Goal: Transaction & Acquisition: Purchase product/service

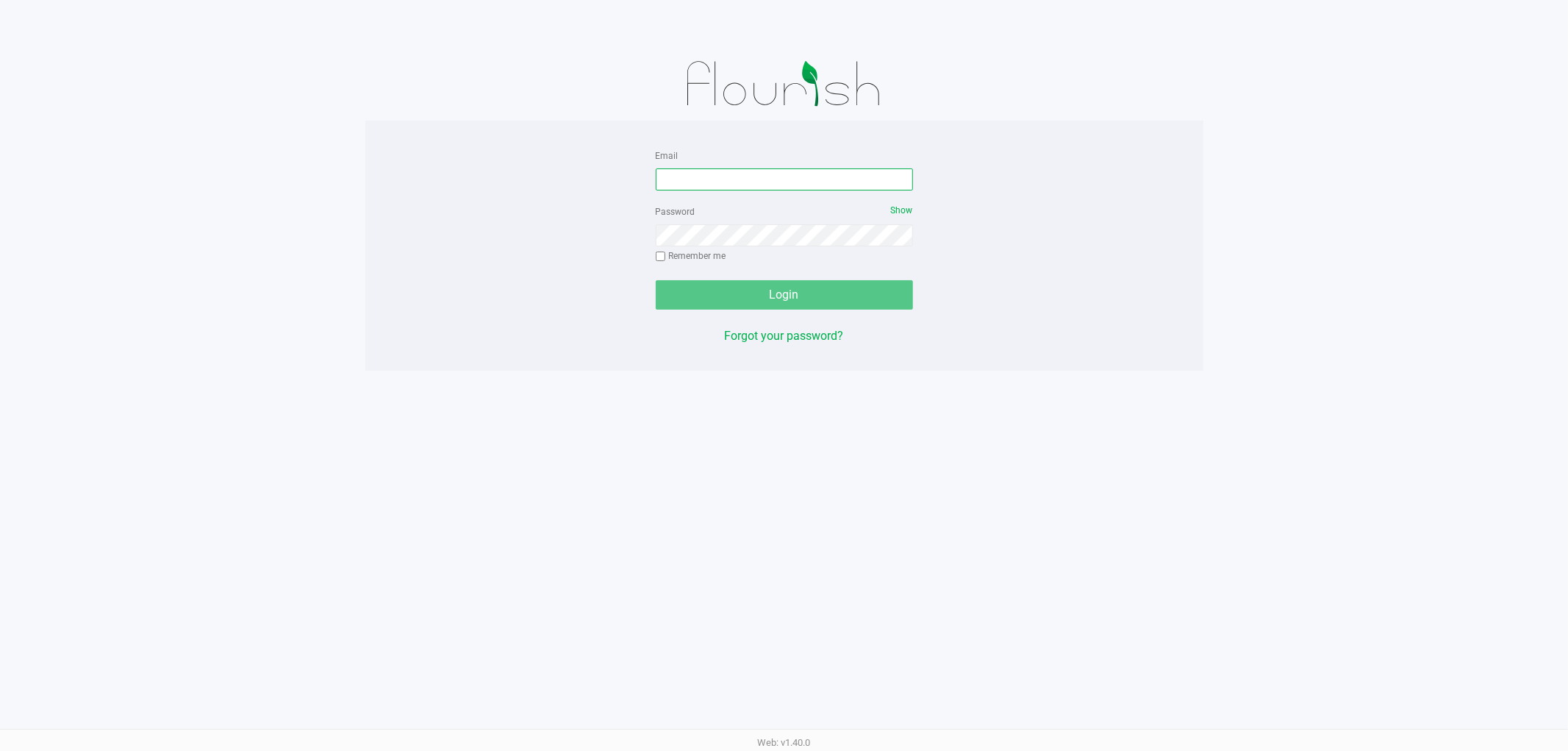
click at [686, 175] on input "Email" at bounding box center [784, 179] width 258 height 22
type input "dbayless@Liveparallel.com"
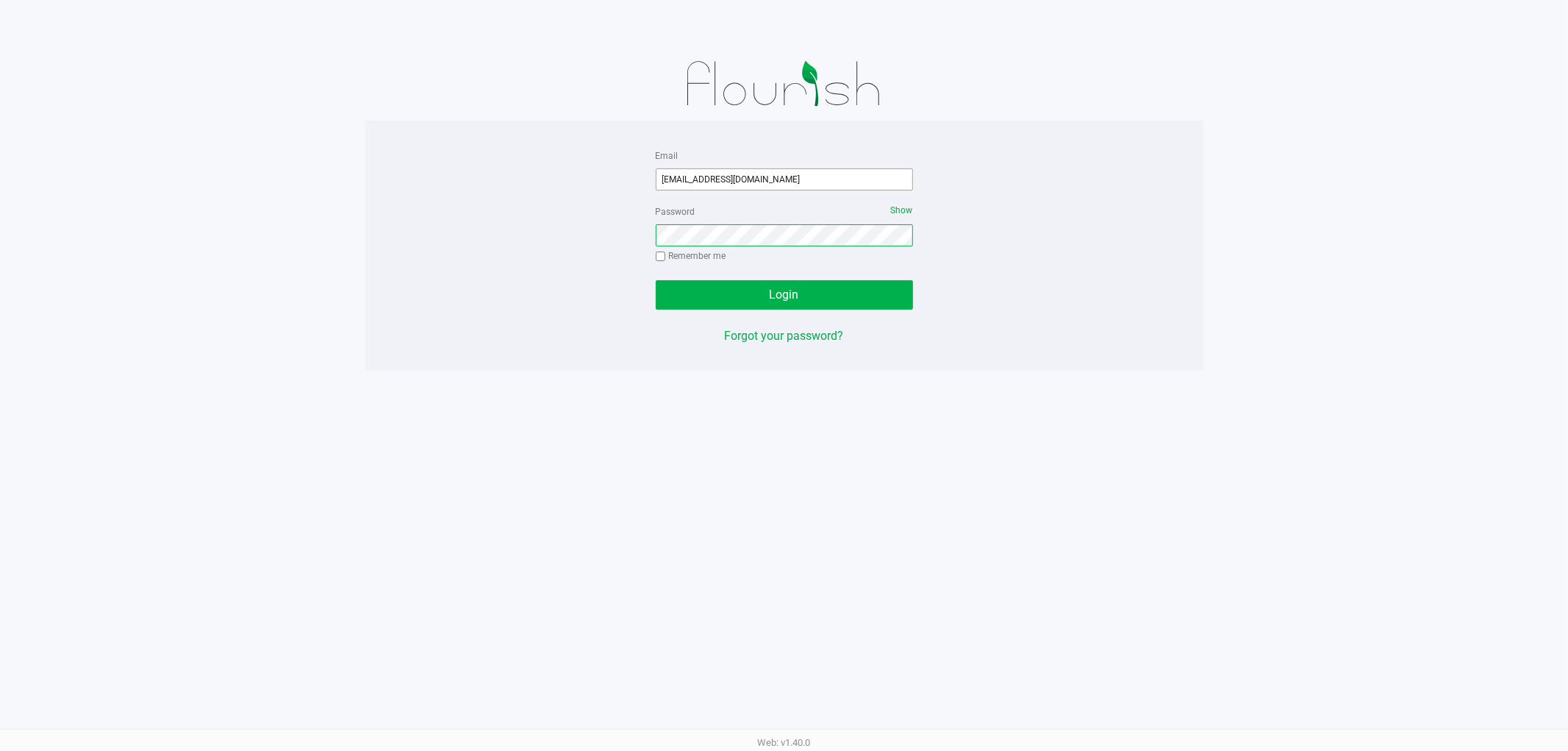
click at [656, 280] on button "Login" at bounding box center [784, 295] width 258 height 30
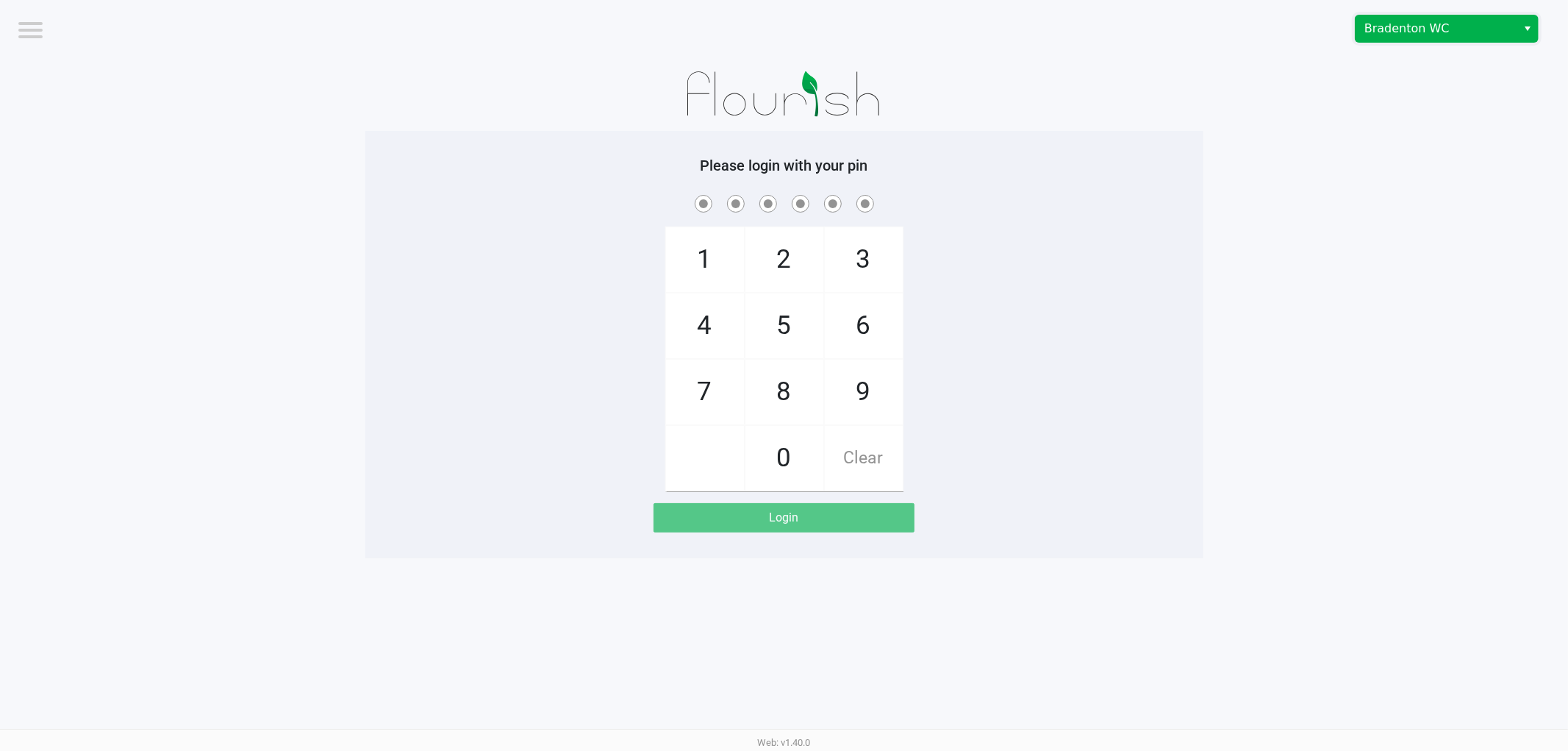
click at [1415, 30] on span "Bradenton WC" at bounding box center [1435, 28] width 143 height 18
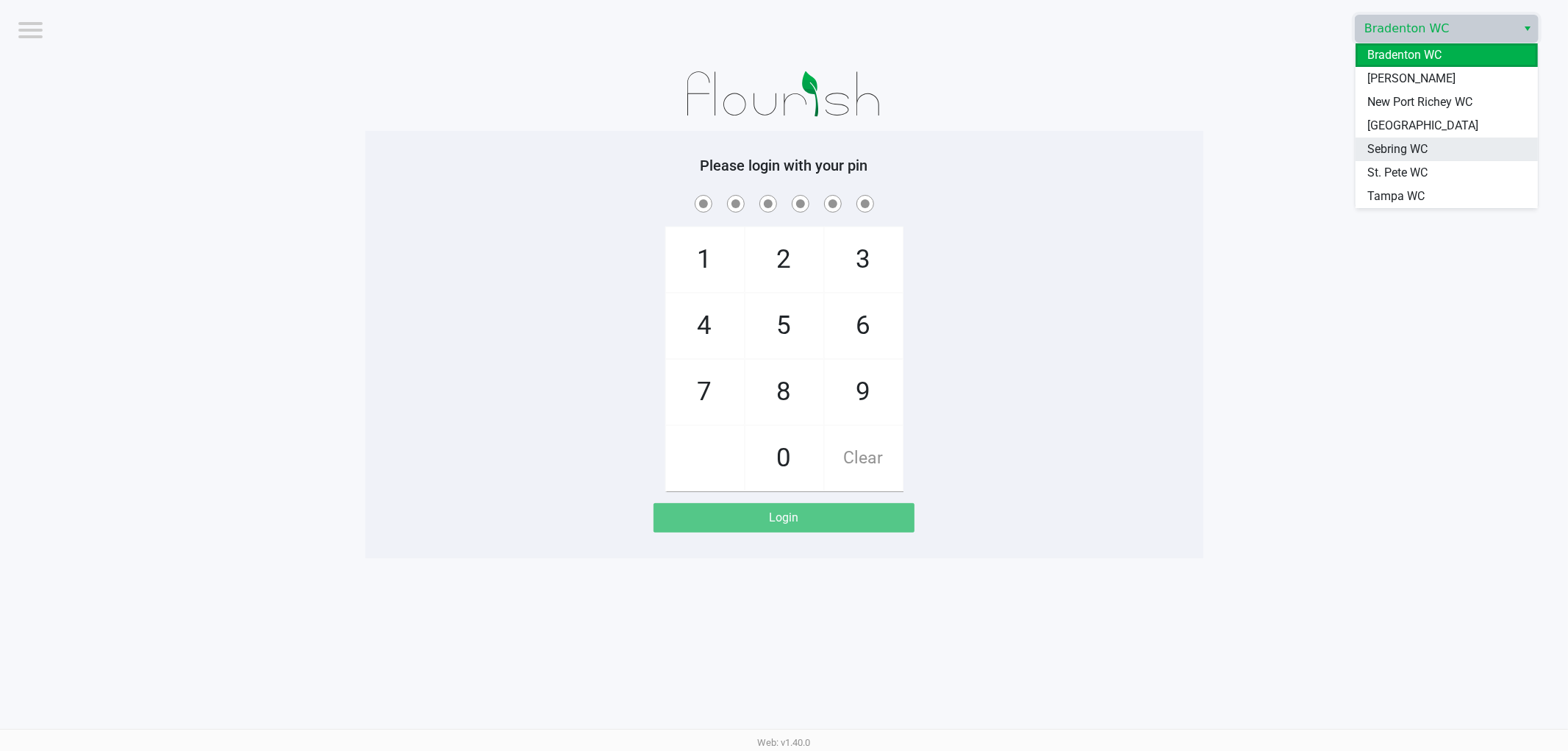
click at [1385, 150] on span "Sebring WC" at bounding box center [1397, 149] width 60 height 18
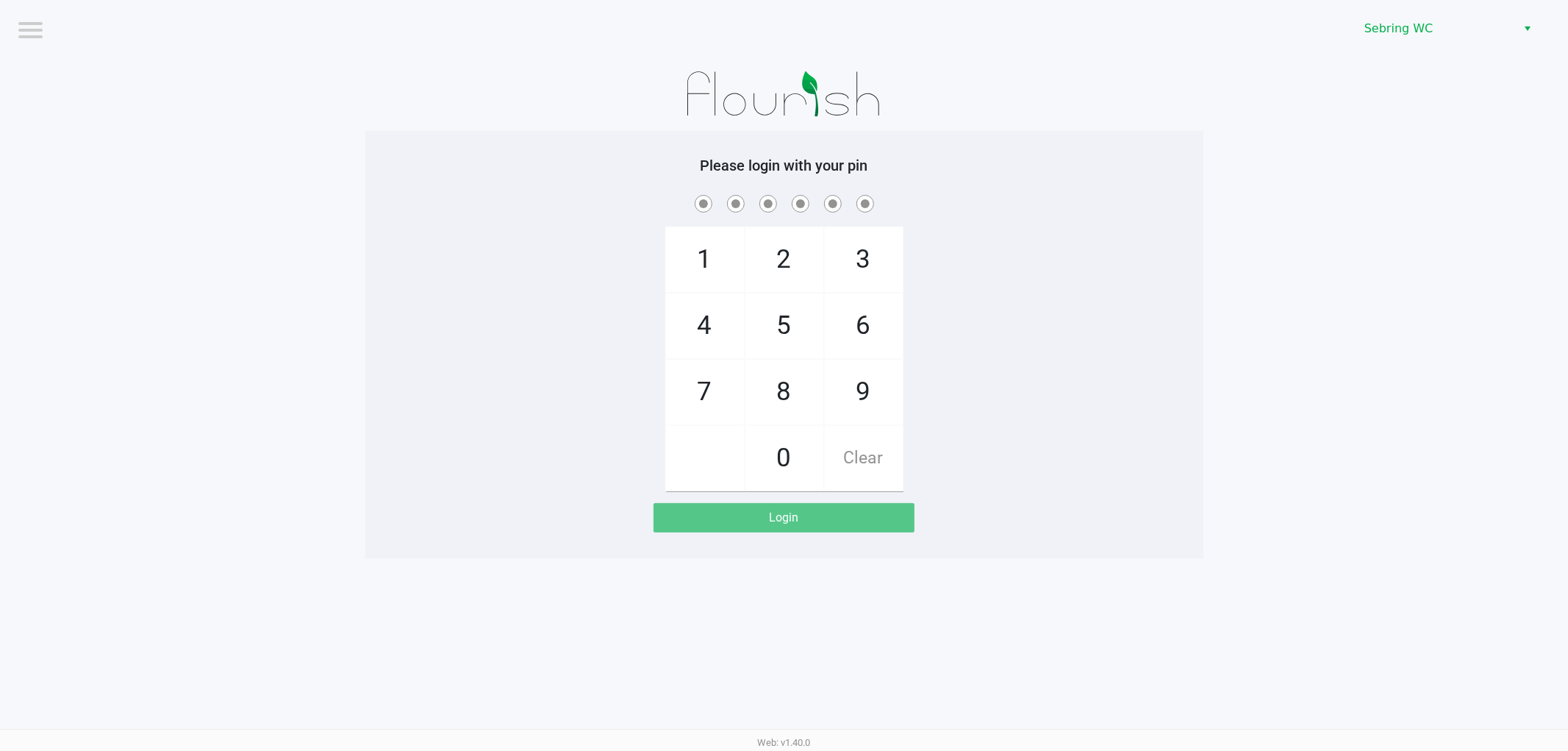
click at [430, 237] on div "1 4 7 2 5 8 0 3 6 9 Clear" at bounding box center [784, 342] width 838 height 299
click at [525, 348] on div "1 4 7 2 5 8 0 3 6 9 Clear" at bounding box center [784, 342] width 838 height 299
click at [537, 363] on div "1 4 7 2 5 8 0 3 6 9 Clear" at bounding box center [784, 342] width 838 height 299
checkbox input "true"
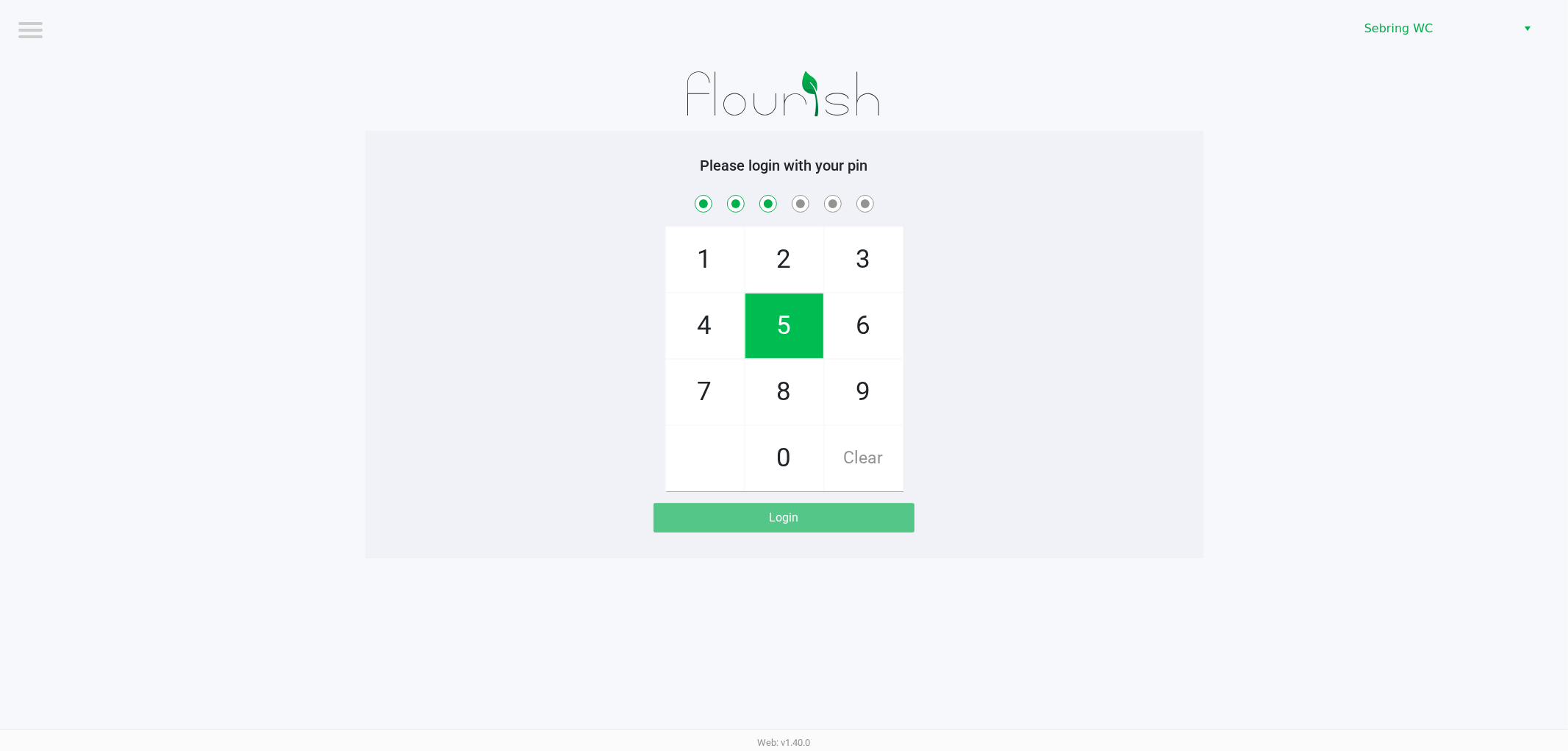
checkbox input "true"
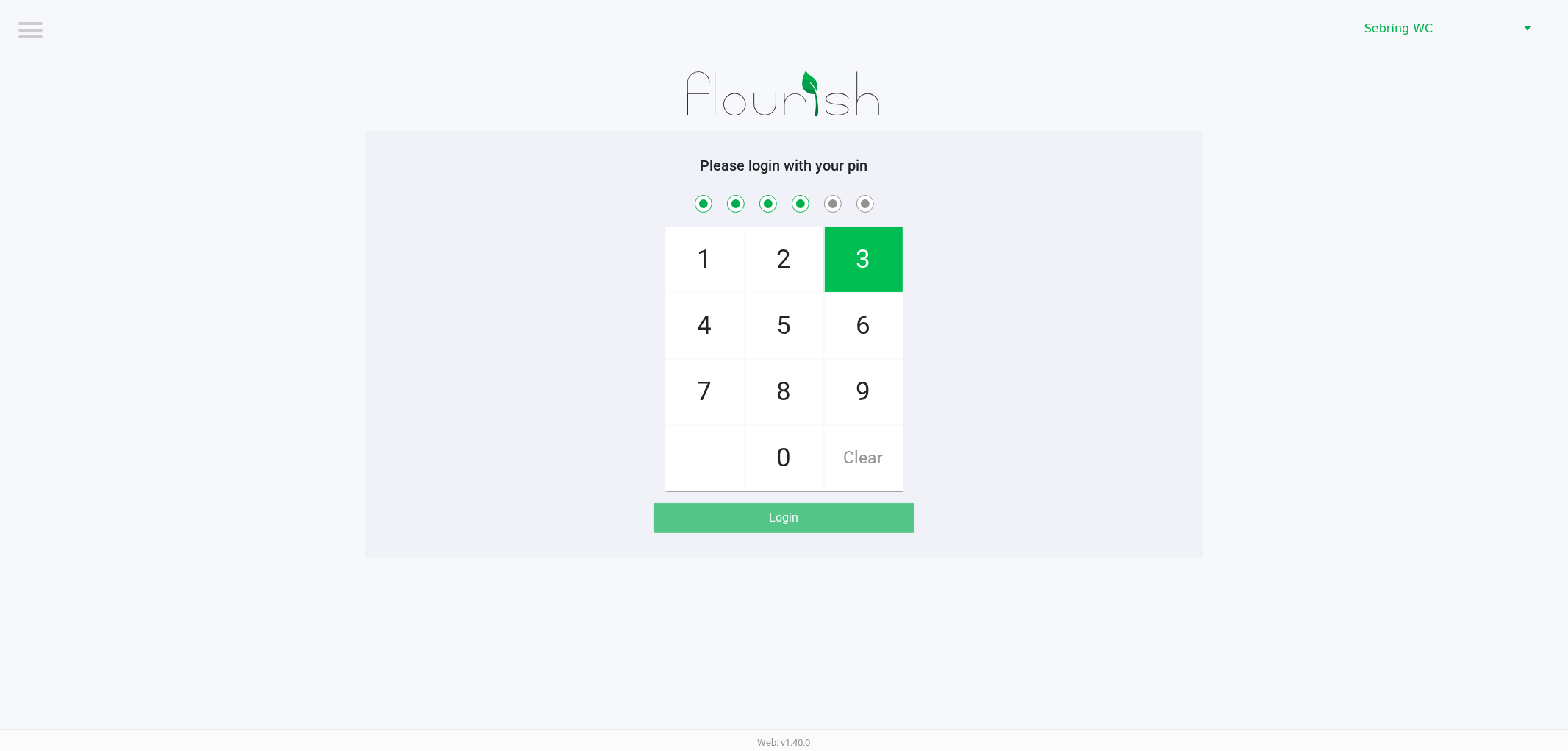
checkbox input "true"
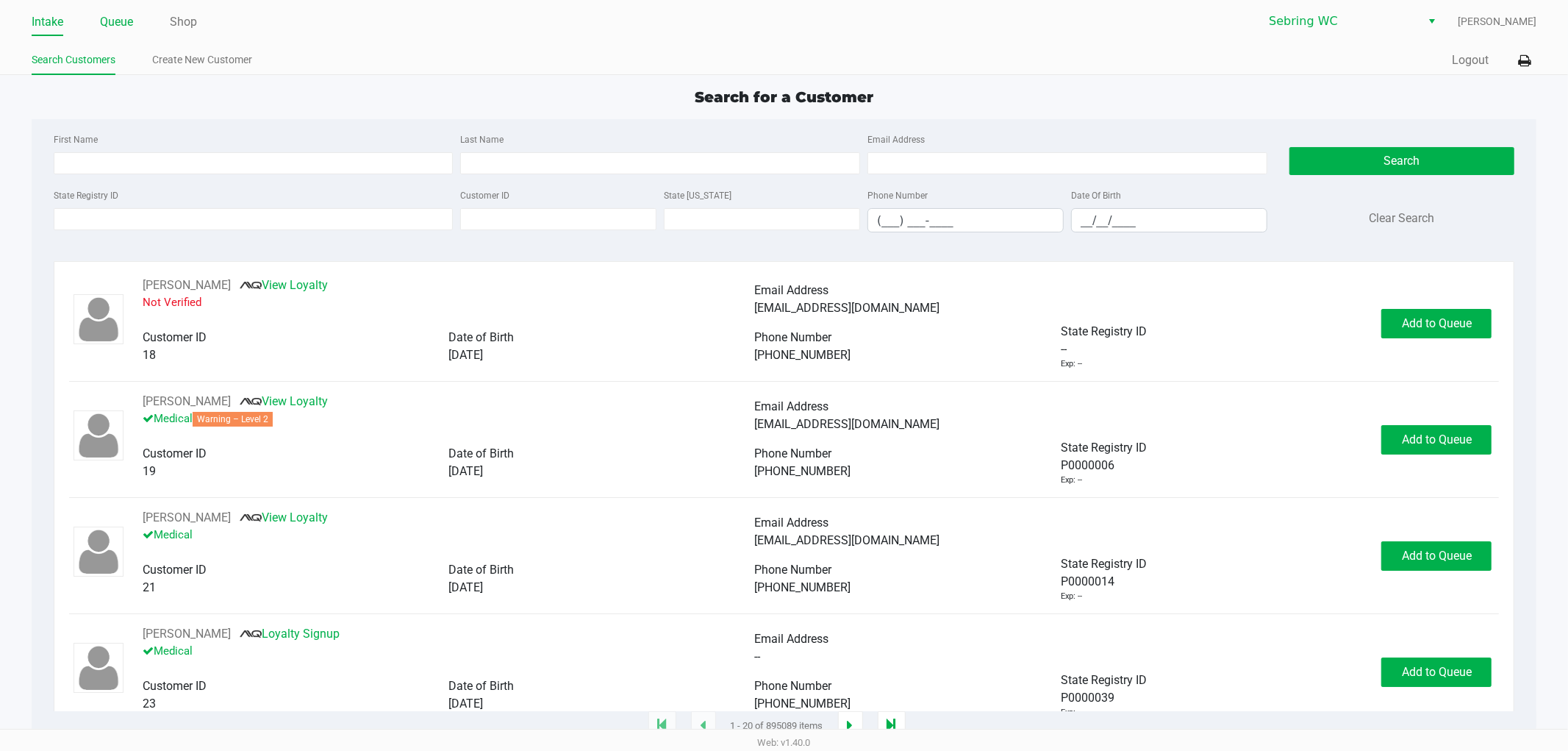
click at [103, 19] on link "Queue" at bounding box center [116, 22] width 33 height 20
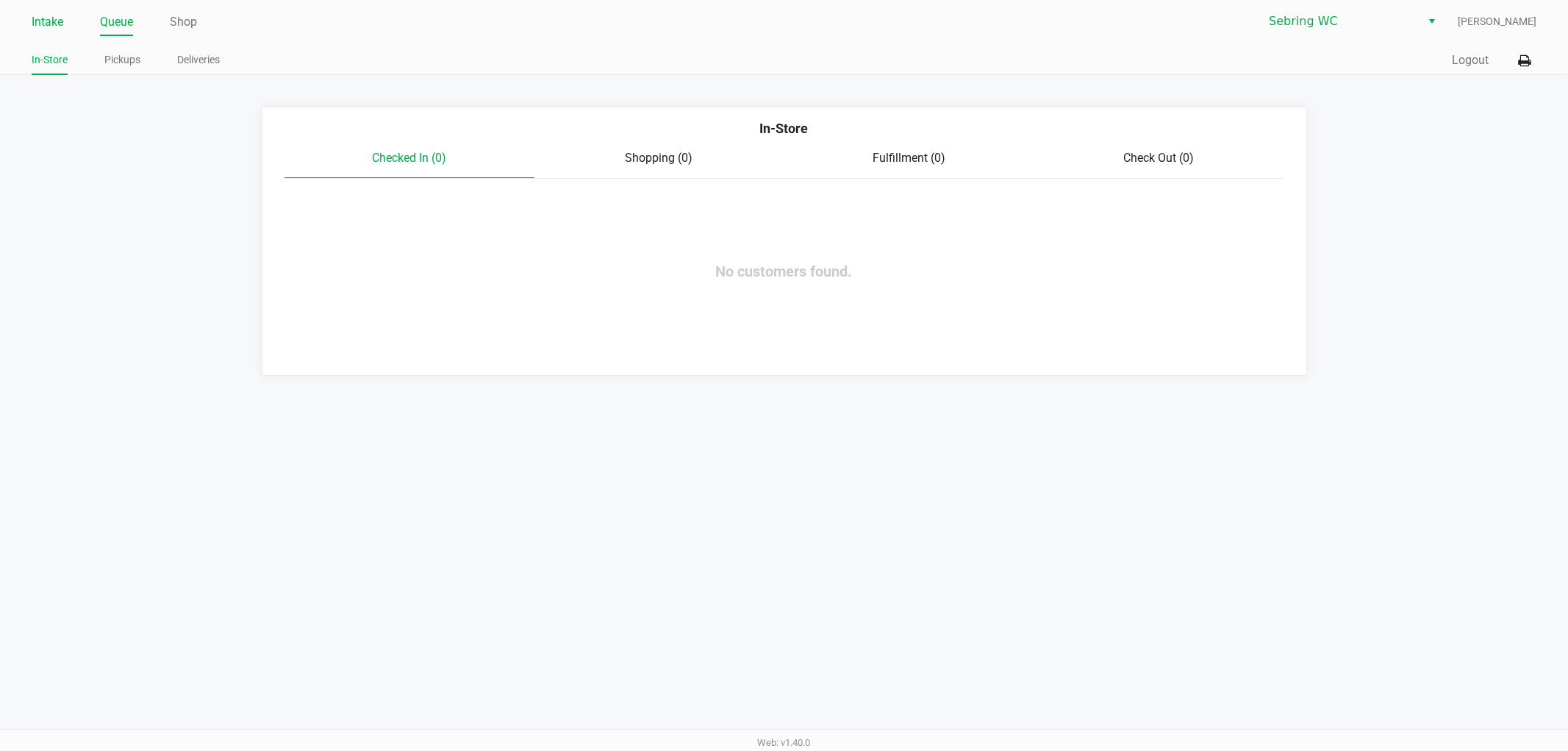
click at [45, 23] on link "Intake" at bounding box center [47, 22] width 31 height 20
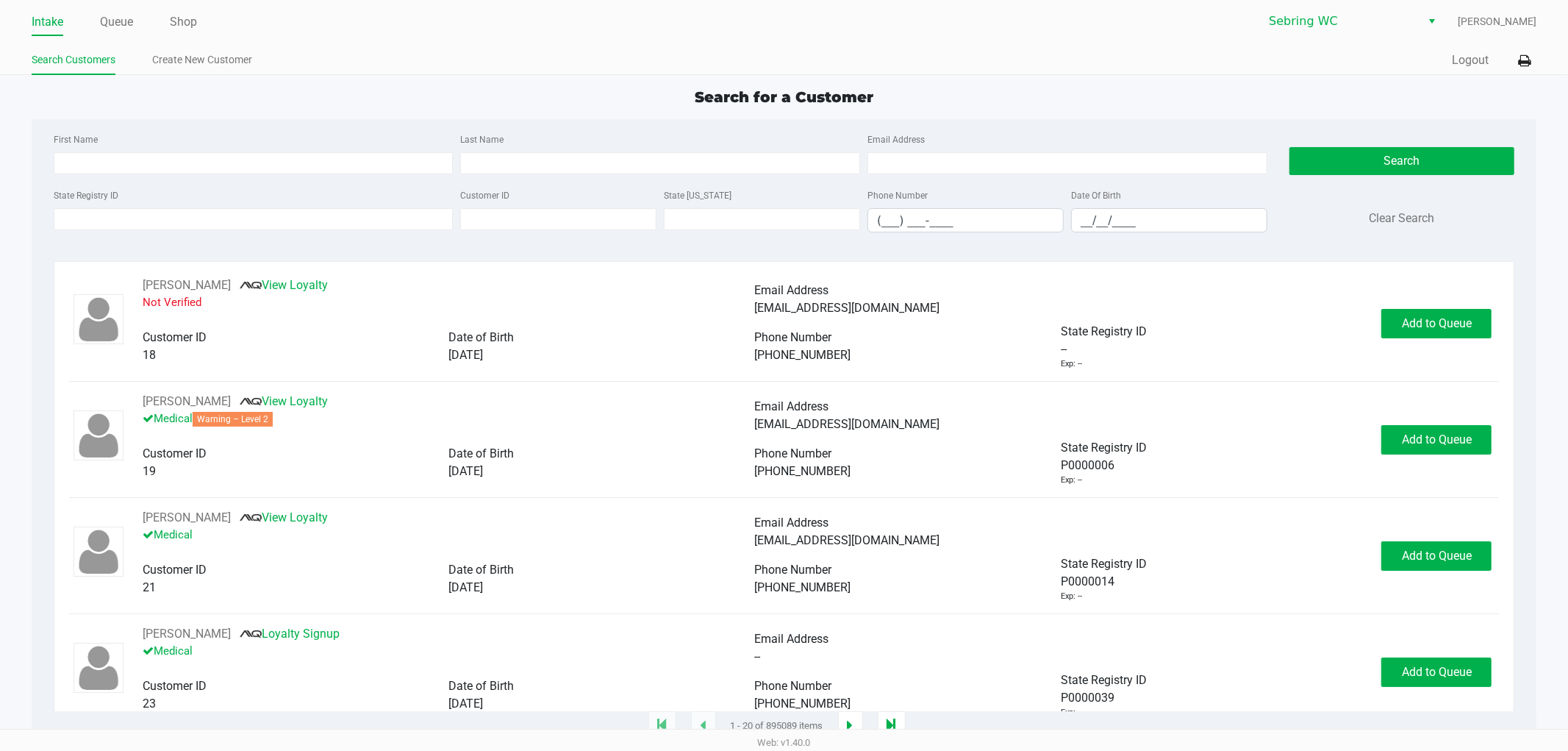
click at [431, 77] on app-point-of-sale "Intake Queue Shop Sebring WC Dawn Bayless Search Customers Create New Customer …" at bounding box center [784, 363] width 1568 height 726
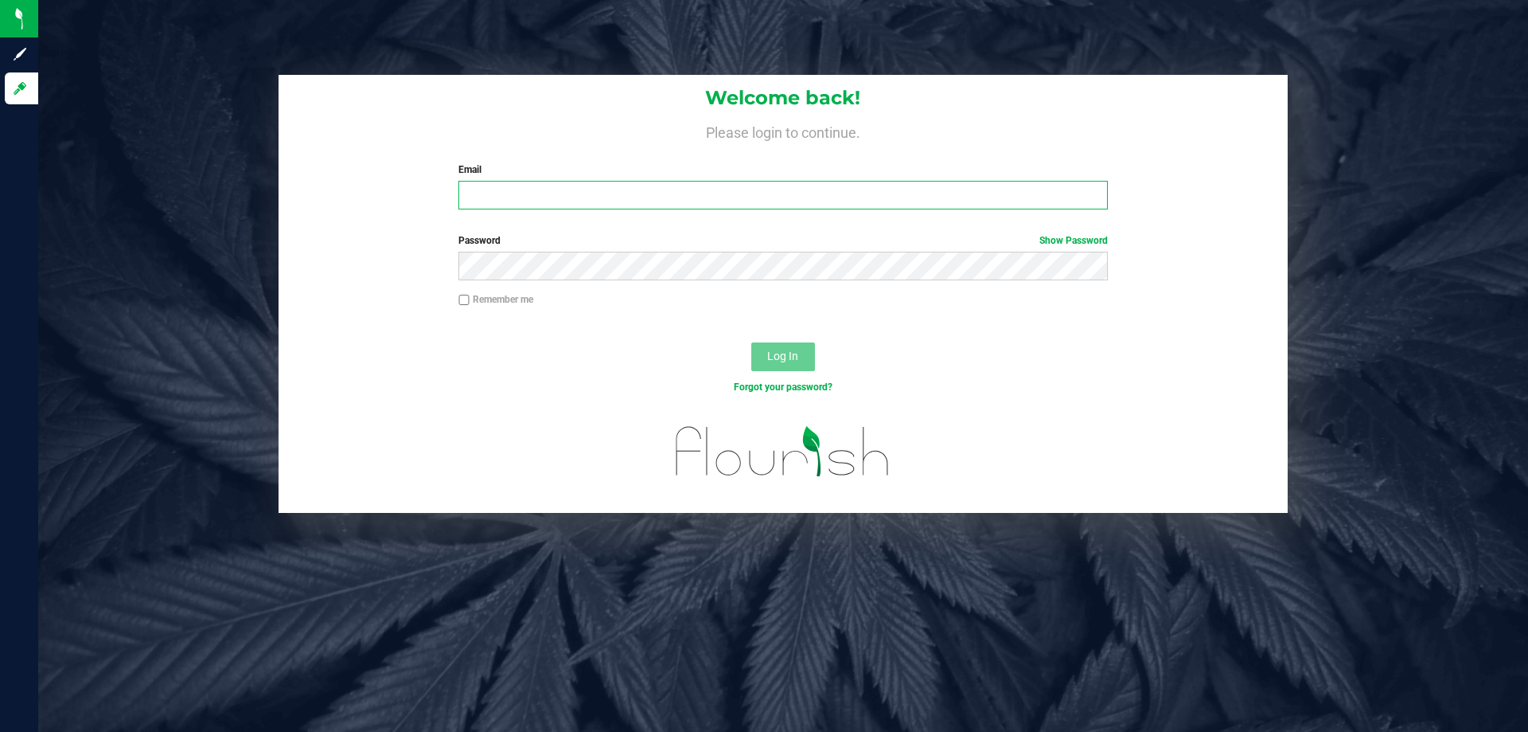
click at [483, 193] on input "Email" at bounding box center [782, 195] width 649 height 29
type input "dbayless@liveparallel.com"
click at [751, 342] on button "Log In" at bounding box center [783, 356] width 64 height 29
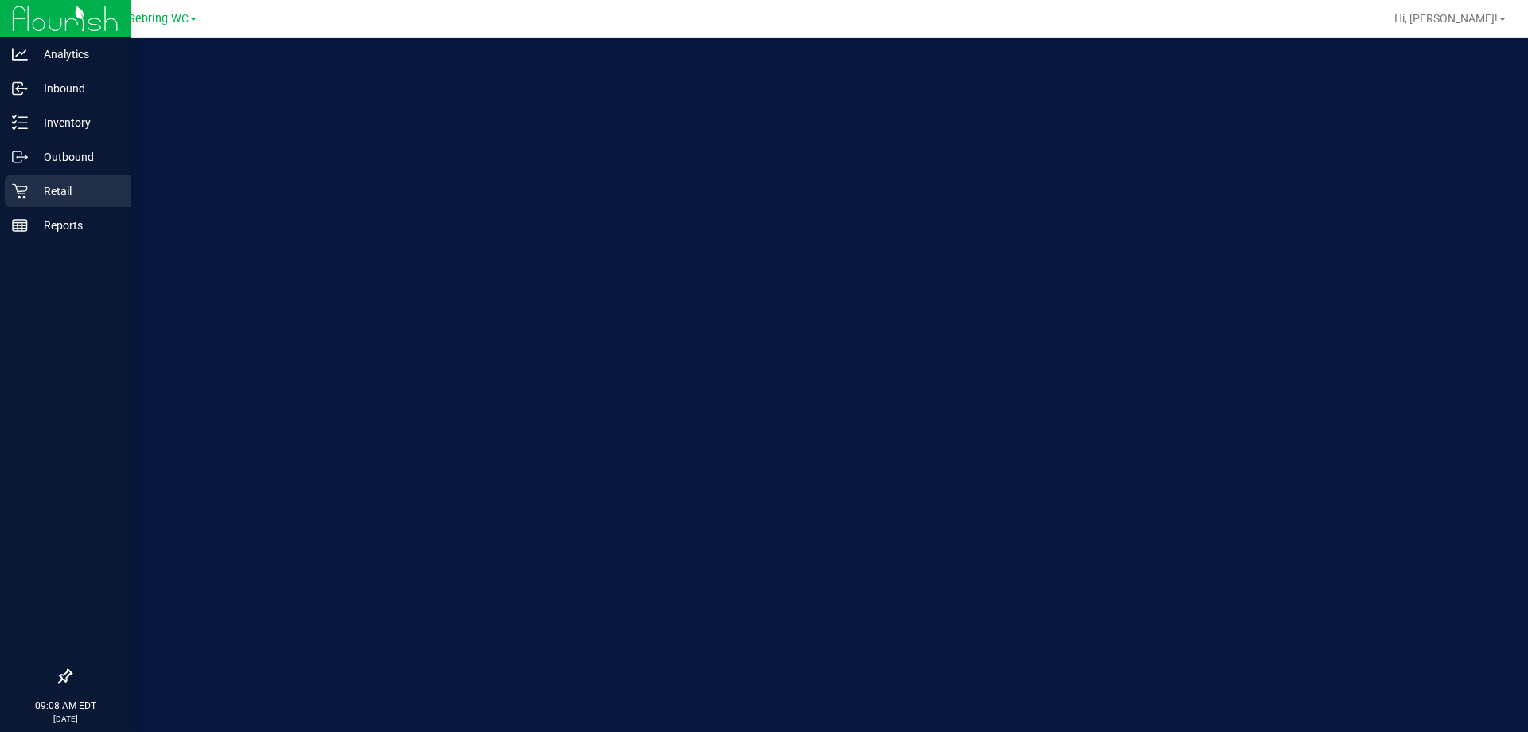
drag, startPoint x: 23, startPoint y: 195, endPoint x: 15, endPoint y: 194, distance: 8.0
click at [24, 194] on icon at bounding box center [20, 191] width 16 height 16
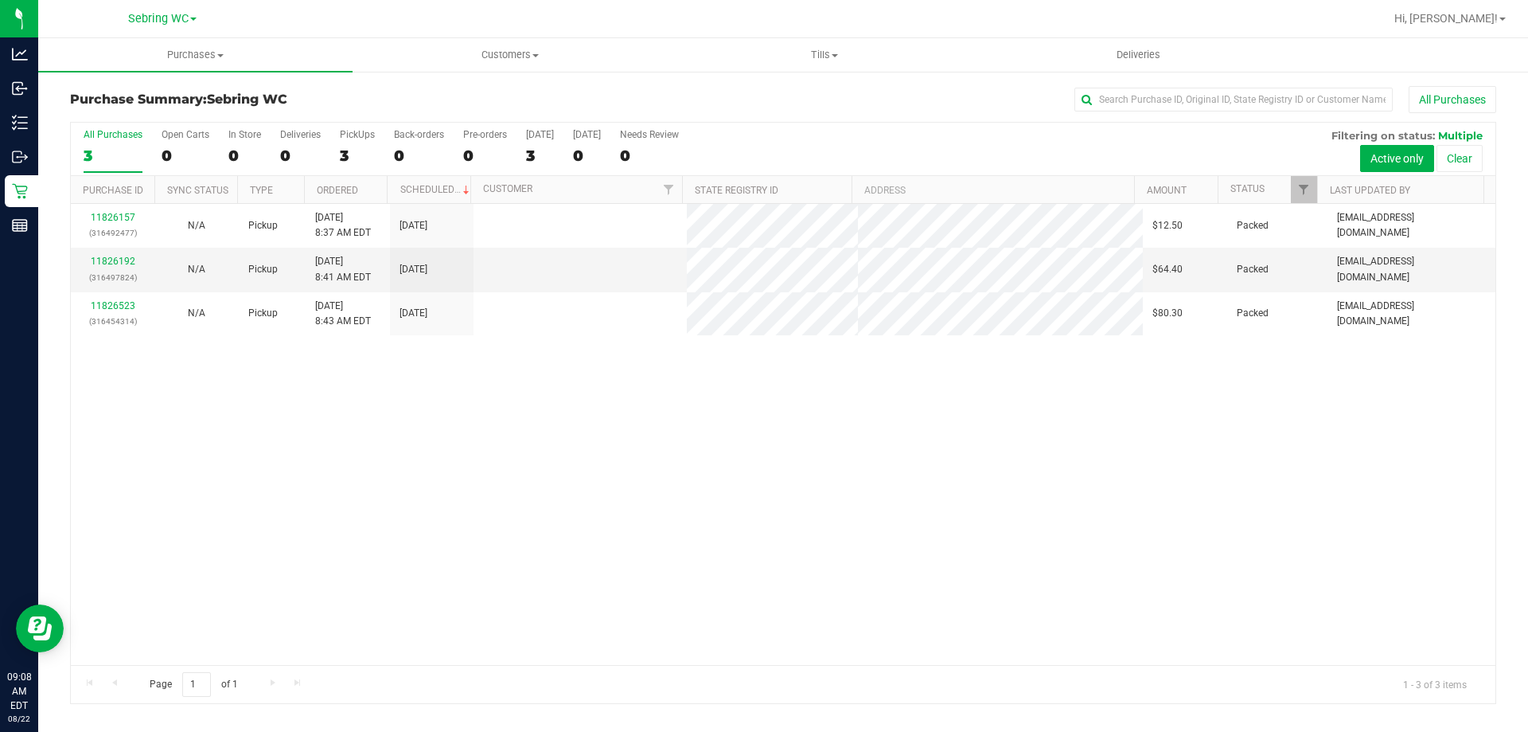
click at [685, 467] on div "11826157 (316492477) N/A Pickup 8/22/2025 8:37 AM EDT 8/22/2025 $12.50 Packed d…" at bounding box center [783, 434] width 1425 height 461
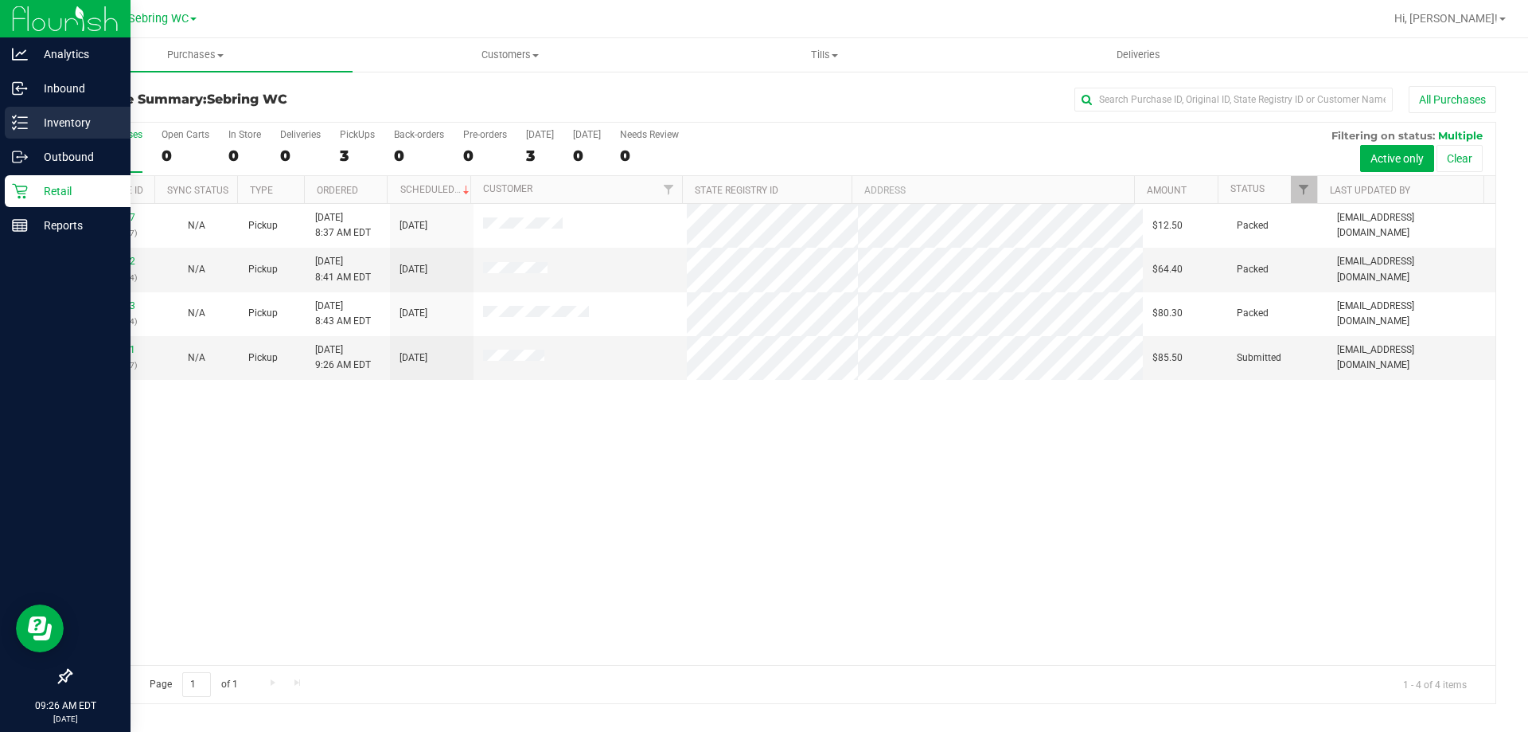
click at [20, 116] on icon at bounding box center [20, 123] width 16 height 16
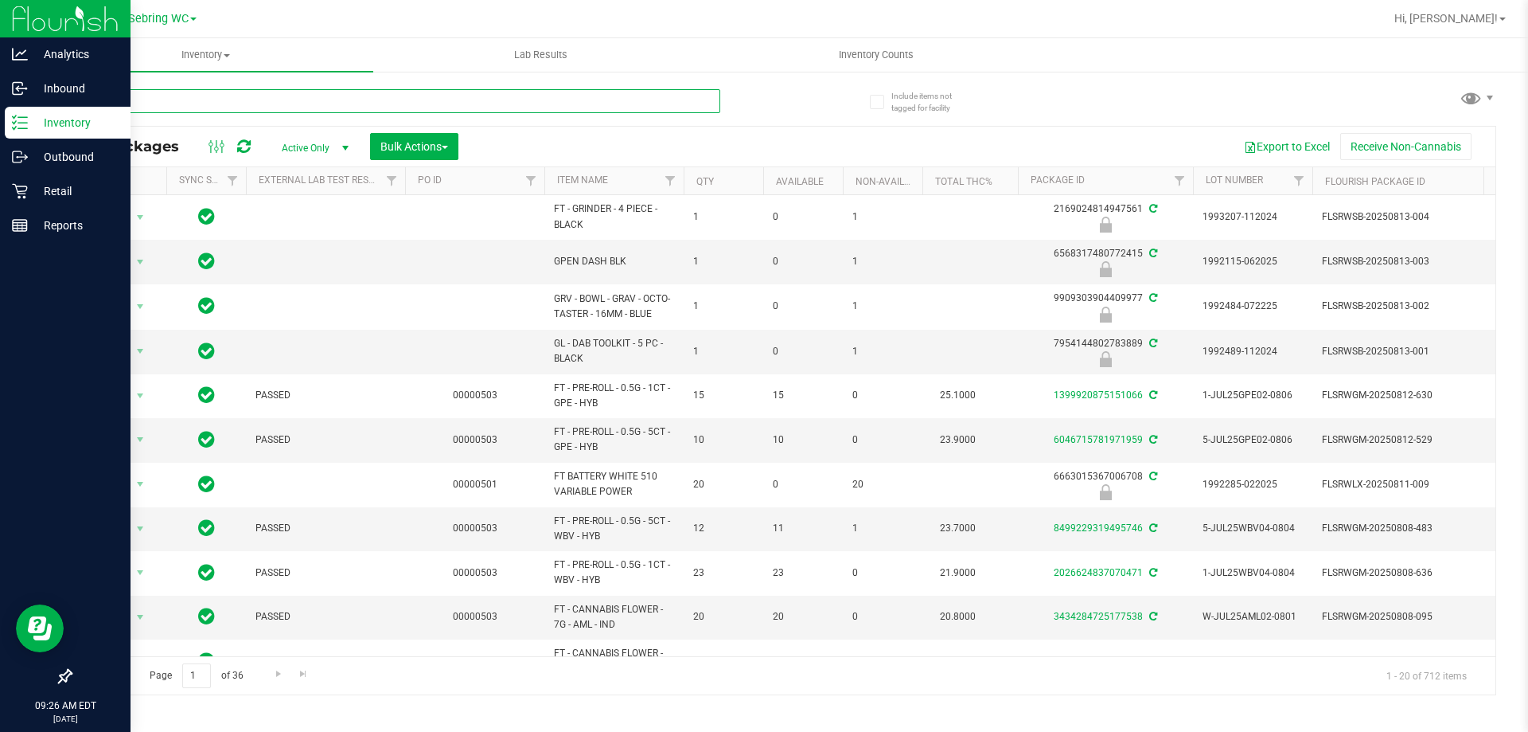
click at [259, 105] on input "text" at bounding box center [395, 101] width 650 height 24
paste input "GRZ - W-AUG25GRZ01-0809"
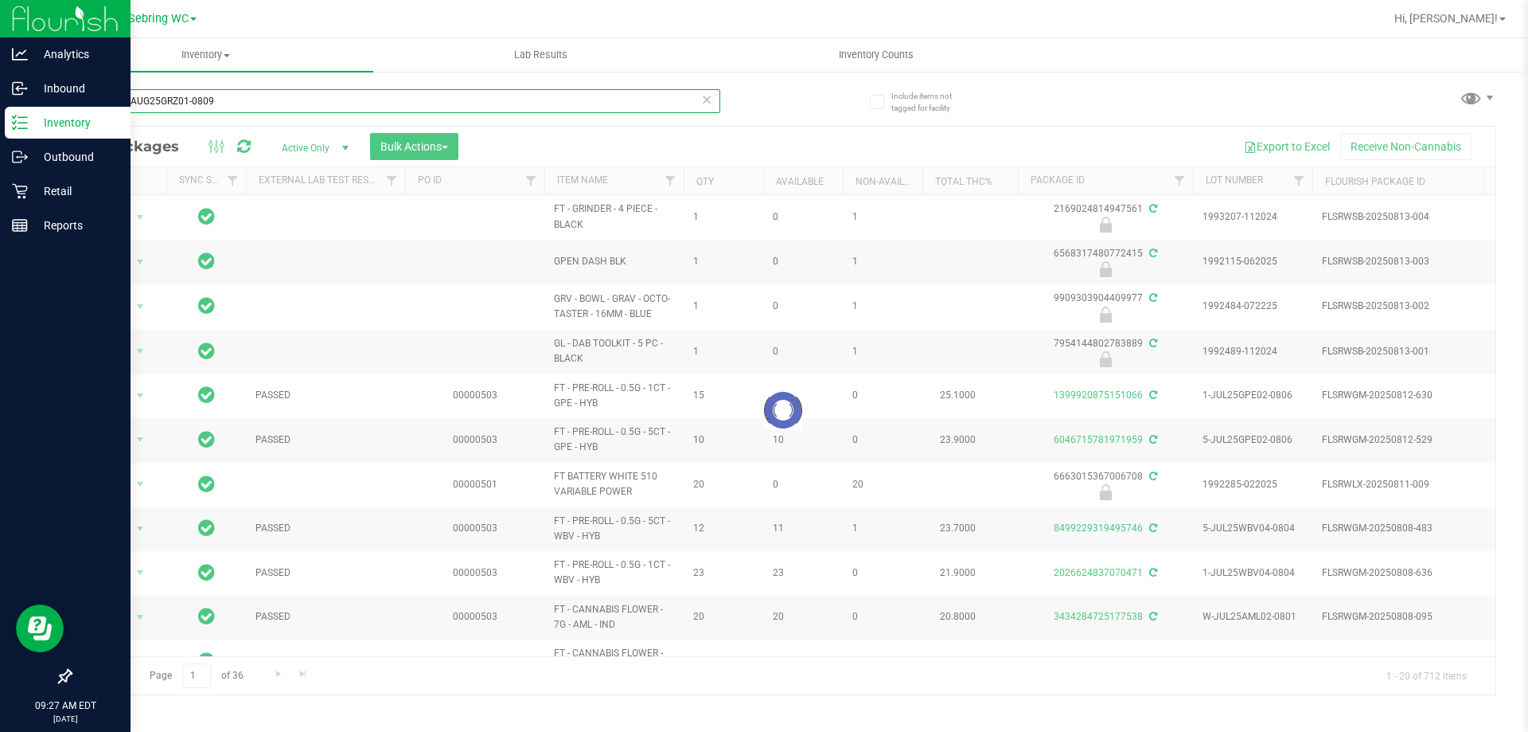
click at [122, 101] on input "GRZ - W-AUG25GRZ01-0809" at bounding box center [395, 101] width 650 height 24
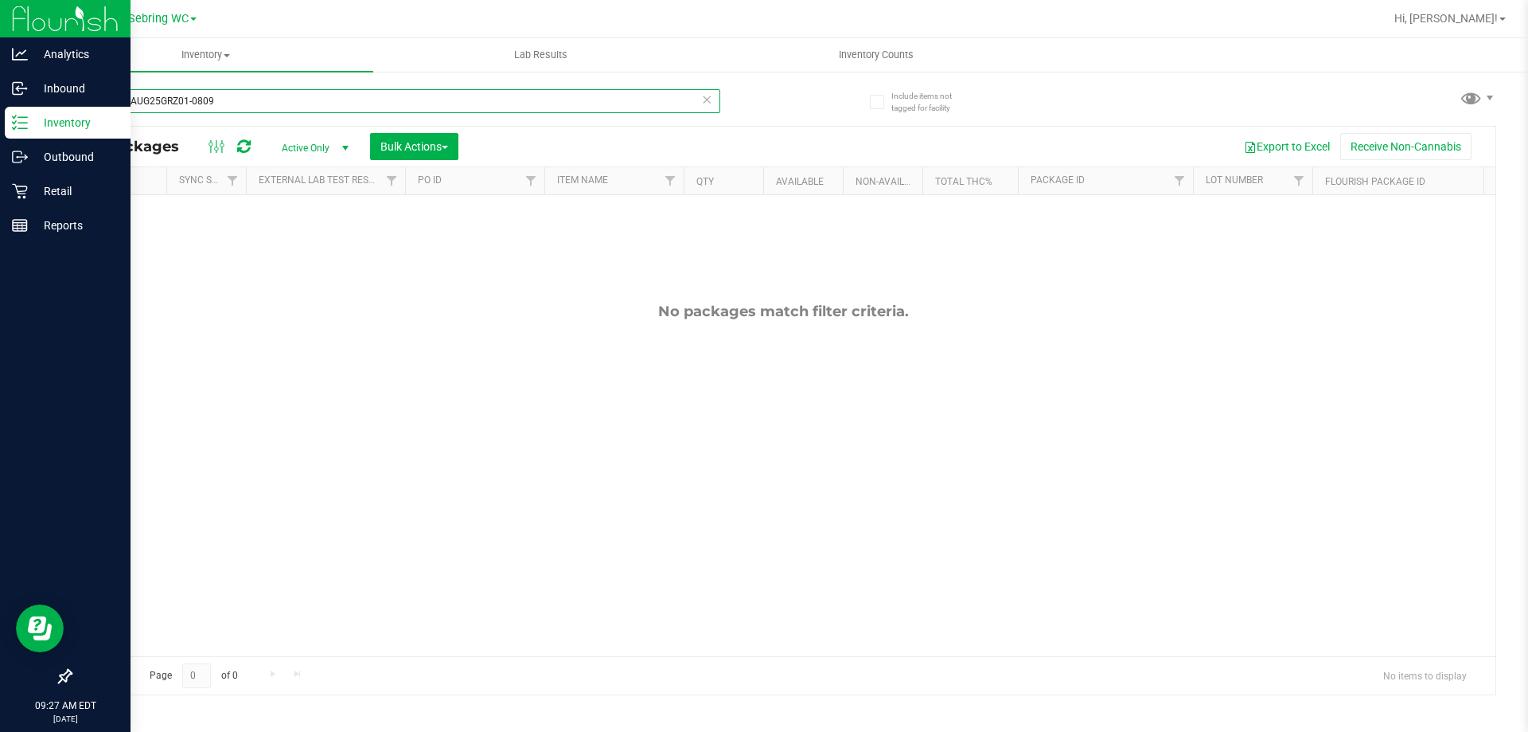
drag, startPoint x: 119, startPoint y: 100, endPoint x: 60, endPoint y: 100, distance: 59.7
click at [60, 100] on div "Include items not tagged for facility GRZ - W-AUG25GRZ01-0809 All Packages Acti…" at bounding box center [783, 313] width 1490 height 486
type input "W-AUG25GRZ01-0809"
click at [197, 96] on input "W-AUG25GRZ01-0809" at bounding box center [395, 101] width 650 height 24
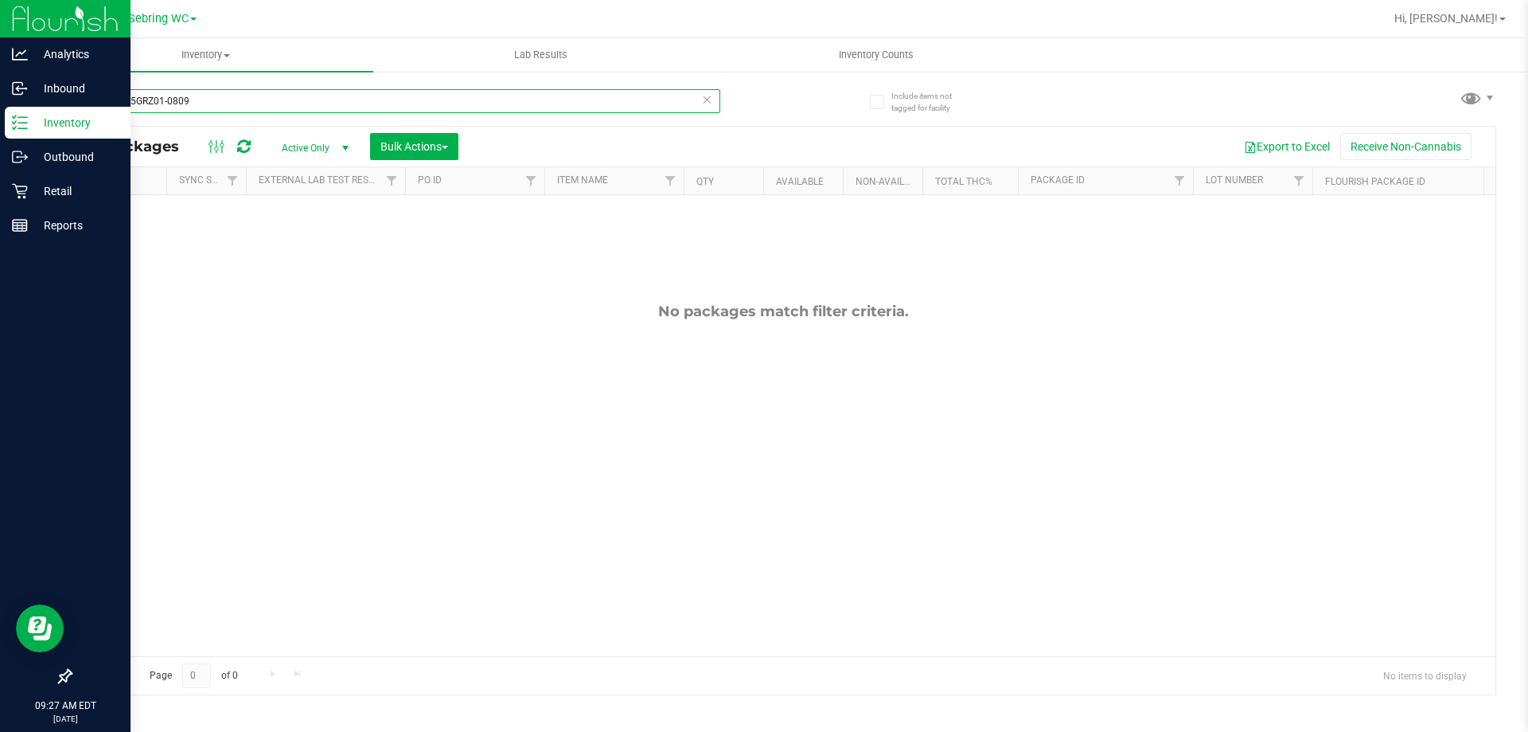
click at [197, 96] on input "W-AUG25GRZ01-0809" at bounding box center [395, 101] width 650 height 24
click at [232, 368] on div "No packages match filter criteria." at bounding box center [783, 479] width 1425 height 568
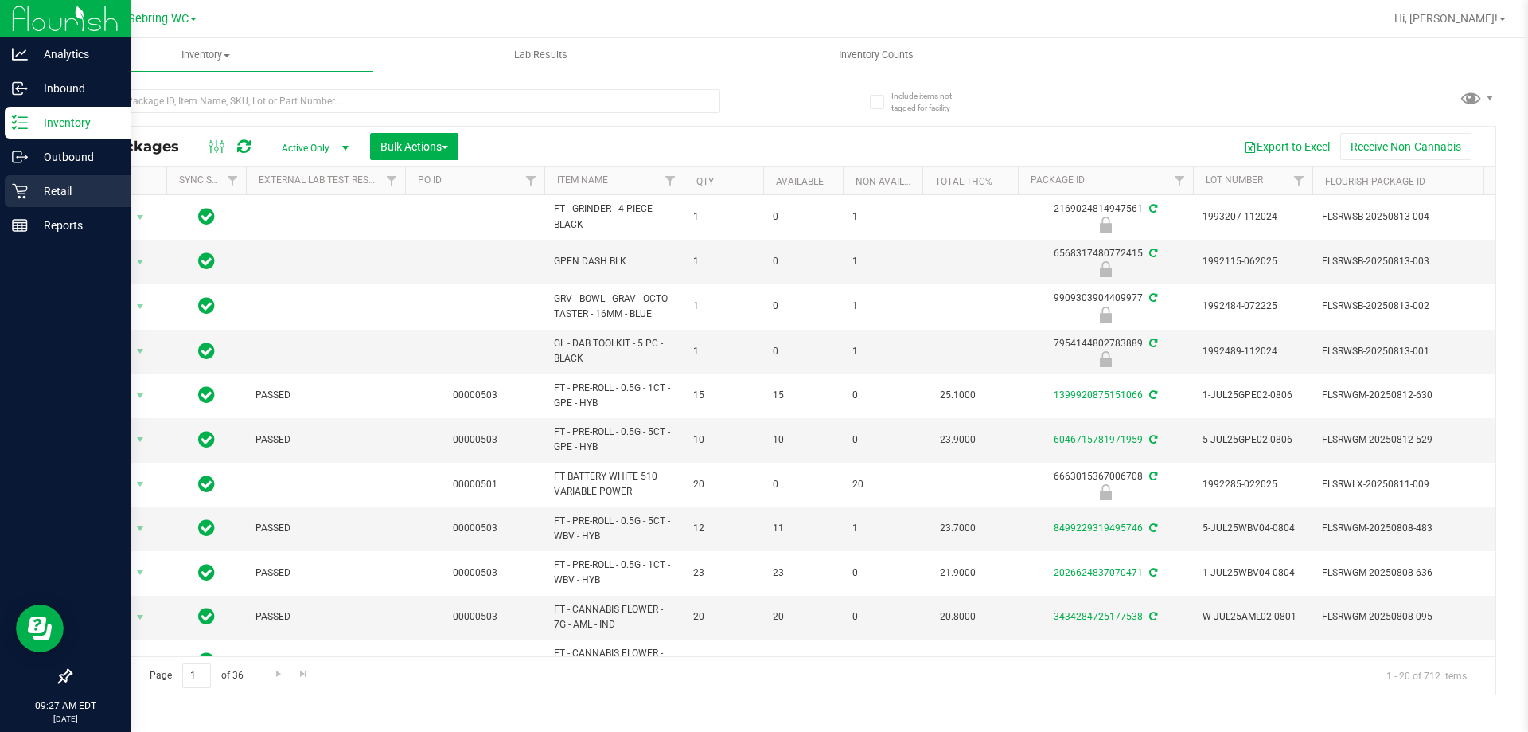
click at [15, 198] on icon at bounding box center [20, 191] width 16 height 16
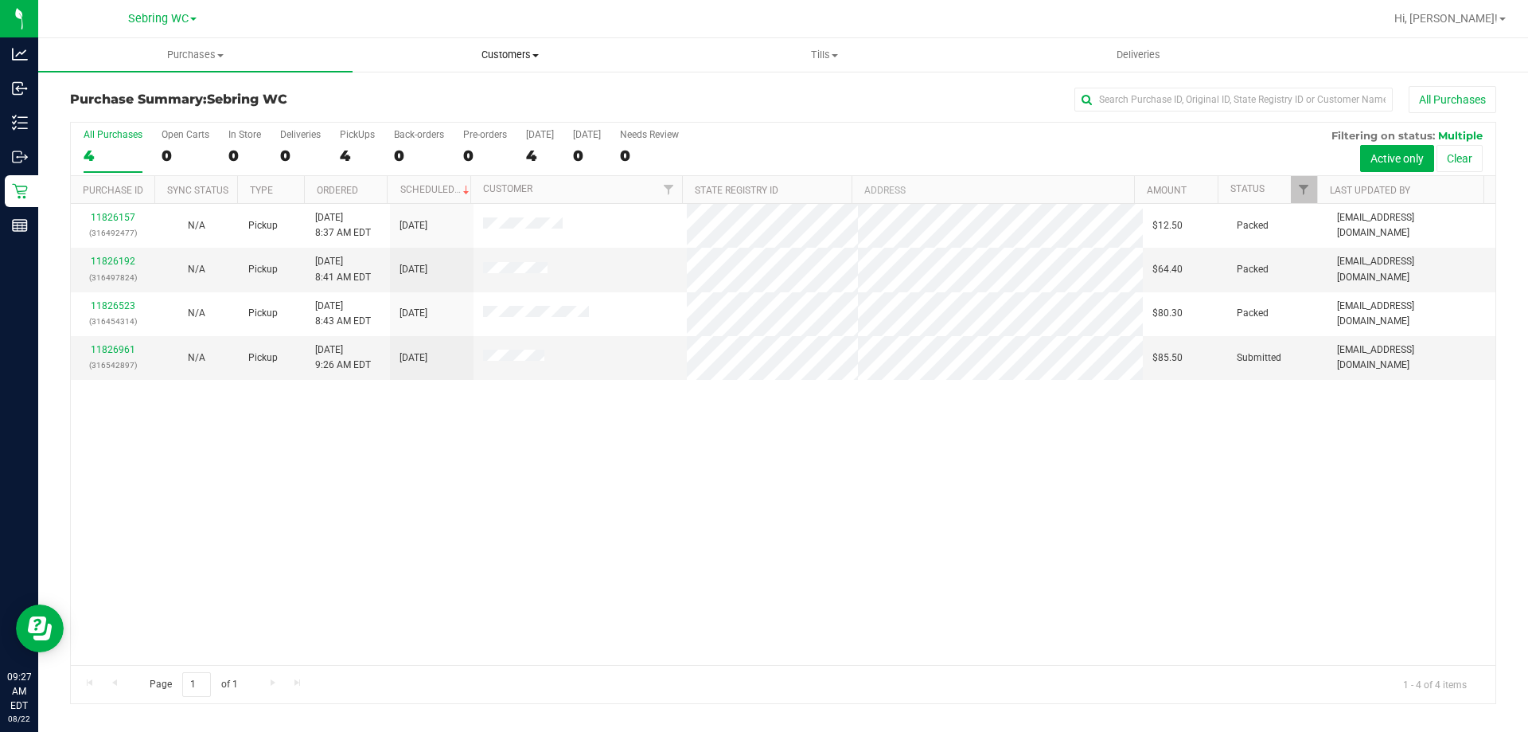
click at [513, 57] on span "Customers" at bounding box center [509, 55] width 313 height 14
click at [484, 92] on li "All customers" at bounding box center [510, 96] width 314 height 19
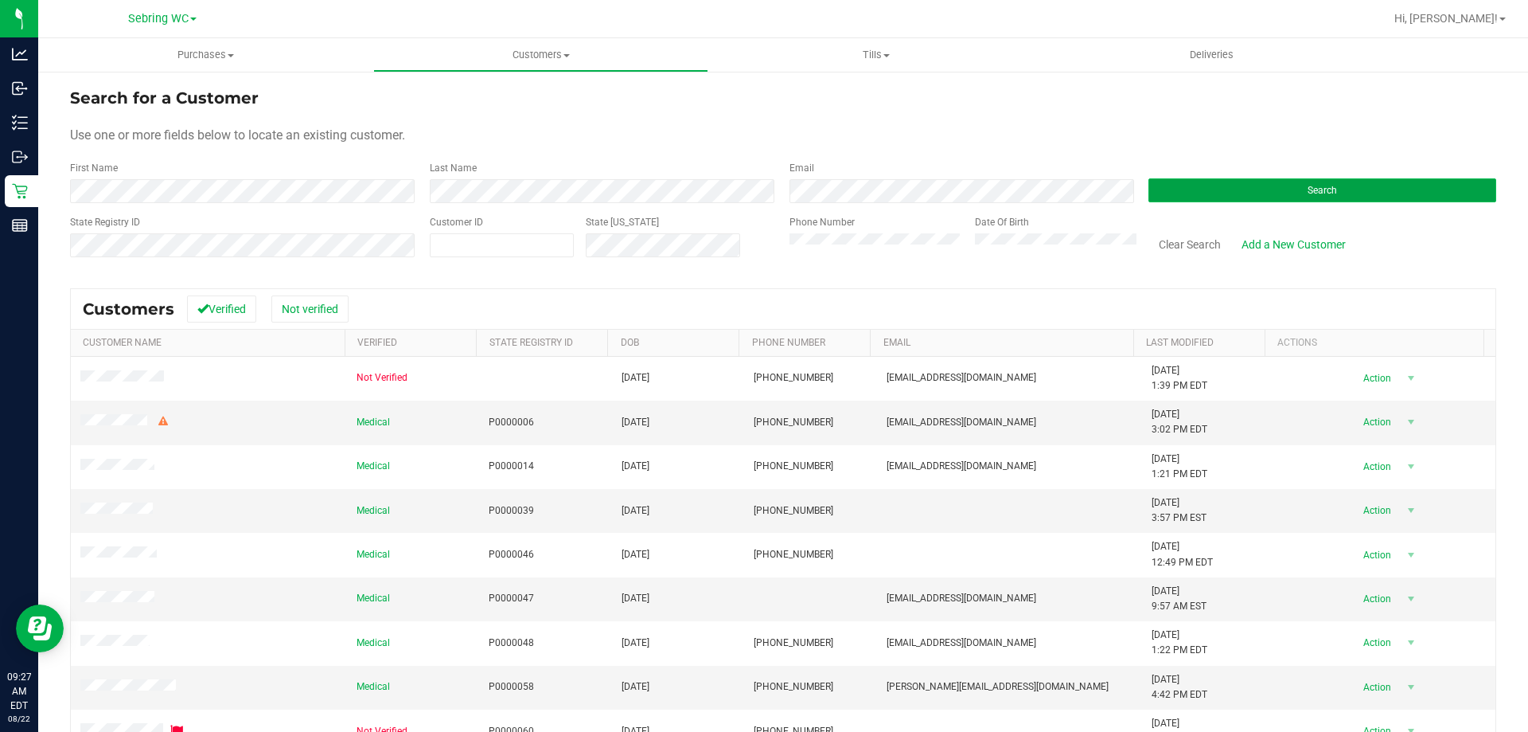
click at [1212, 185] on button "Search" at bounding box center [1323, 190] width 348 height 24
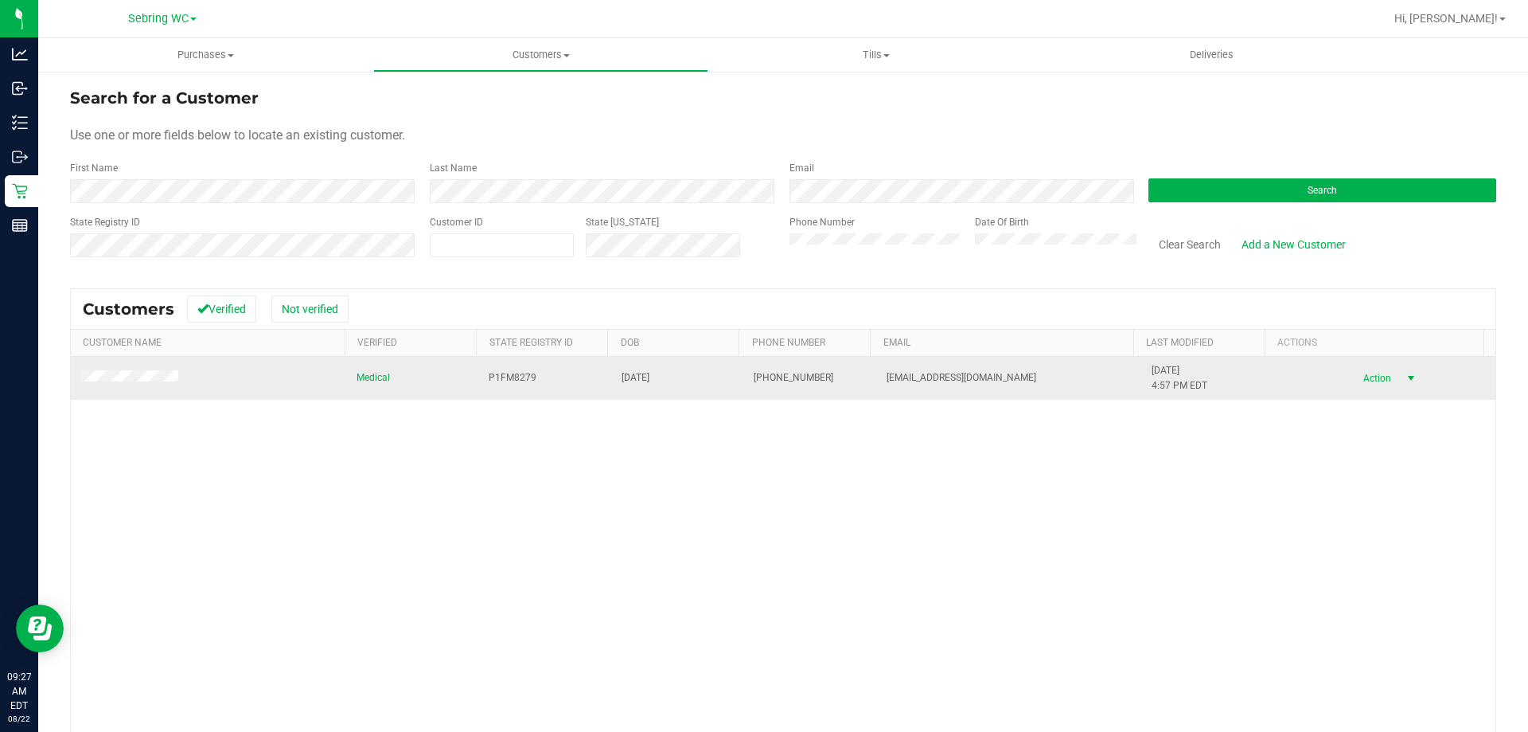
click at [1368, 377] on span "Action" at bounding box center [1375, 378] width 52 height 22
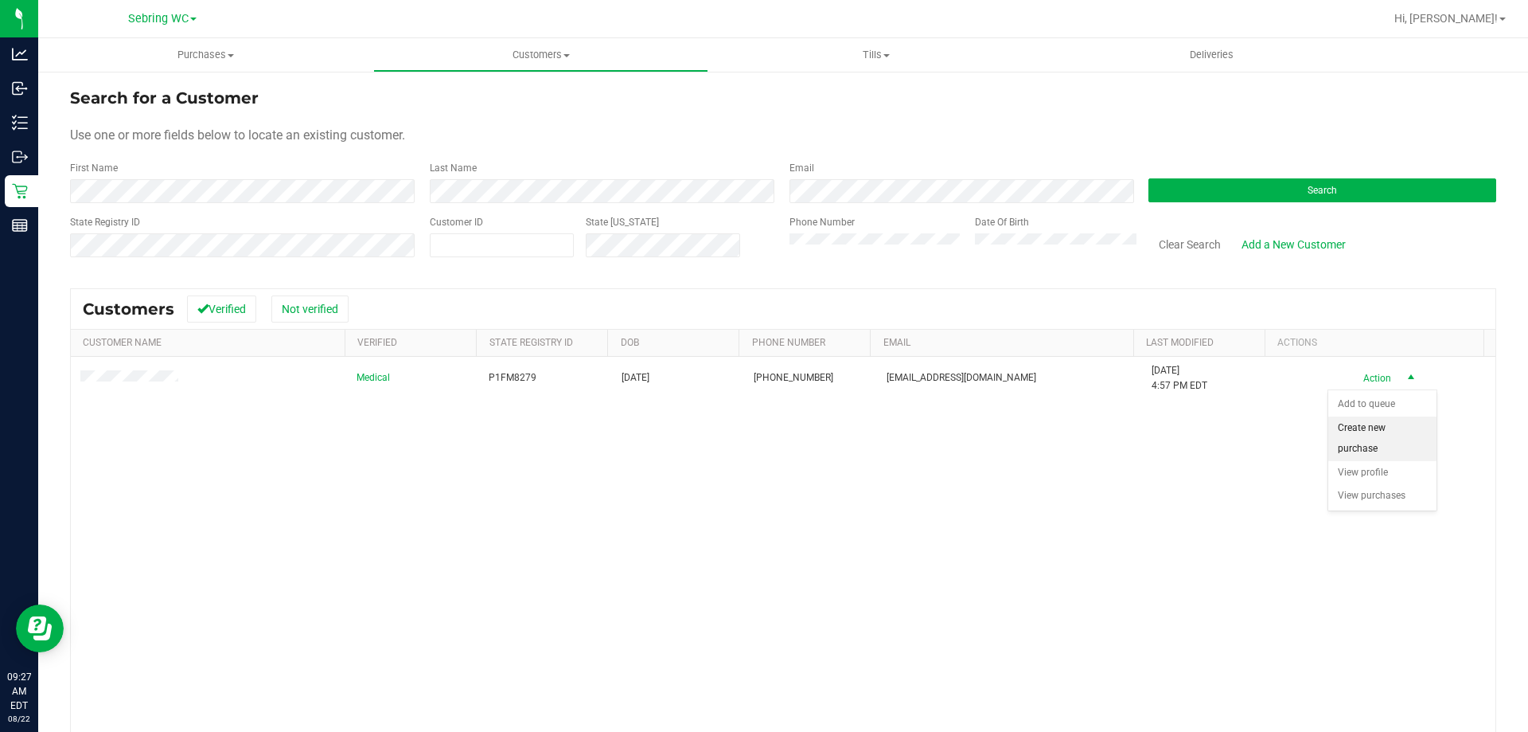
click at [1361, 440] on li "Create new purchase" at bounding box center [1383, 438] width 108 height 44
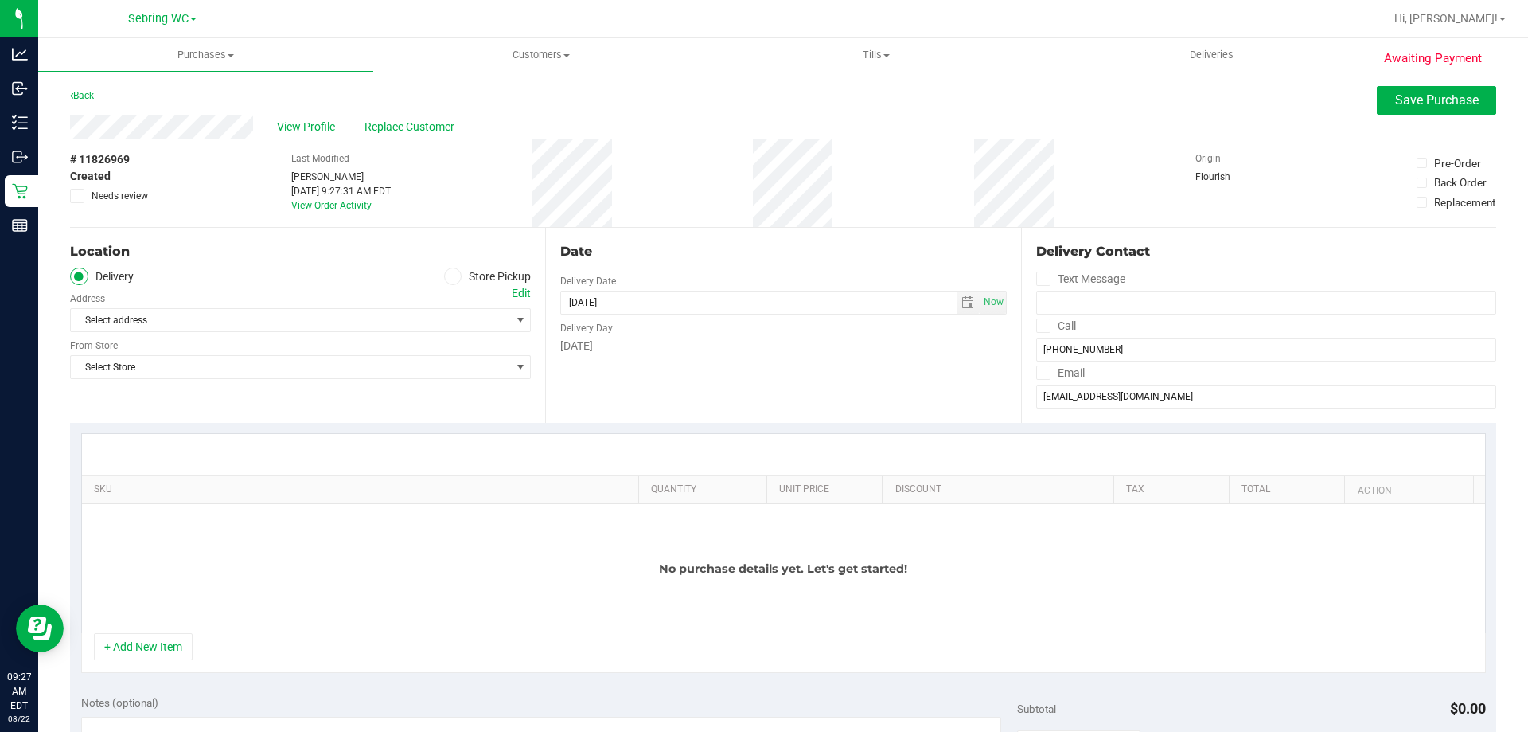
scroll to position [159, 0]
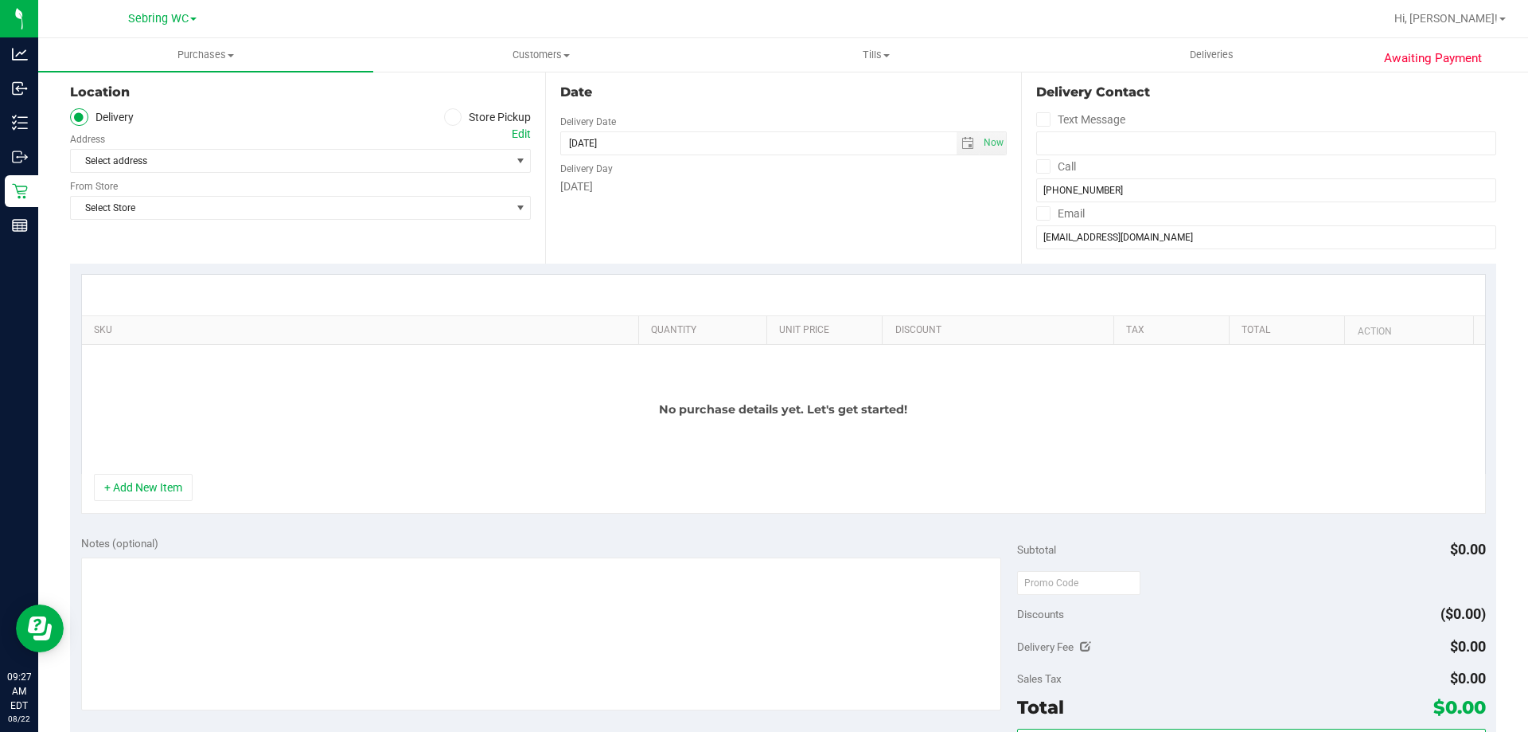
click at [444, 111] on span at bounding box center [453, 117] width 18 height 18
click at [0, 0] on input "Store Pickup" at bounding box center [0, 0] width 0 height 0
click at [271, 167] on span "Select Store" at bounding box center [290, 161] width 439 height 22
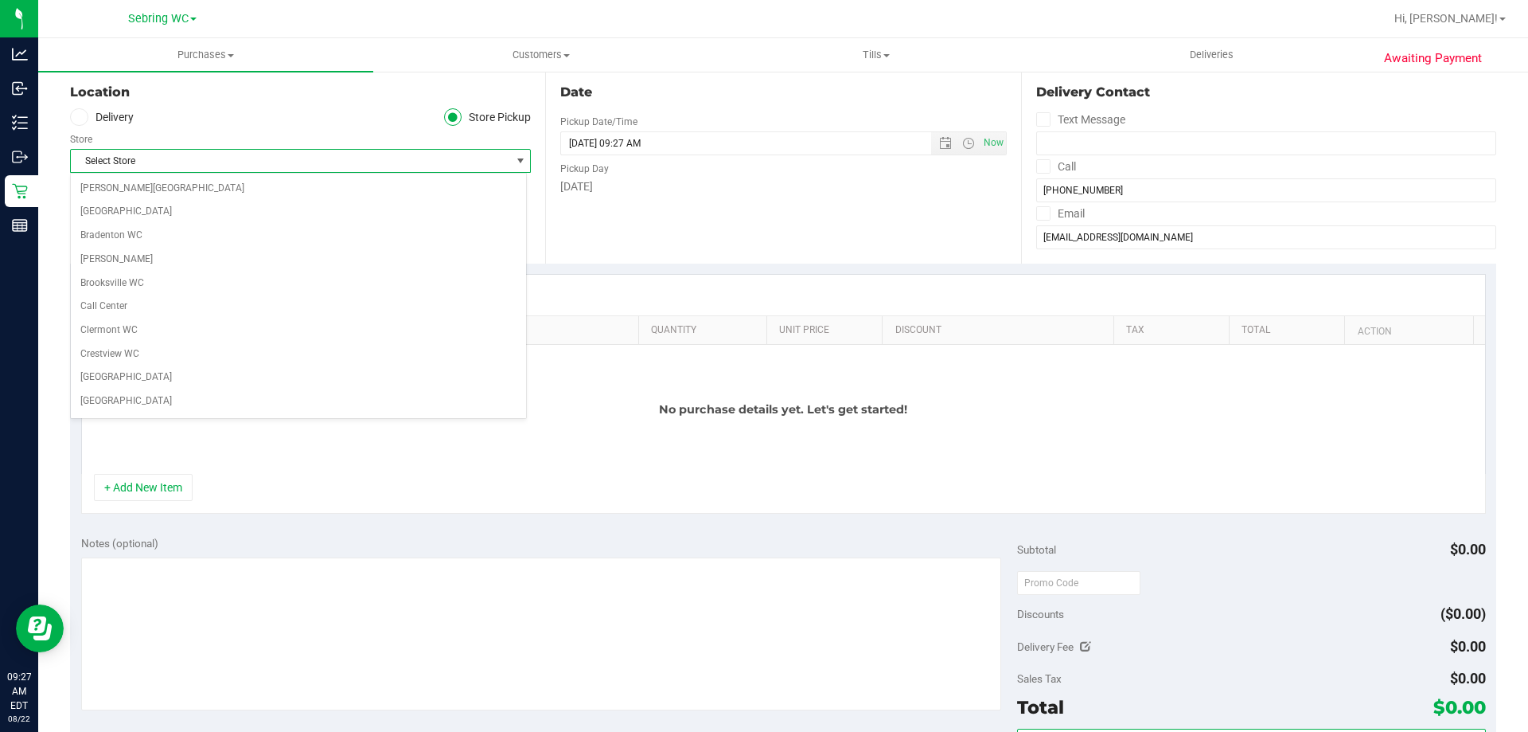
scroll to position [778, 0]
click at [150, 396] on li "Sebring WC" at bounding box center [298, 404] width 455 height 24
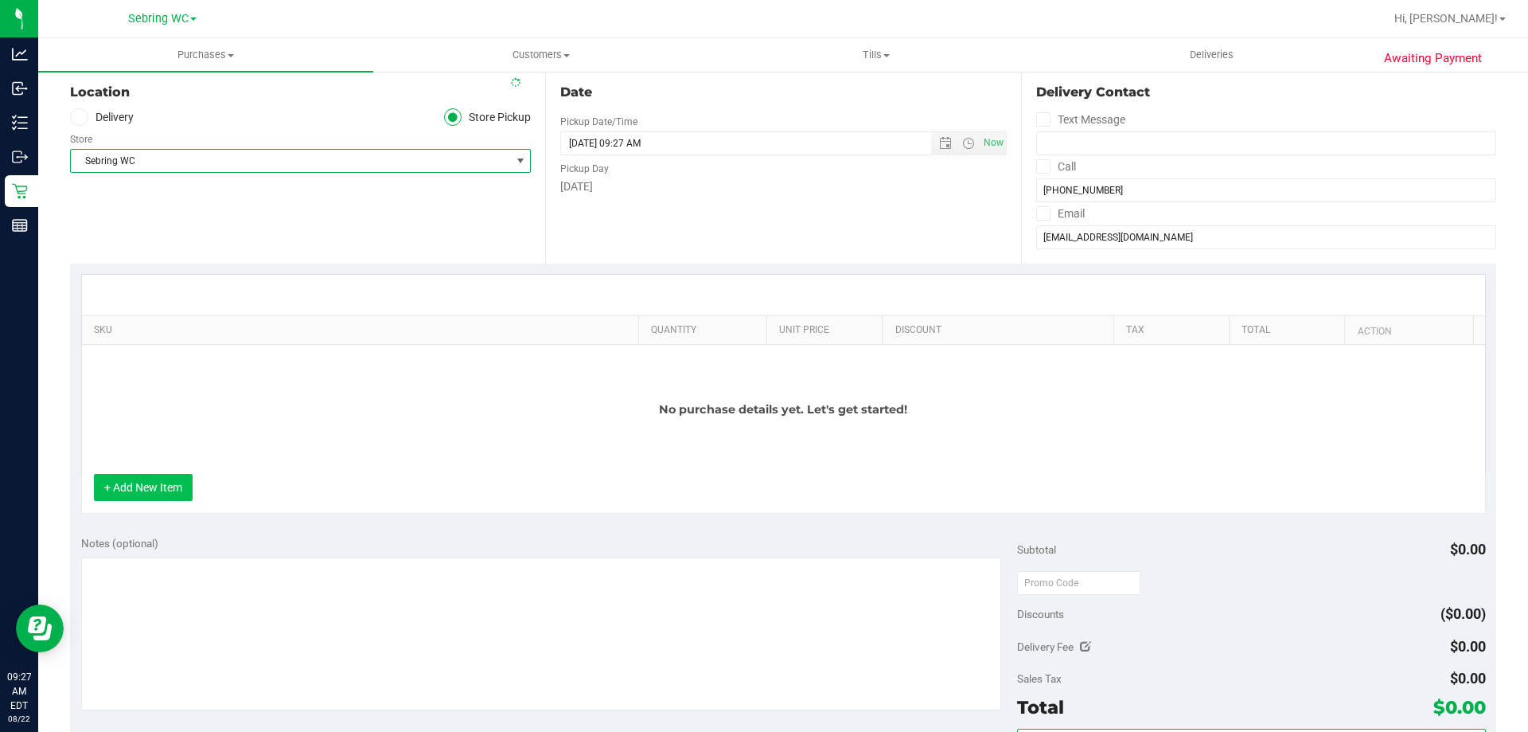
click at [148, 479] on button "+ Add New Item" at bounding box center [143, 487] width 99 height 27
click at [159, 495] on button "+ Add New Item" at bounding box center [143, 487] width 99 height 27
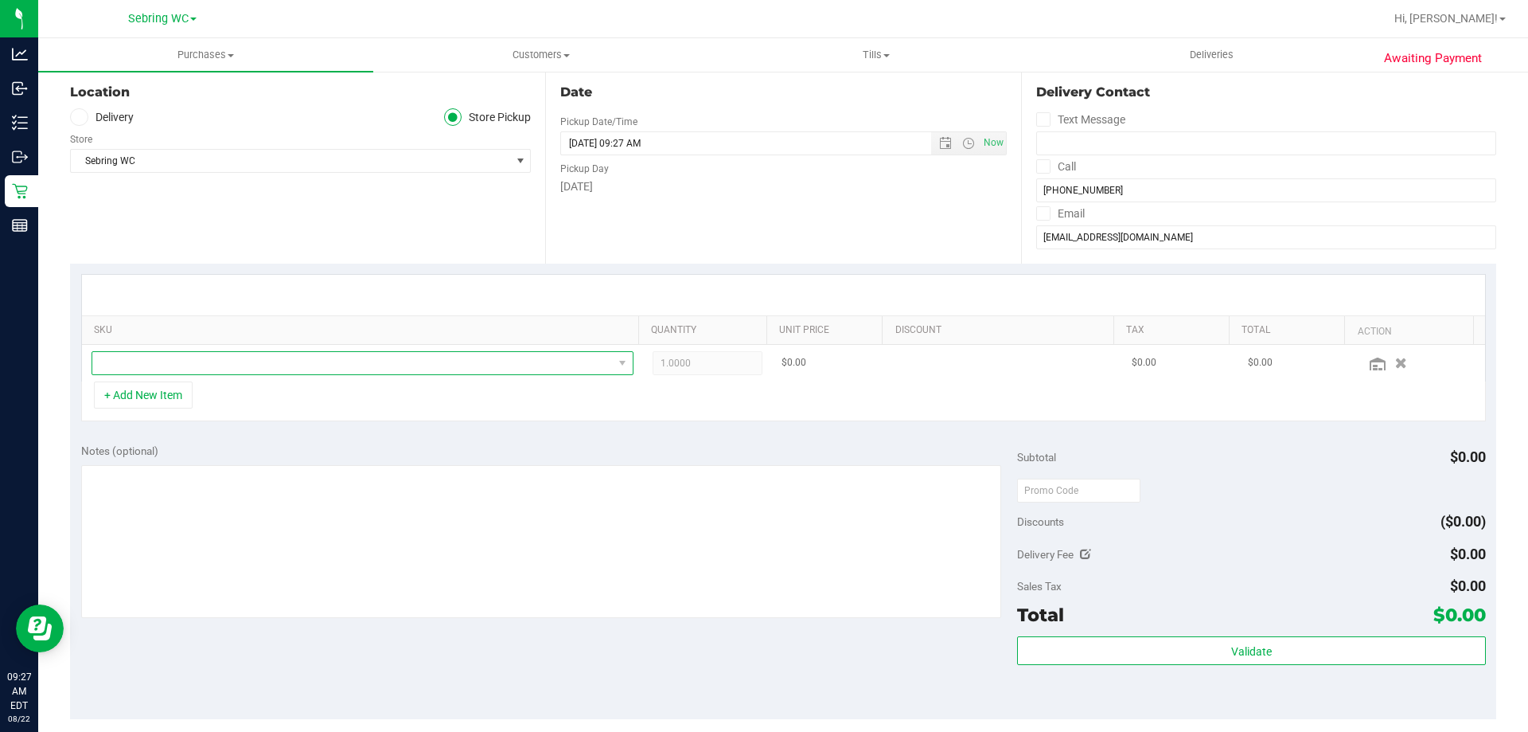
click at [229, 369] on span "NO DATA FOUND" at bounding box center [352, 363] width 521 height 22
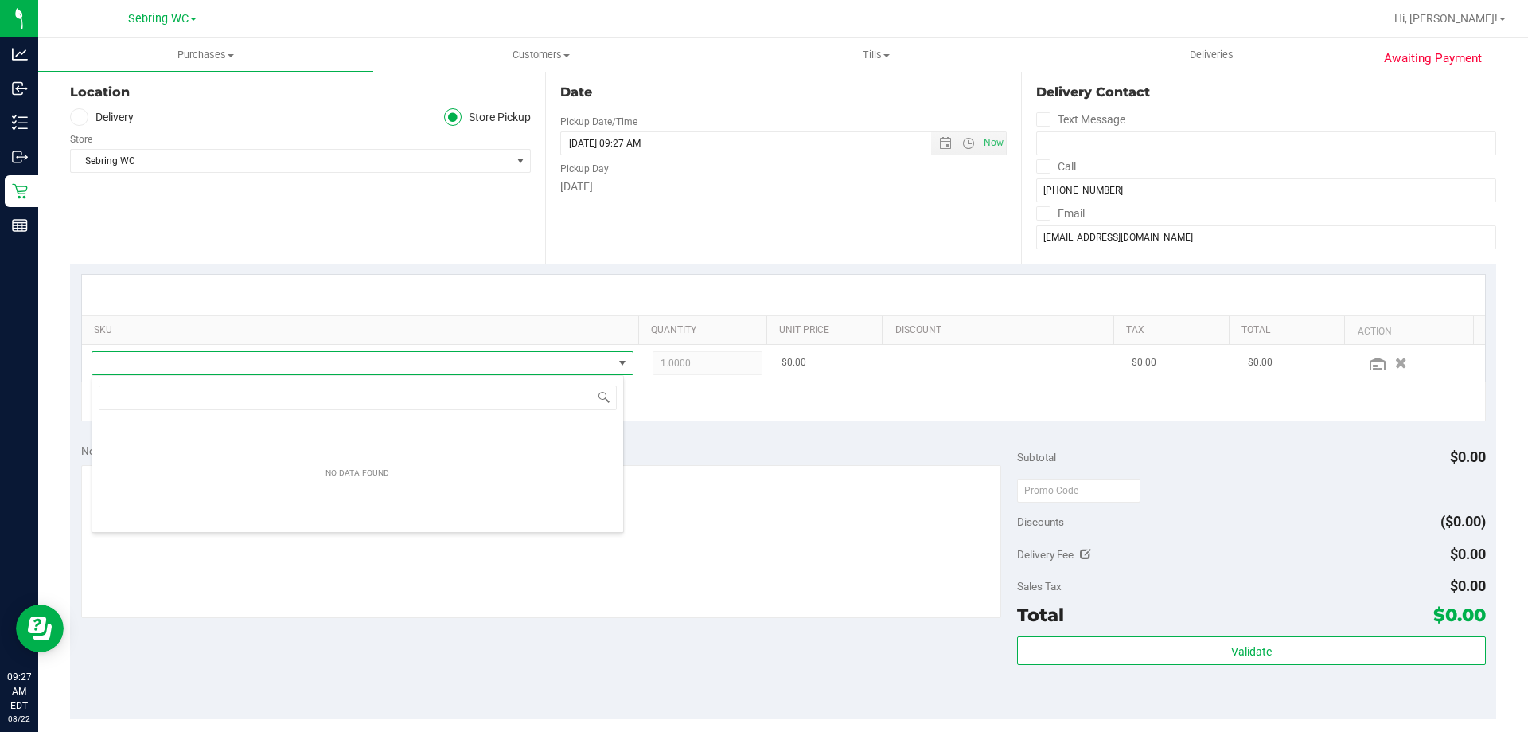
scroll to position [24, 533]
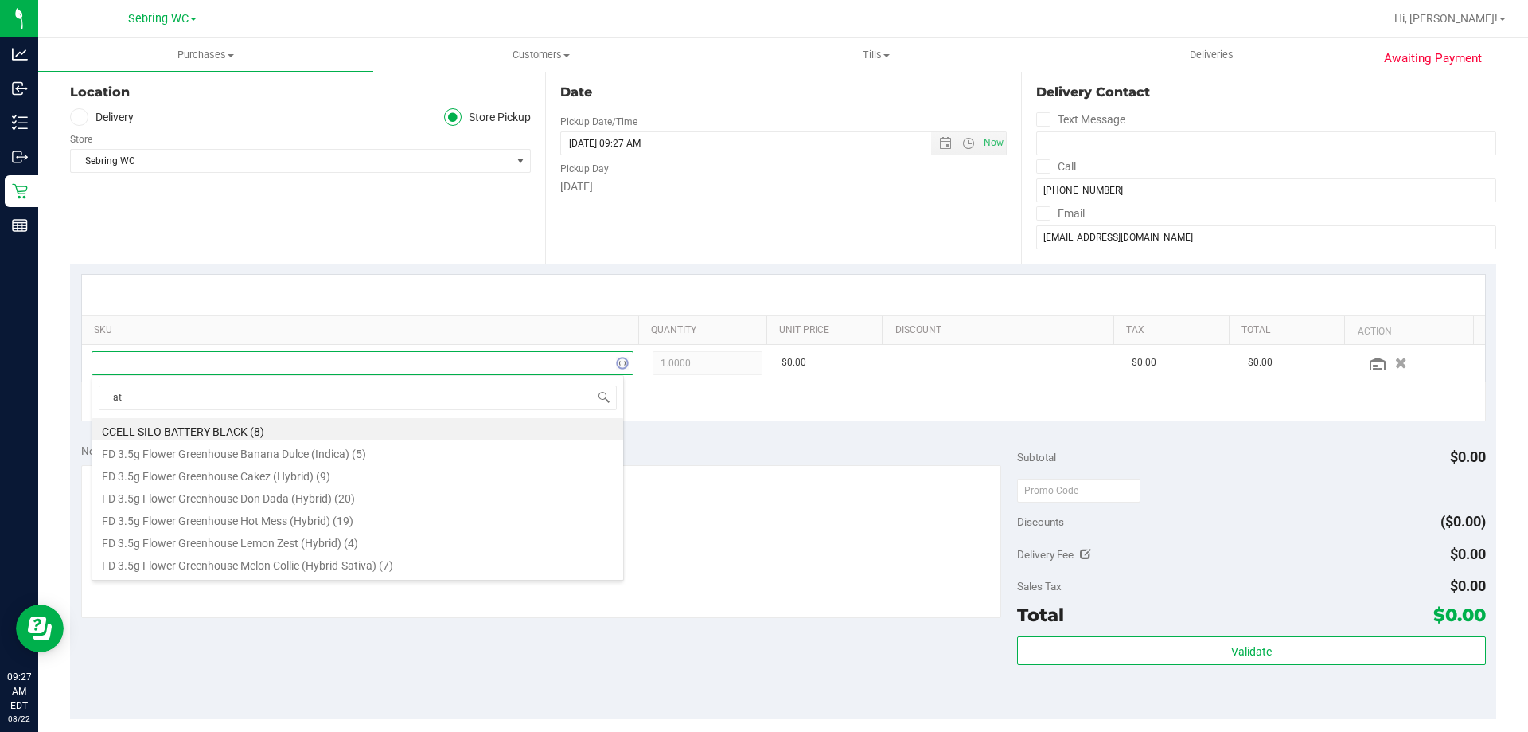
type input "atm"
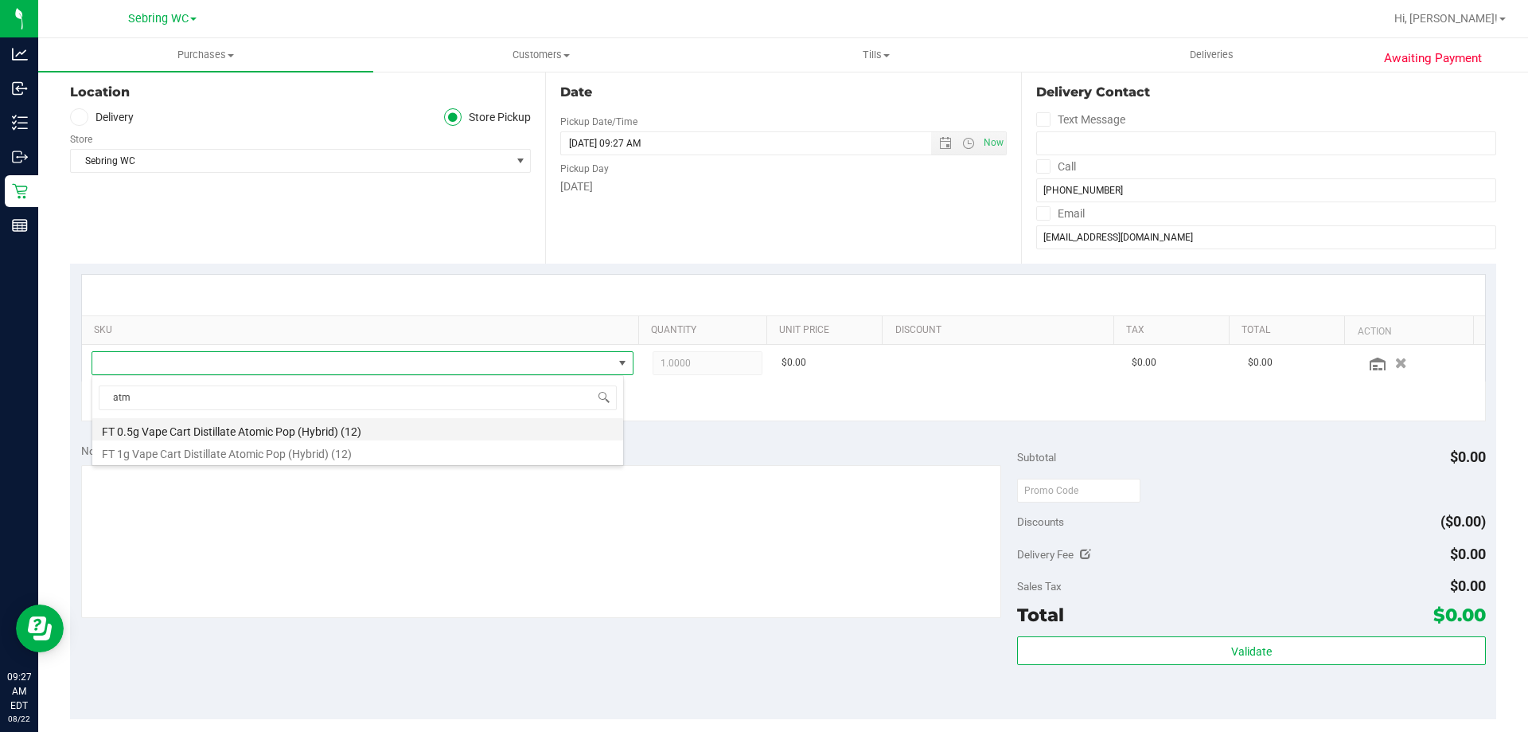
click at [224, 432] on li "FT 0.5g Vape Cart Distillate Atomic Pop (Hybrid) (12)" at bounding box center [357, 429] width 531 height 22
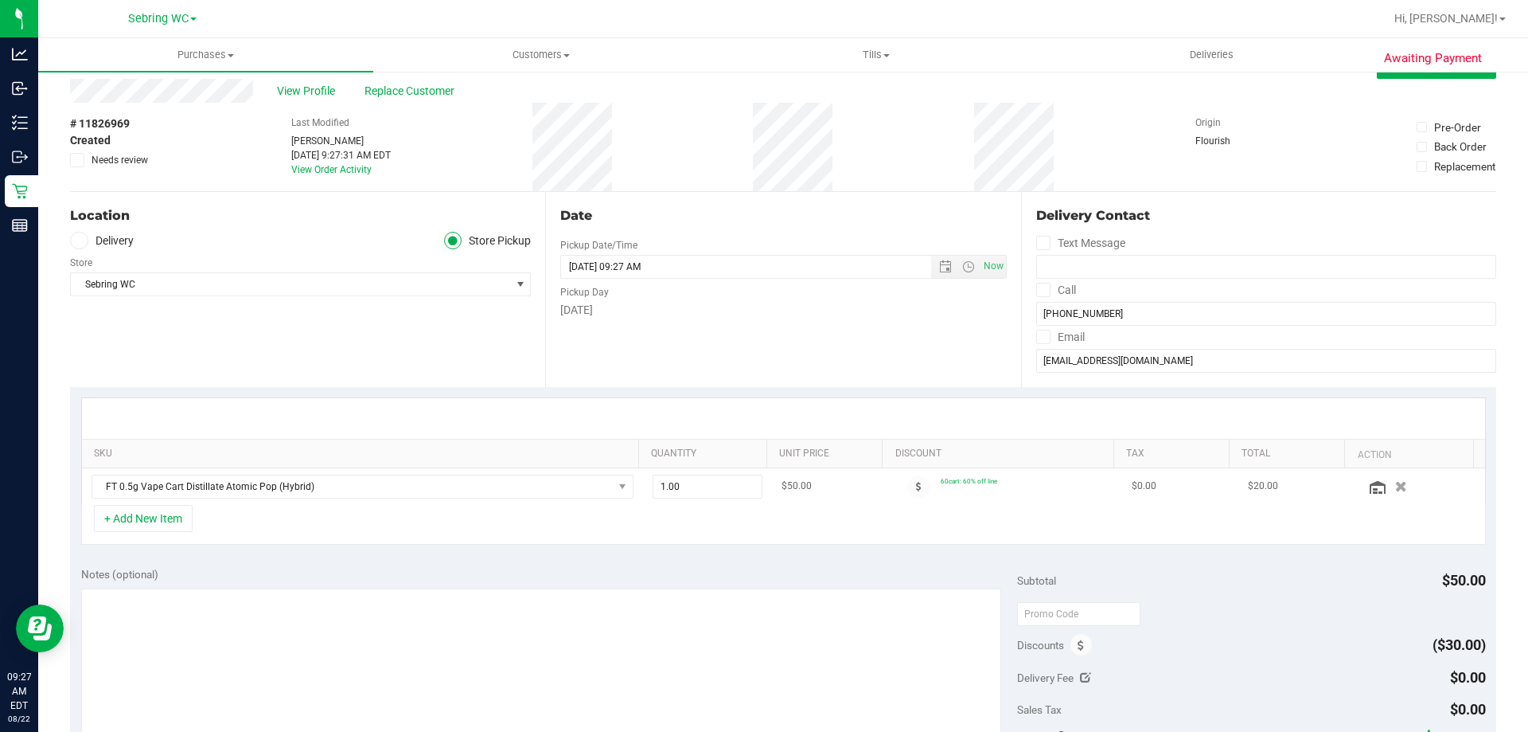
scroll to position [0, 0]
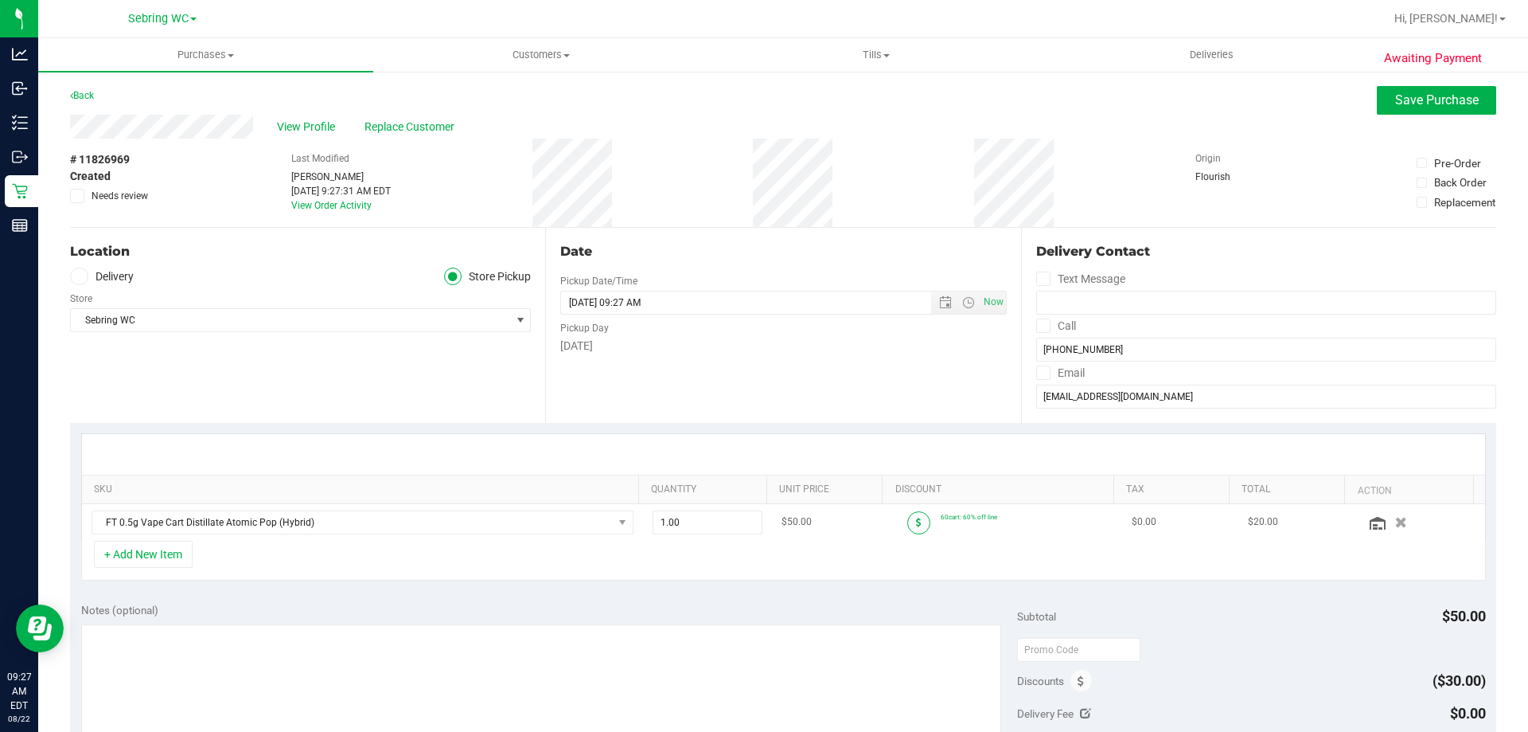
click at [916, 518] on icon at bounding box center [919, 522] width 6 height 10
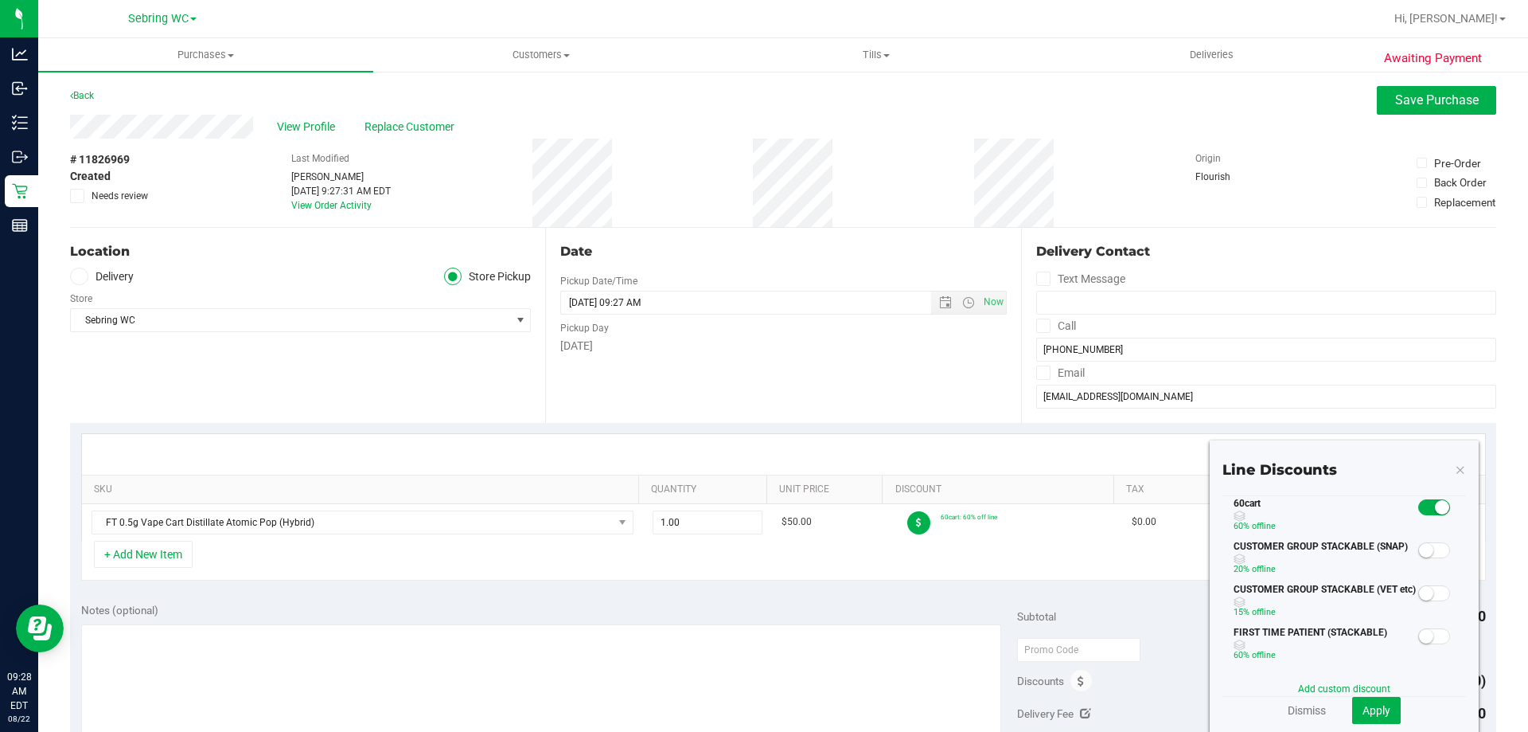
drag, startPoint x: 1078, startPoint y: 625, endPoint x: 1088, endPoint y: 625, distance: 10.3
click at [1083, 625] on div "Subtotal $50.00" at bounding box center [1251, 616] width 468 height 29
click at [1455, 462] on icon at bounding box center [1460, 468] width 11 height 19
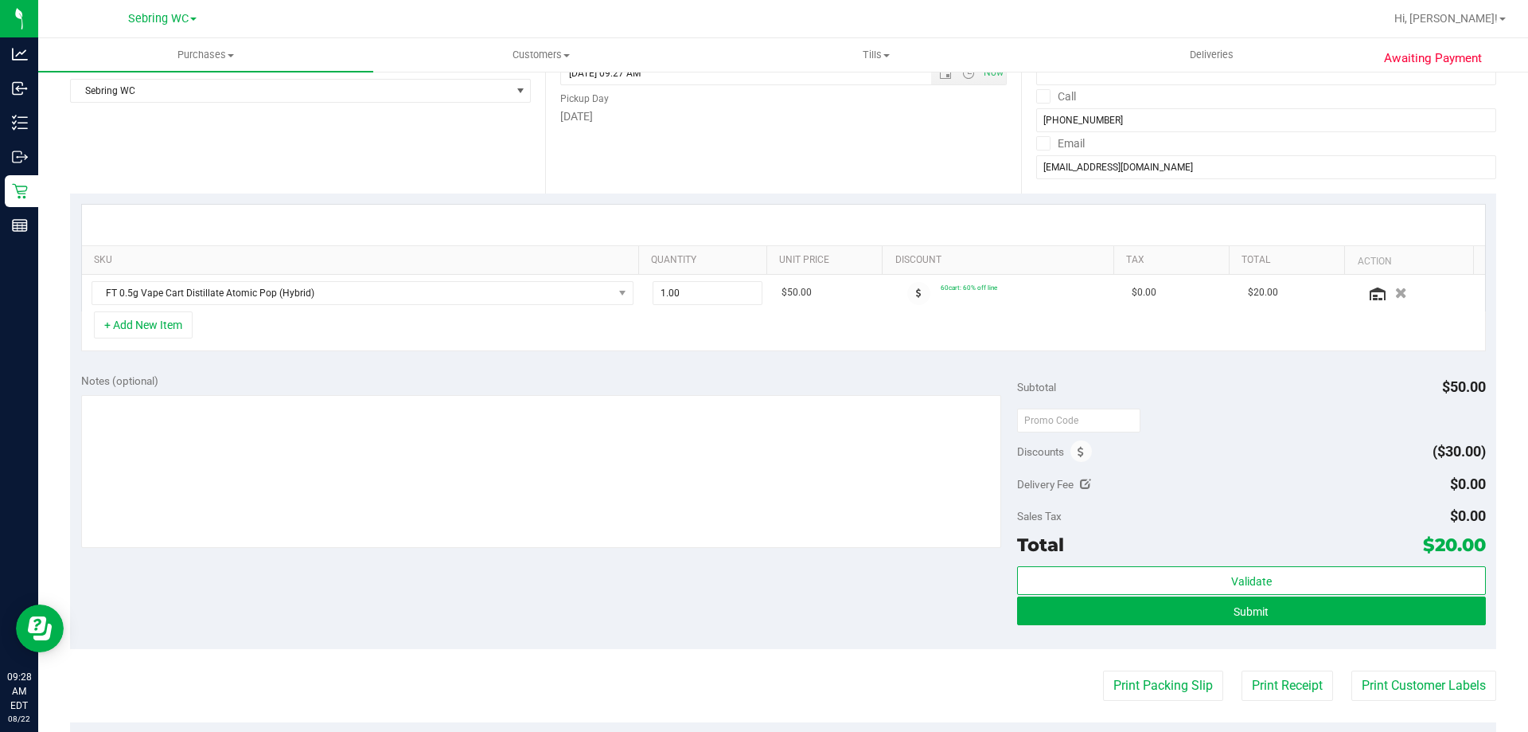
scroll to position [239, 0]
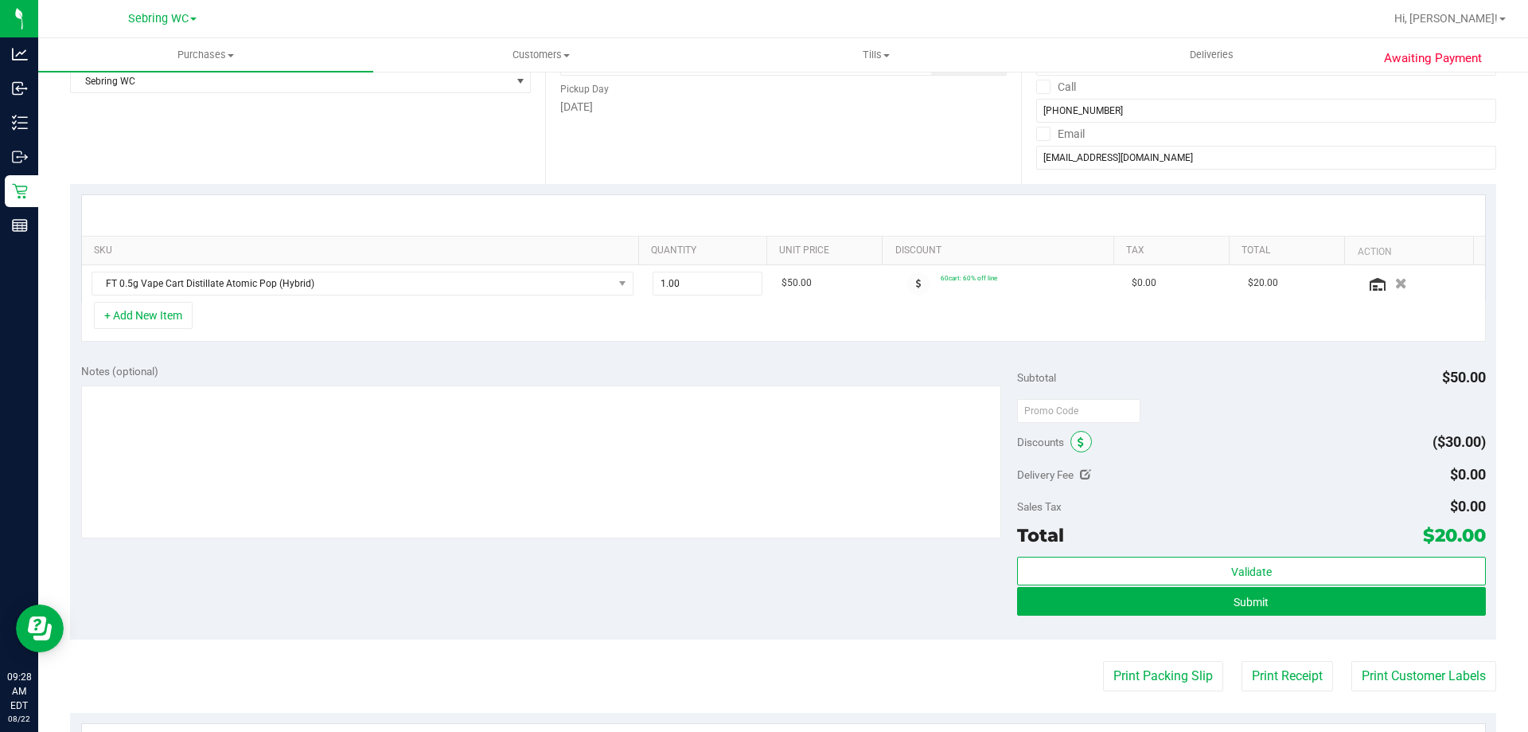
click at [1079, 435] on span at bounding box center [1081, 441] width 21 height 21
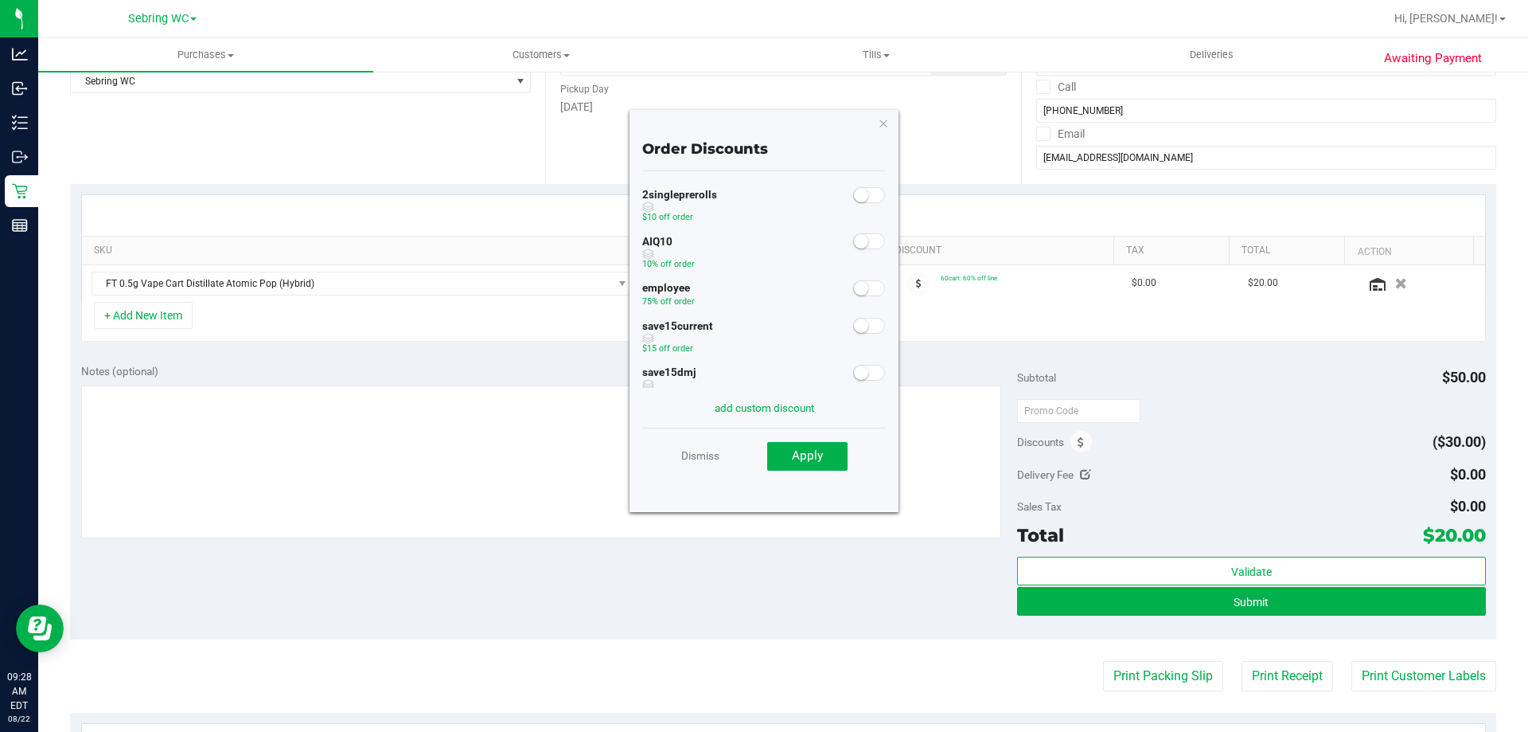
click at [854, 292] on small at bounding box center [861, 288] width 14 height 14
click at [791, 459] on button "Apply" at bounding box center [807, 456] width 80 height 29
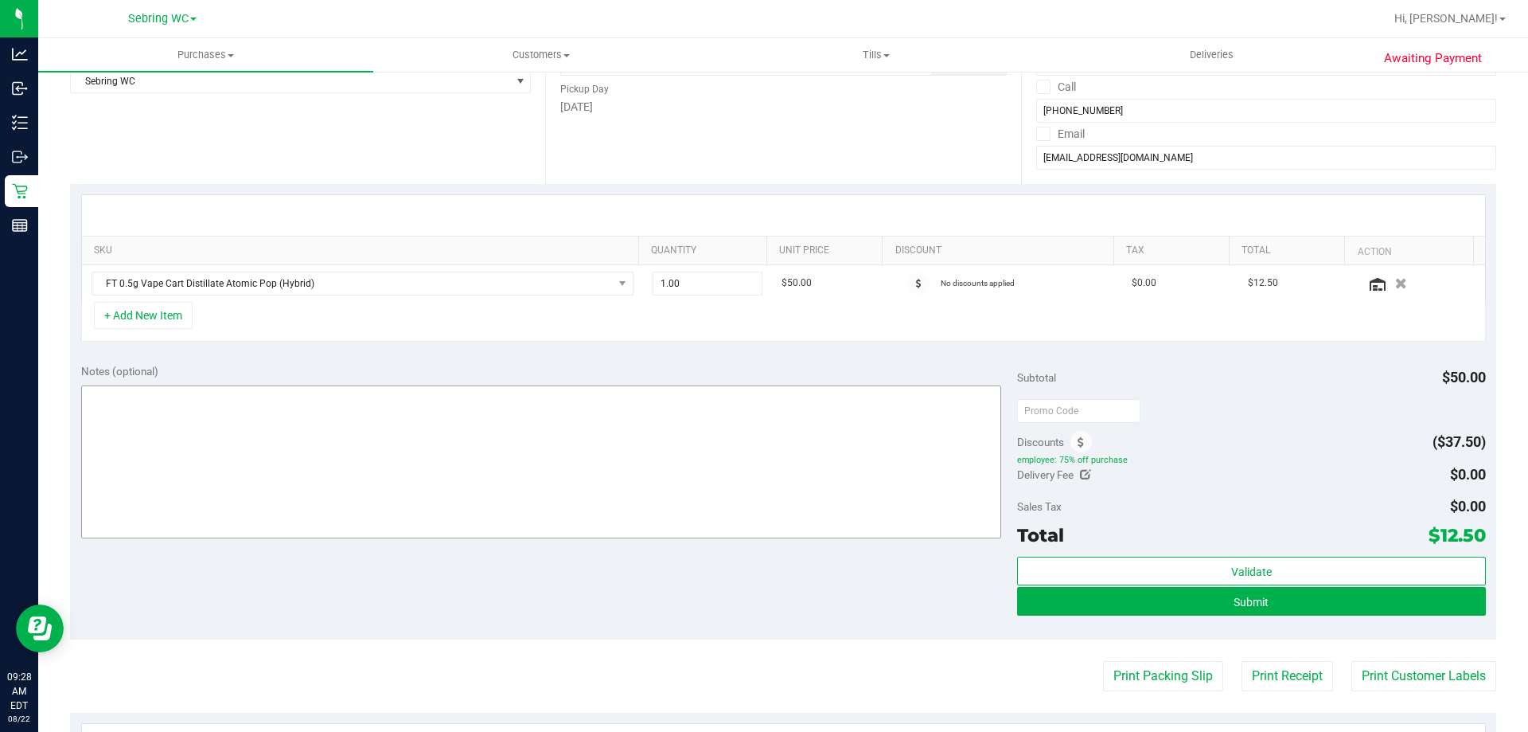
scroll to position [0, 0]
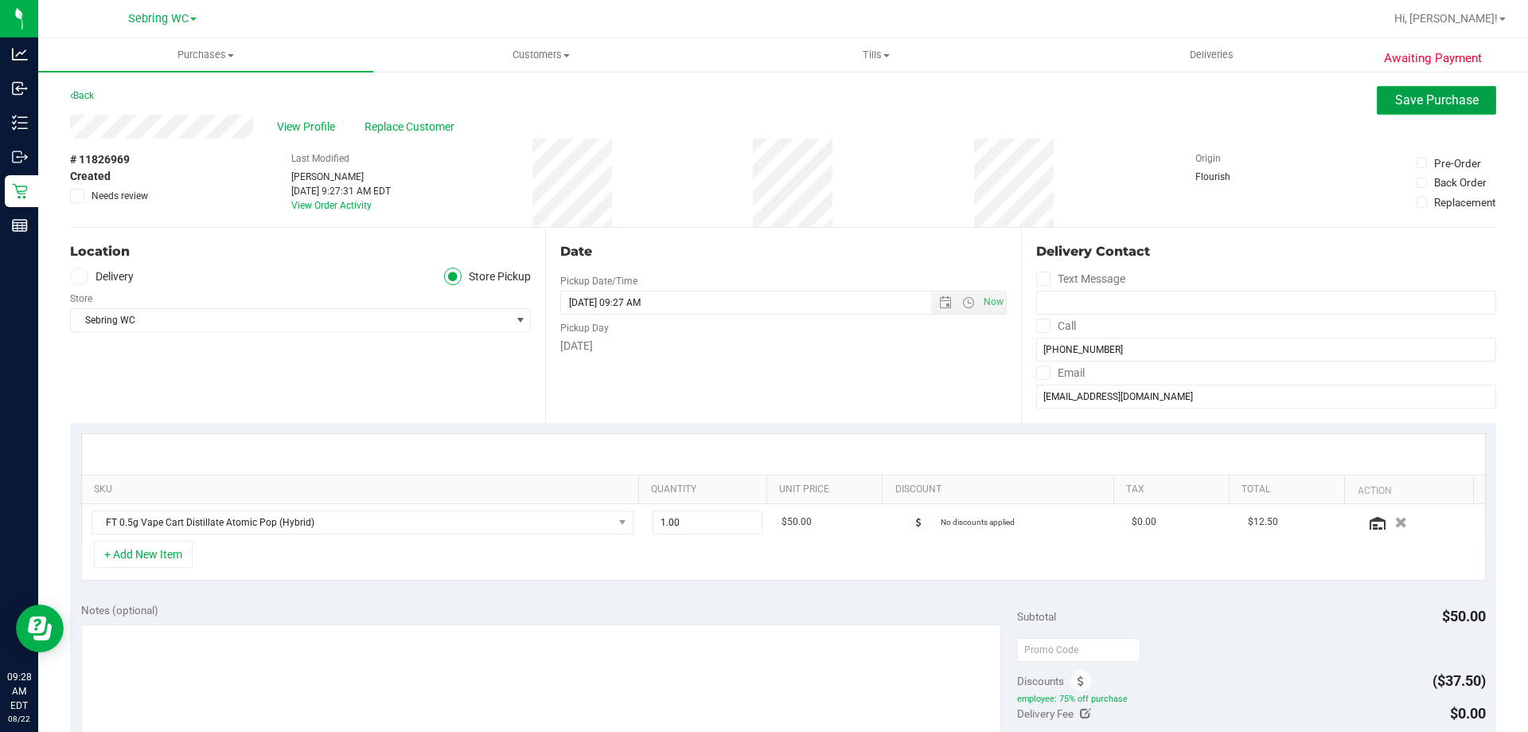
click at [1405, 103] on span "Save Purchase" at bounding box center [1437, 99] width 84 height 15
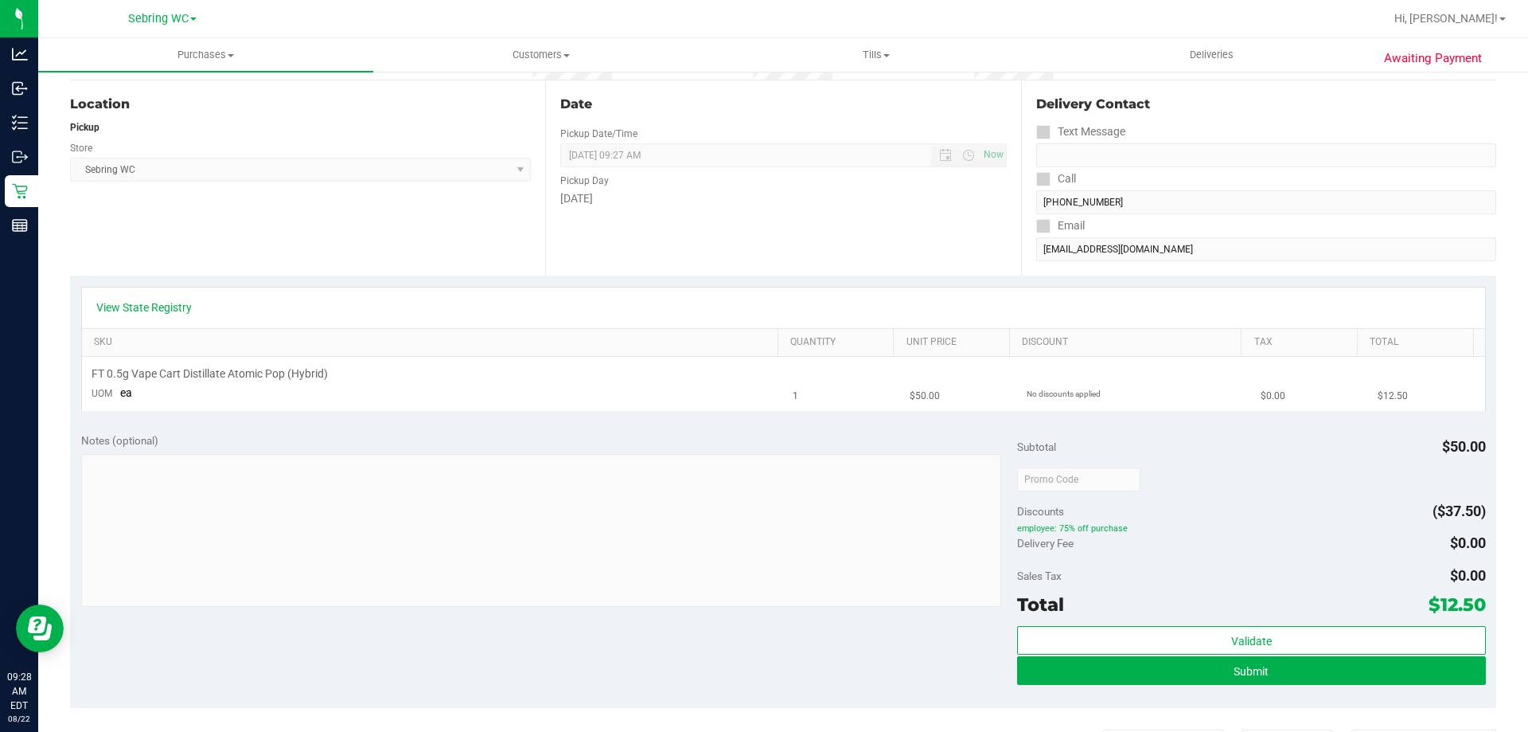
scroll to position [159, 0]
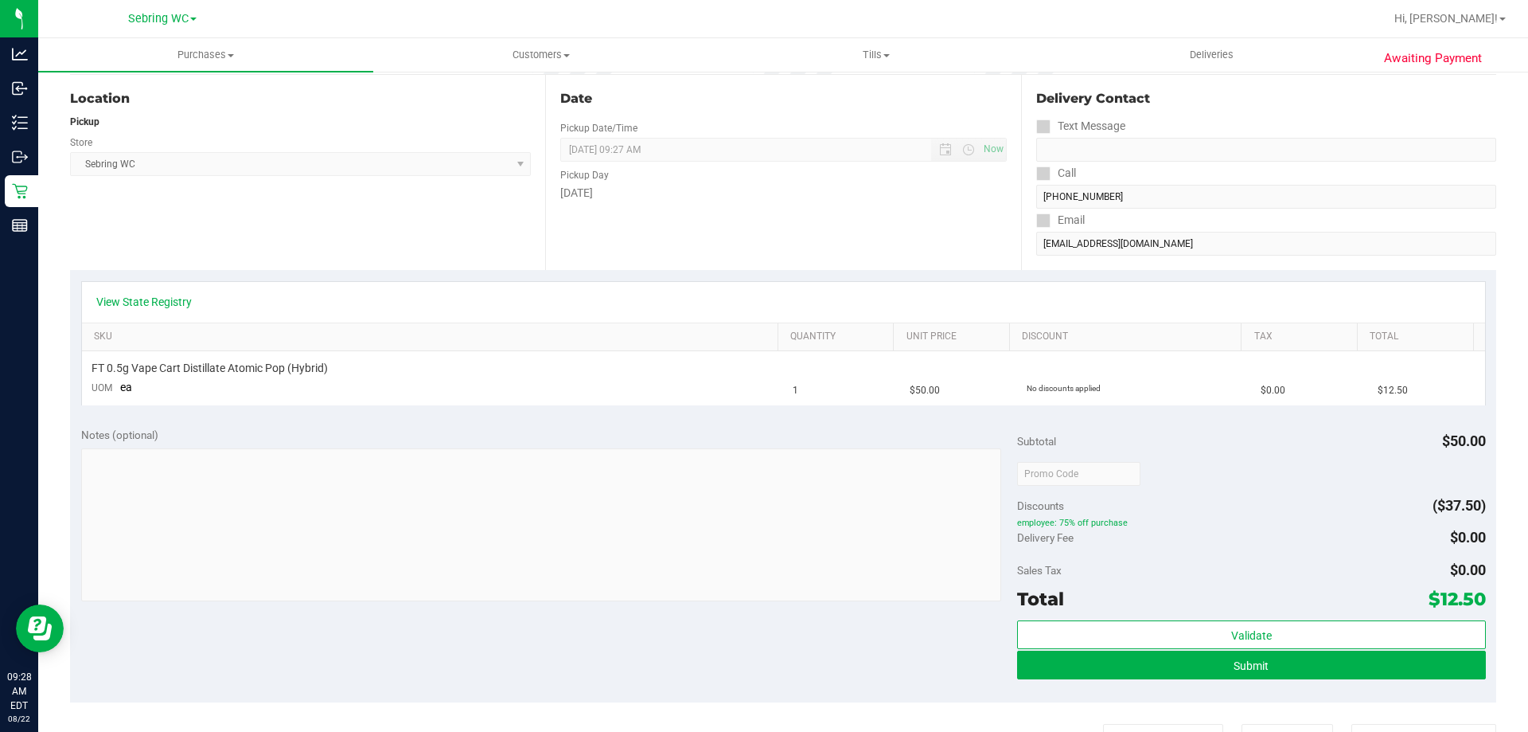
click at [630, 305] on div "View State Registry" at bounding box center [783, 302] width 1375 height 16
click at [1069, 656] on button "Submit" at bounding box center [1251, 664] width 468 height 29
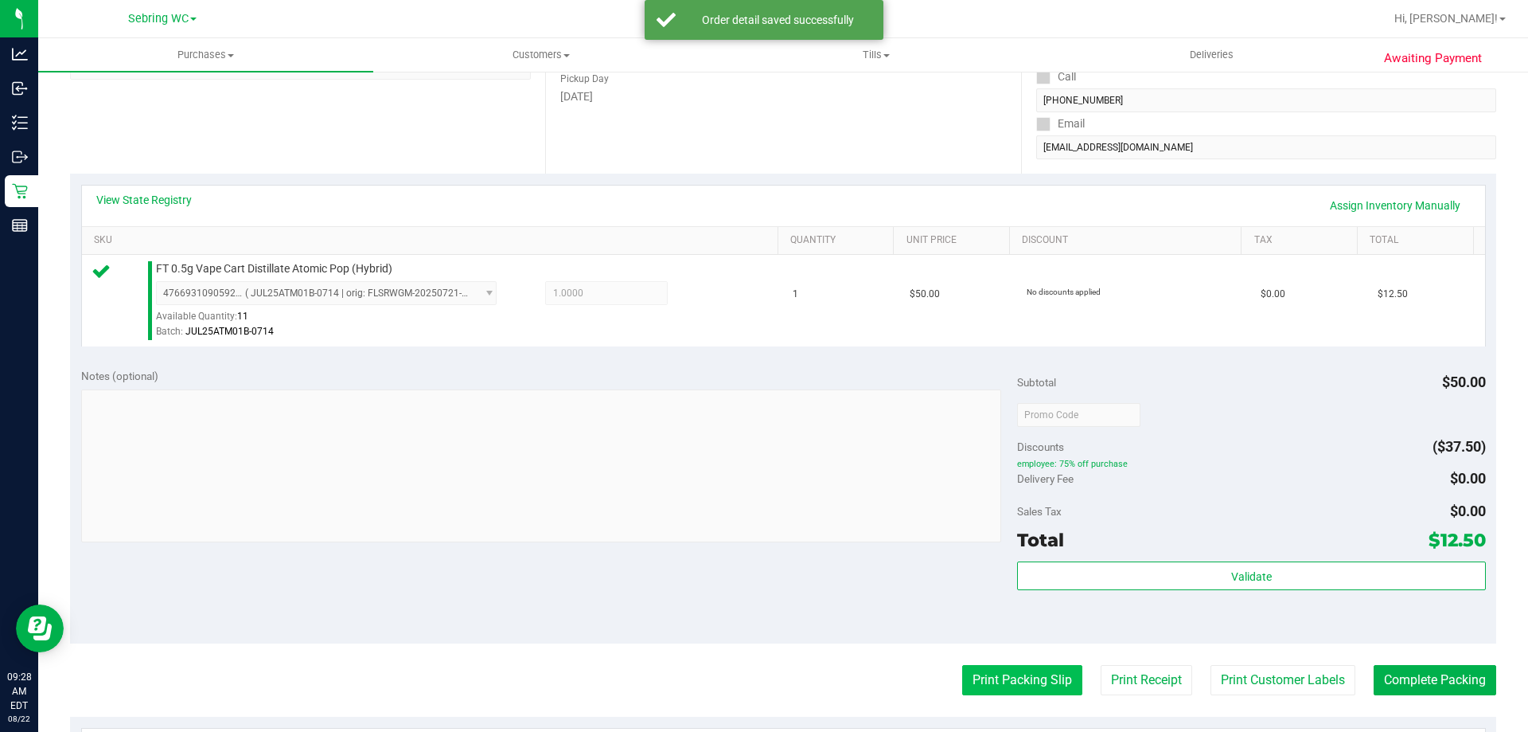
scroll to position [398, 0]
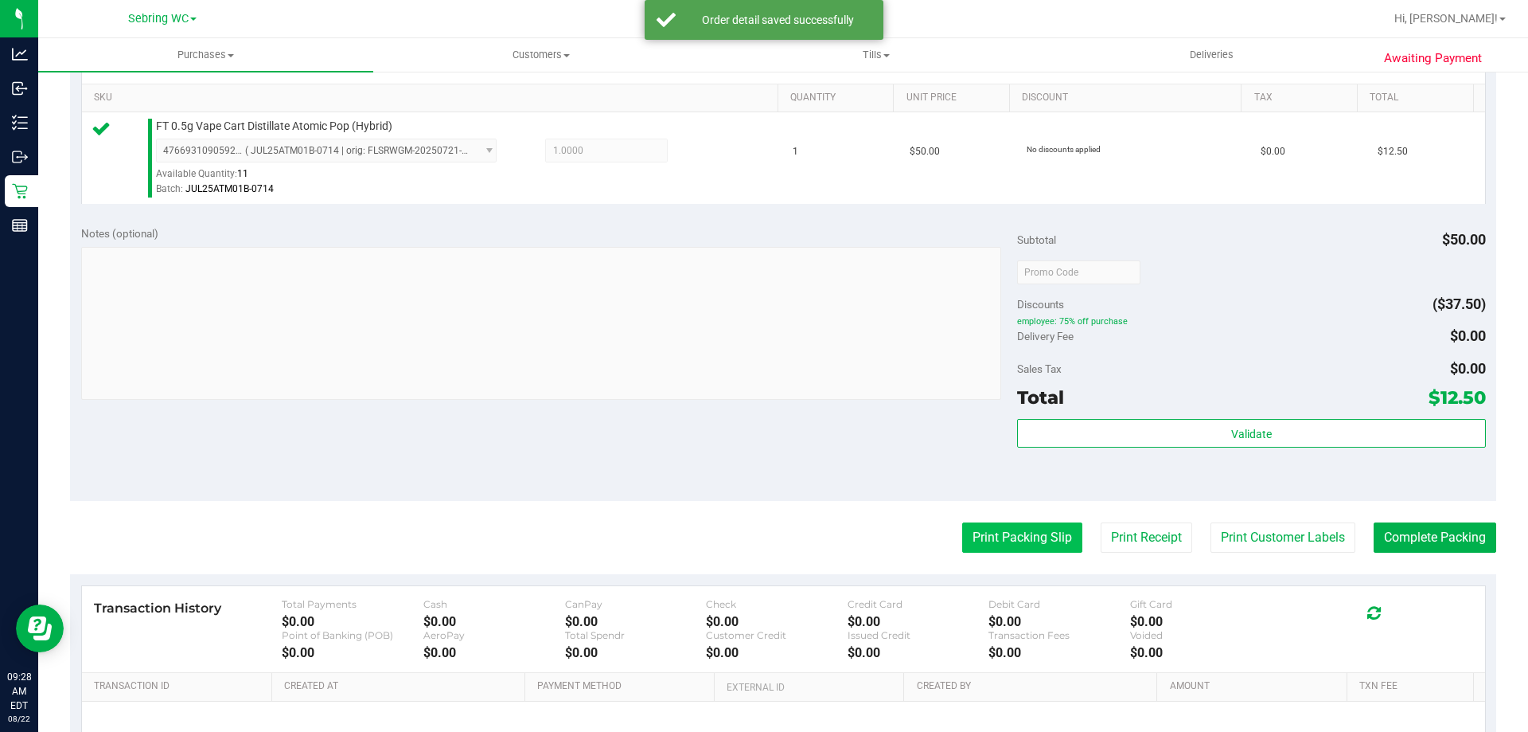
click at [974, 548] on button "Print Packing Slip" at bounding box center [1022, 537] width 120 height 30
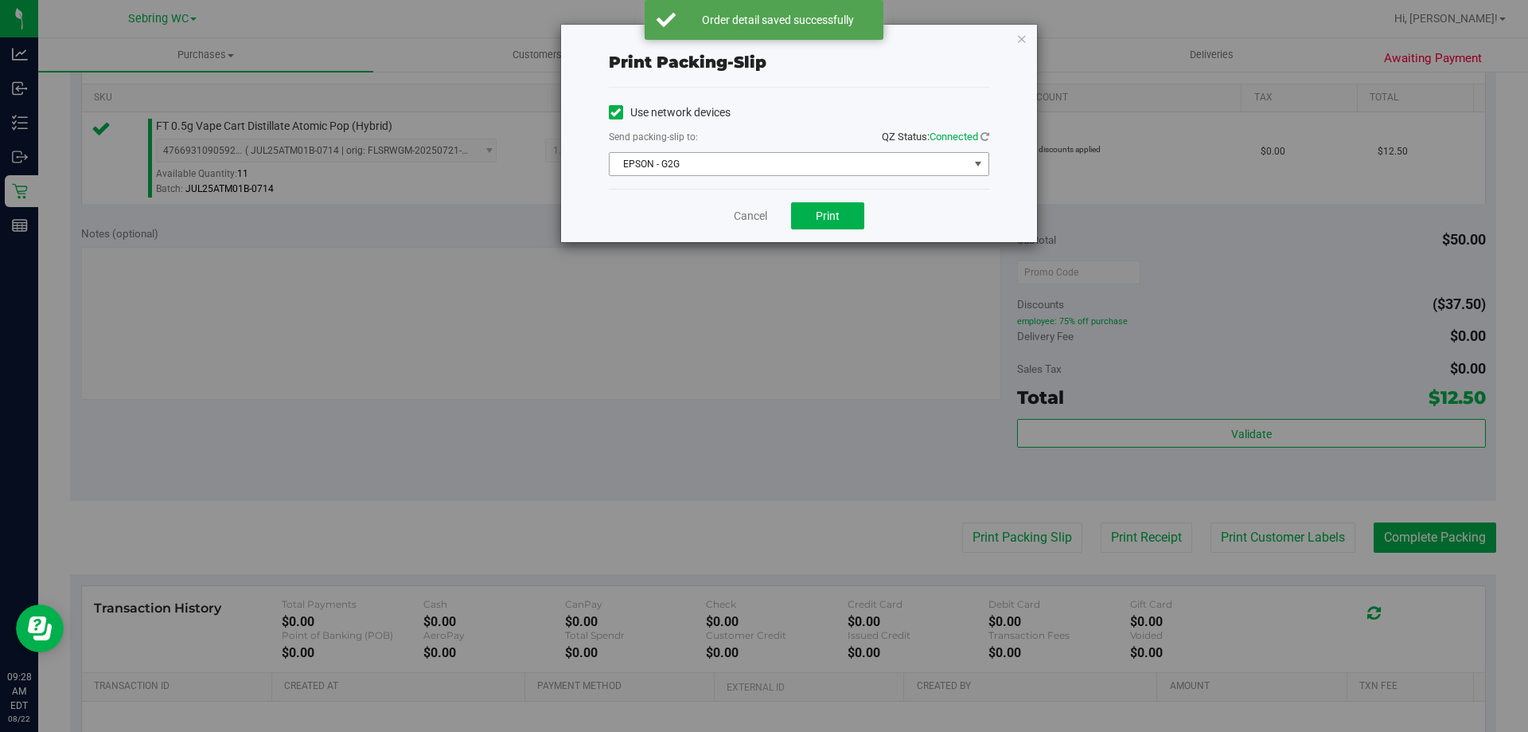
click at [892, 161] on span "EPSON - G2G" at bounding box center [789, 164] width 359 height 22
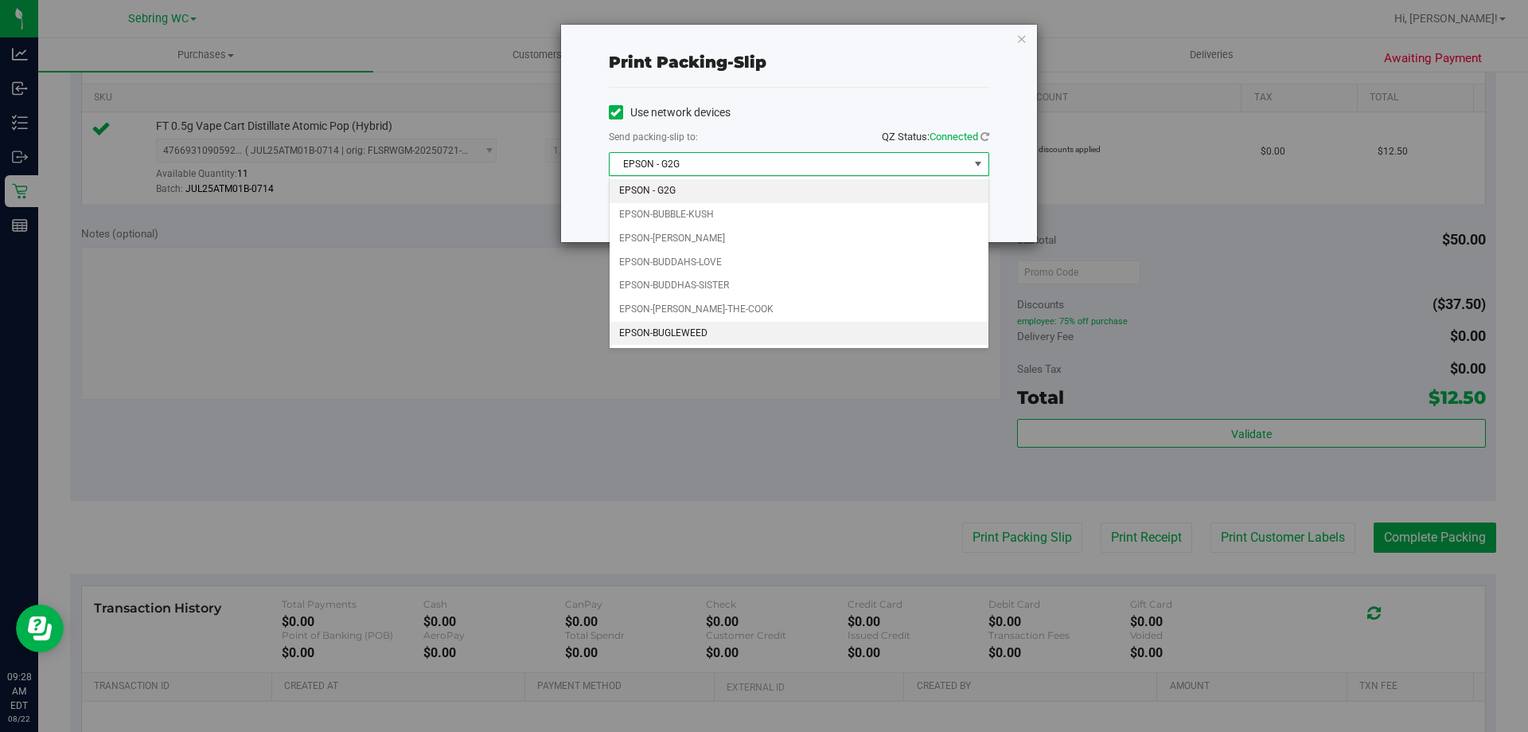
click at [701, 338] on li "EPSON-BUGLEWEED" at bounding box center [799, 334] width 379 height 24
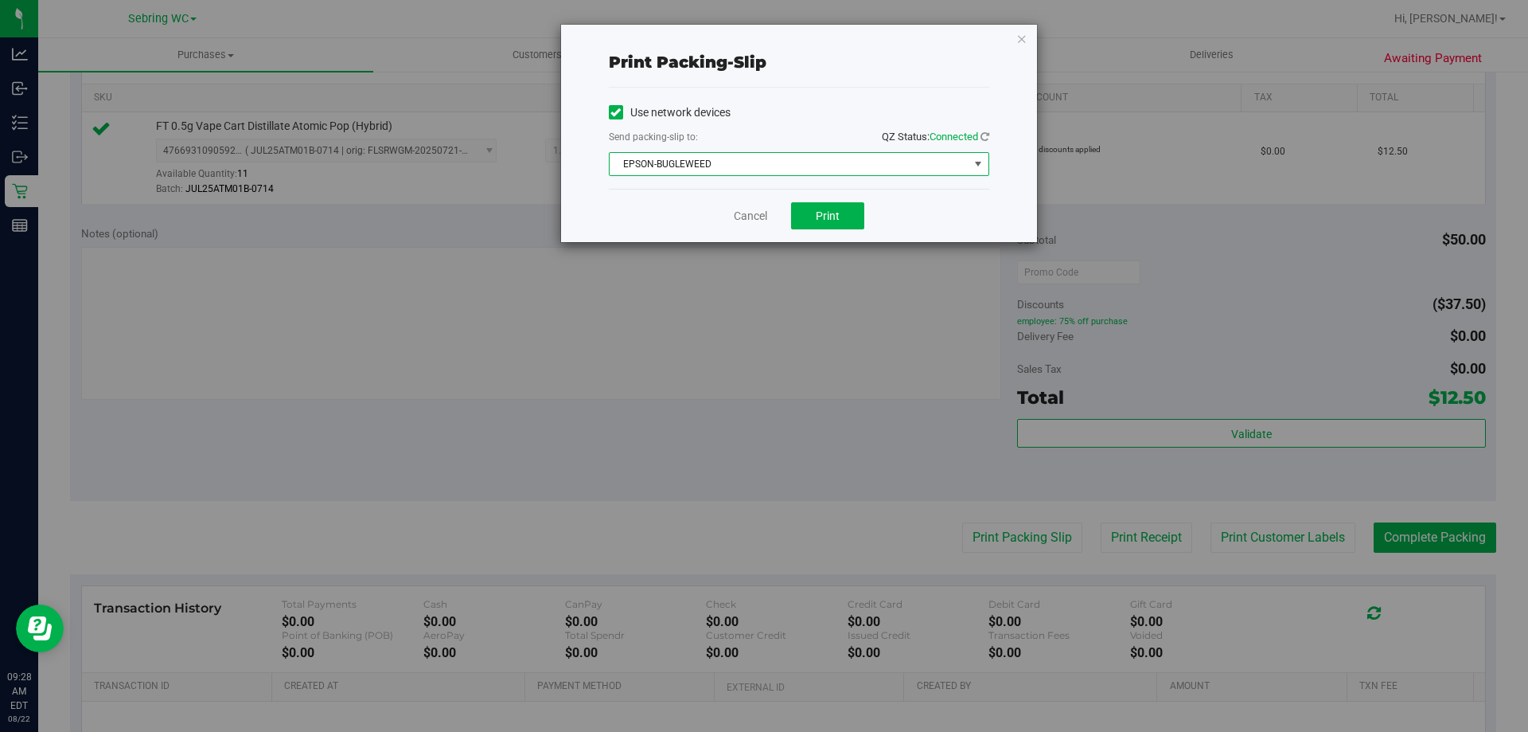
click at [677, 217] on div "Cancel Print" at bounding box center [799, 215] width 380 height 53
click at [866, 228] on div "Cancel Print" at bounding box center [799, 215] width 380 height 53
click at [853, 223] on button "Print" at bounding box center [827, 215] width 73 height 27
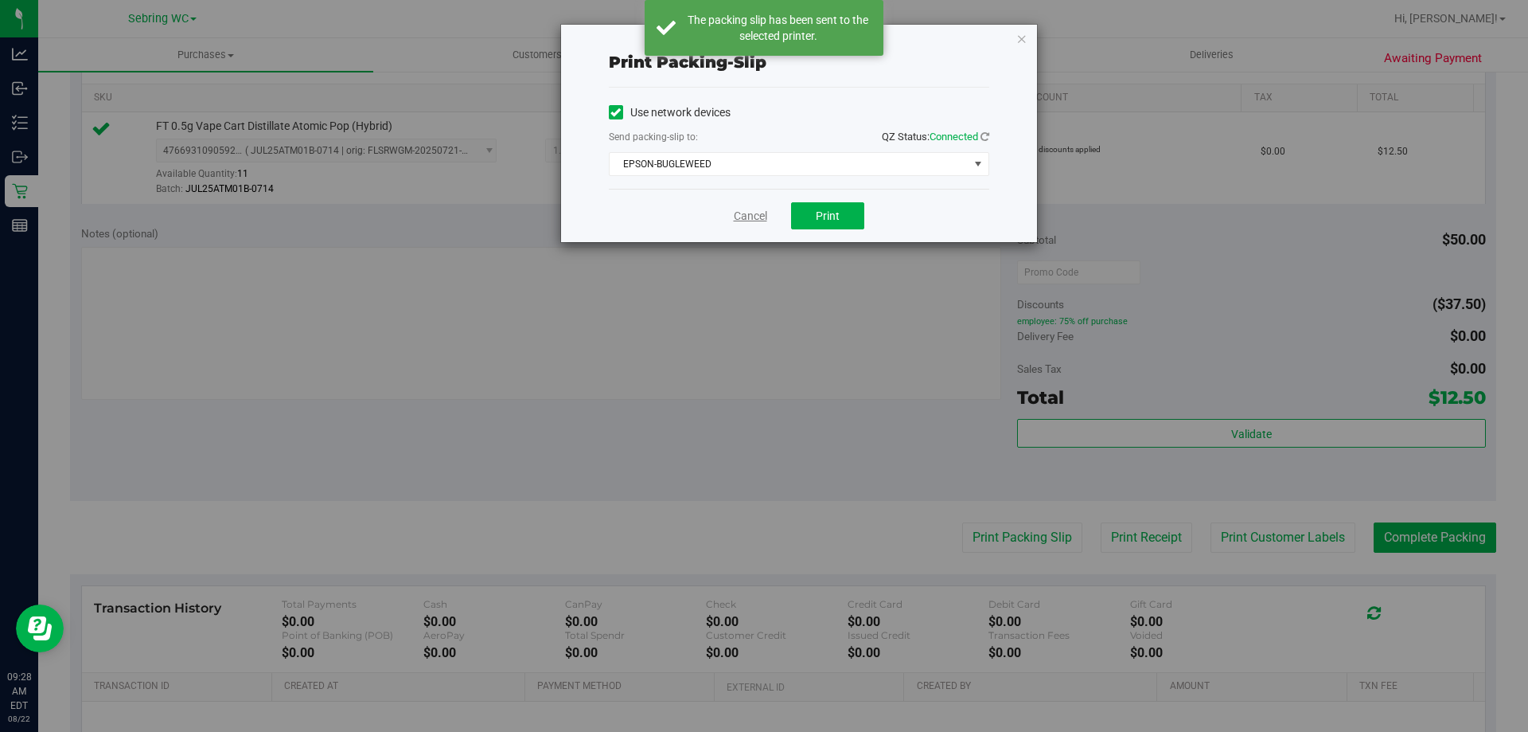
click at [748, 215] on link "Cancel" at bounding box center [750, 216] width 33 height 17
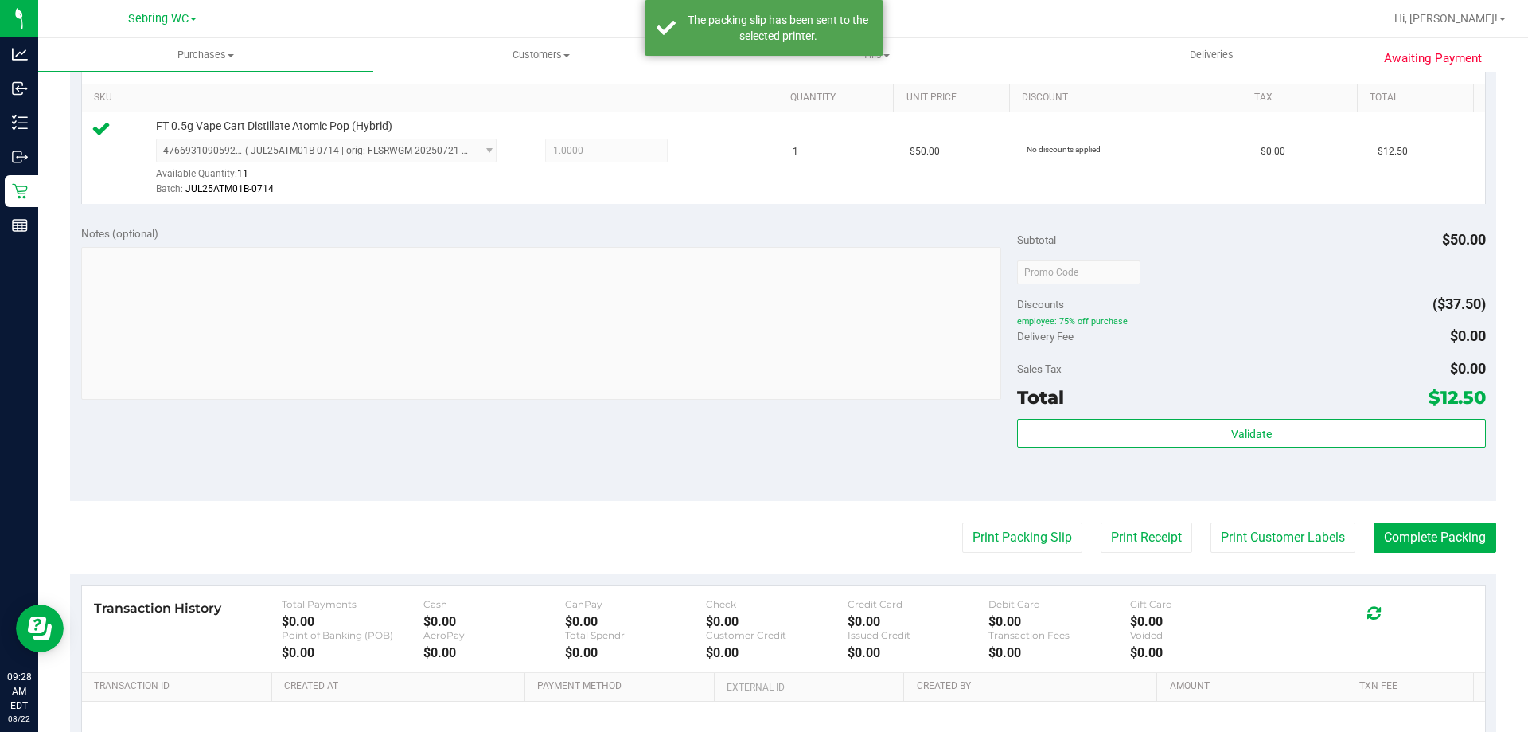
click at [1259, 358] on div "Sales Tax $0.00" at bounding box center [1251, 368] width 468 height 29
click at [1407, 542] on button "Complete Packing" at bounding box center [1435, 537] width 123 height 30
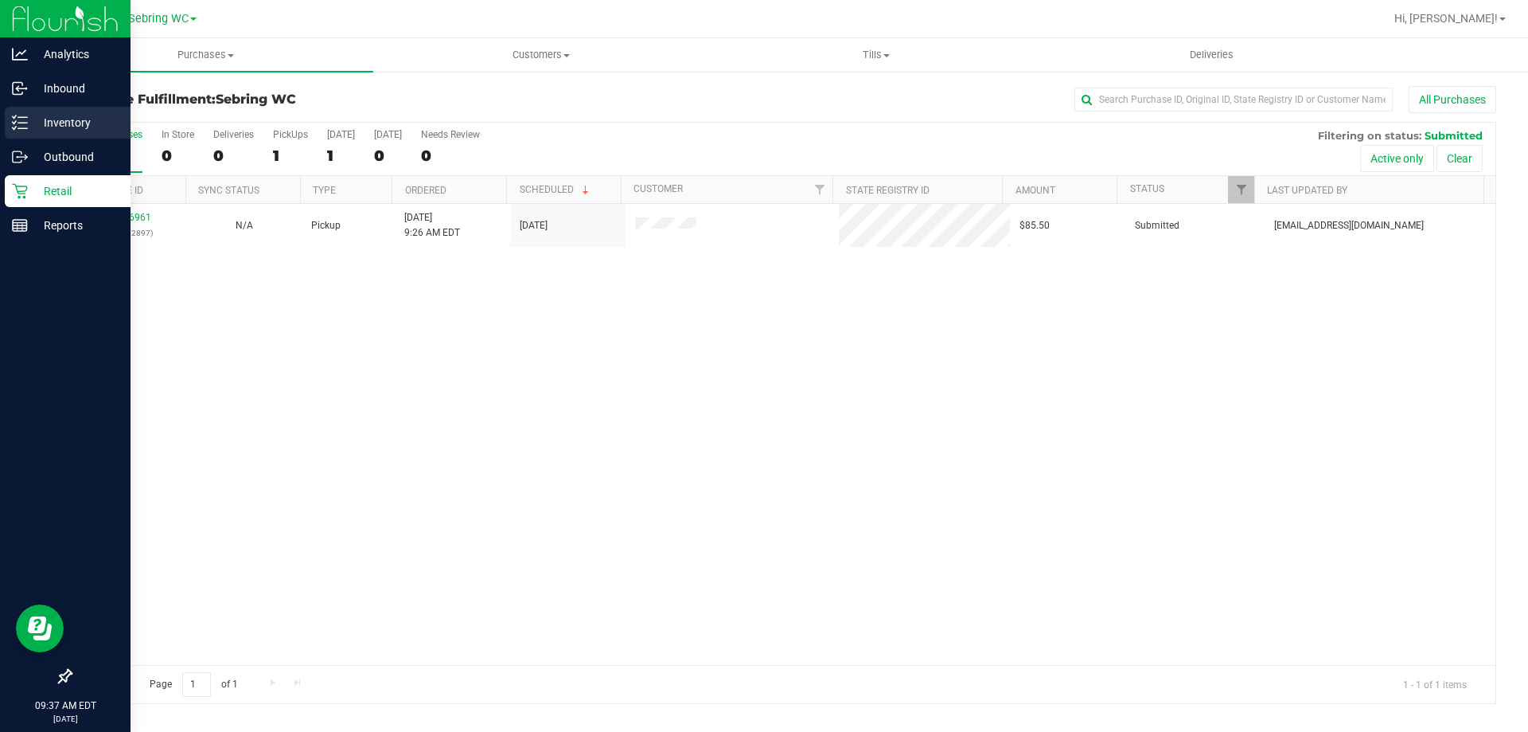
click at [49, 131] on p "Inventory" at bounding box center [76, 122] width 96 height 19
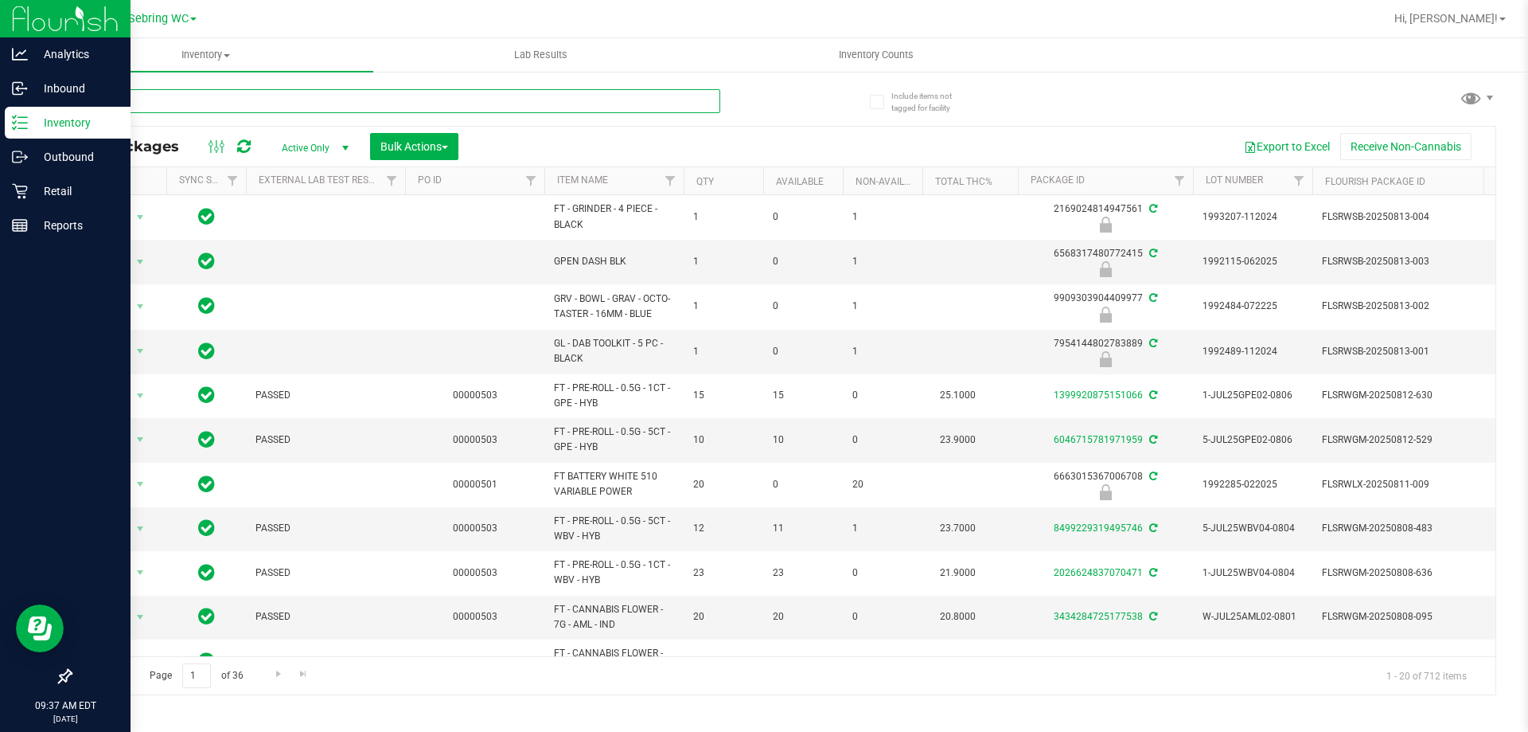
click at [189, 104] on input "text" at bounding box center [395, 101] width 650 height 24
paste input "GRZ - W-AUG25GRZ01-0809"
click at [85, 103] on div "Inventory All packages All inventory Waste log Create inventory Lab Results Inv…" at bounding box center [783, 384] width 1490 height 693
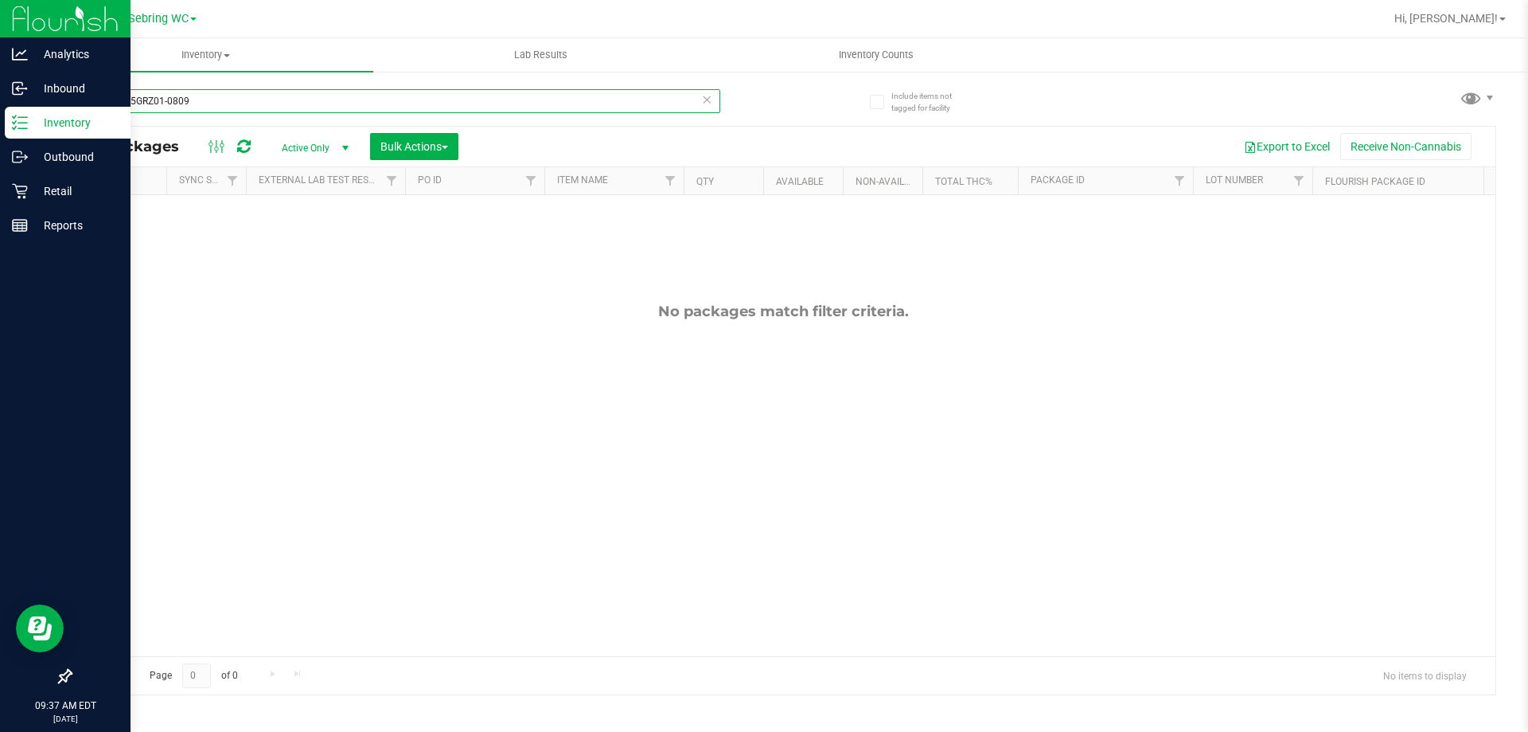
type input "W-AUG25GRZ01-0809"
click at [306, 146] on span "Active Only" at bounding box center [312, 148] width 88 height 22
click at [286, 236] on li "All" at bounding box center [311, 244] width 86 height 24
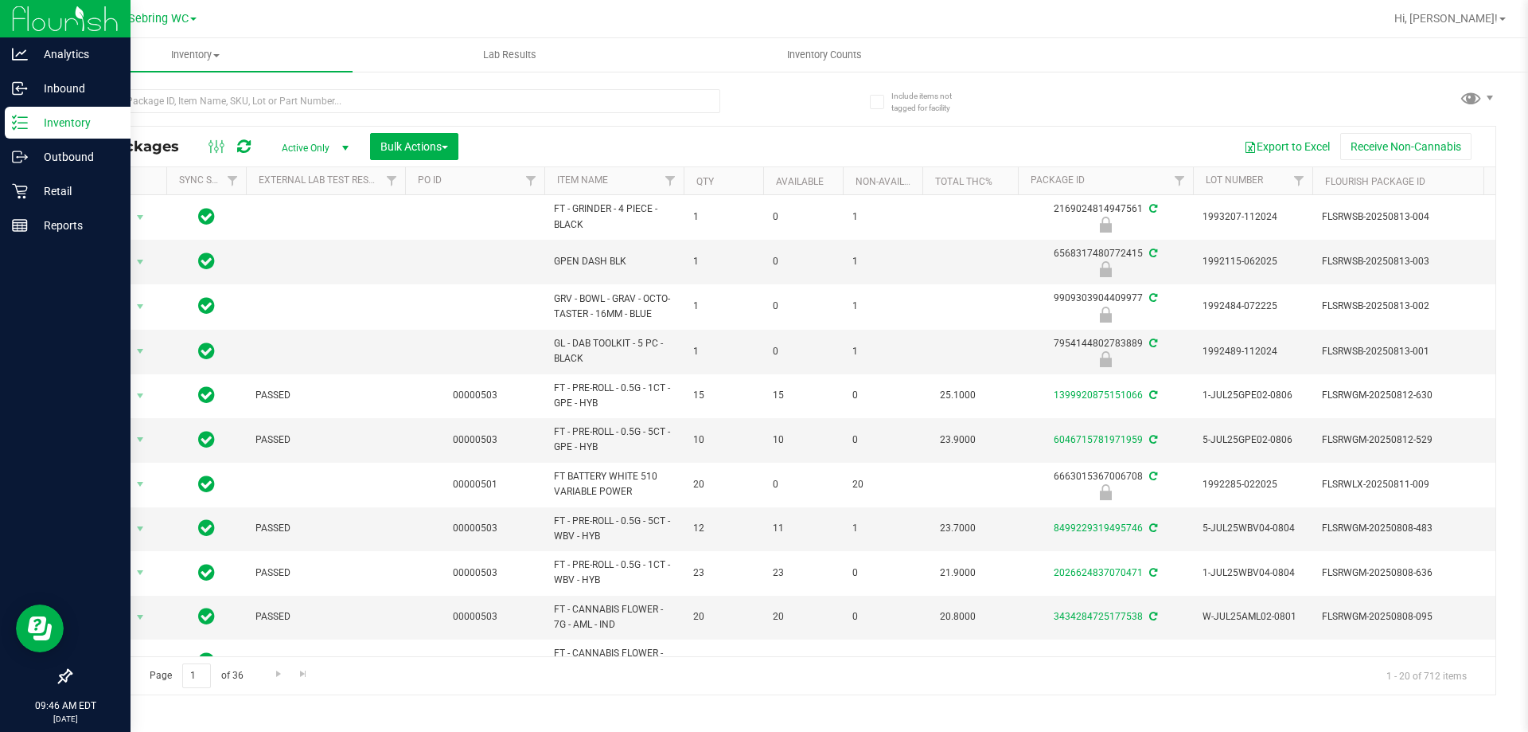
click at [1, 310] on div at bounding box center [65, 452] width 131 height 417
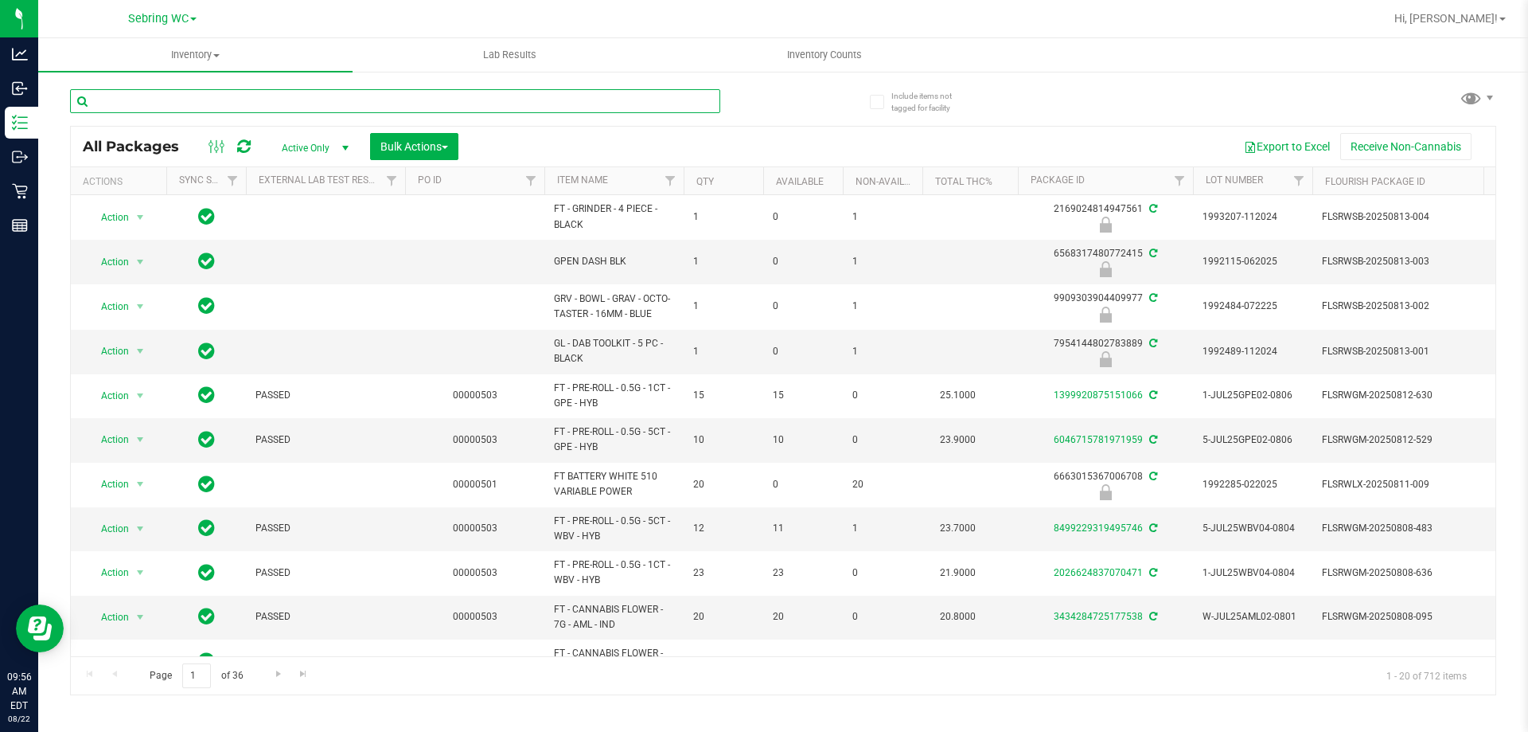
click at [189, 100] on input "text" at bounding box center [395, 101] width 650 height 24
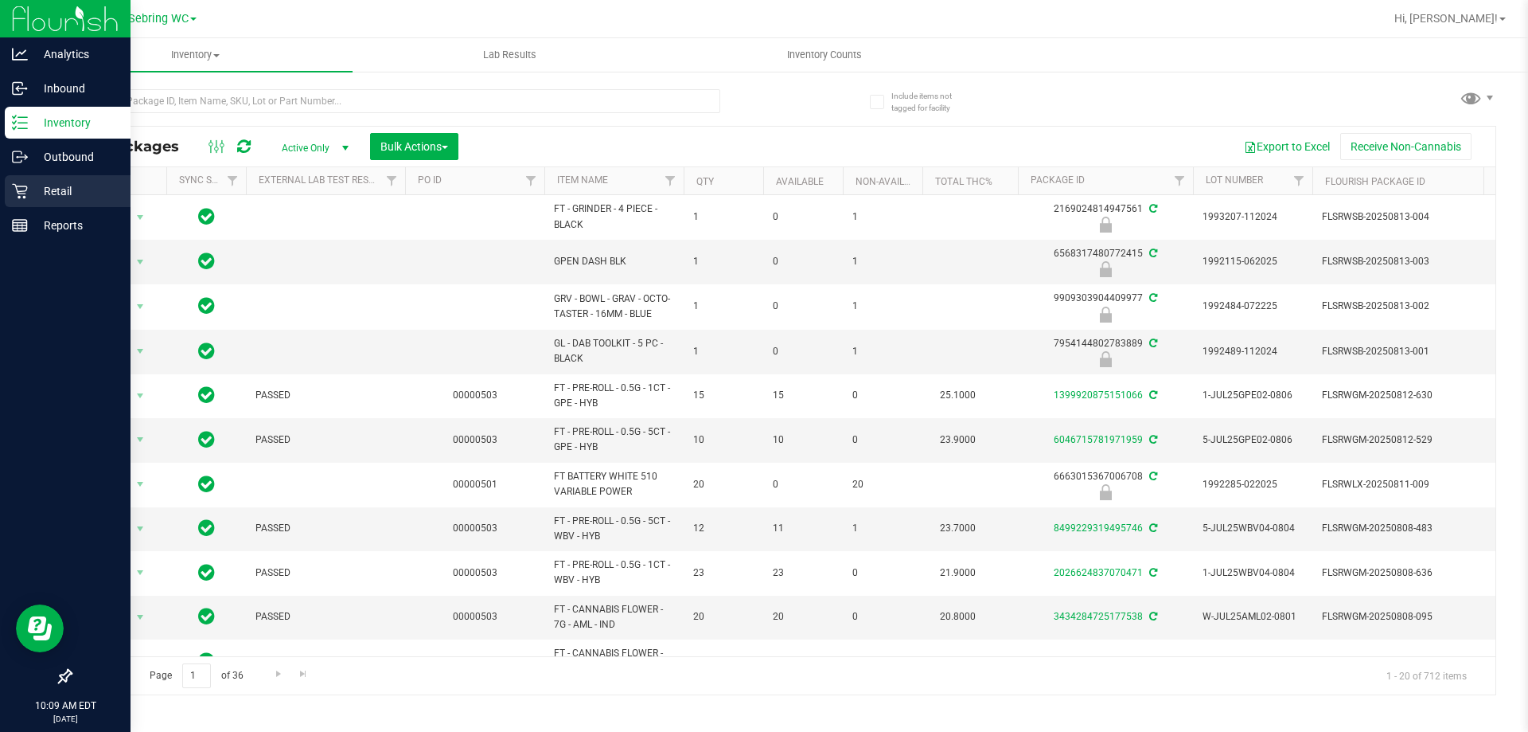
click at [22, 186] on icon at bounding box center [19, 191] width 15 height 15
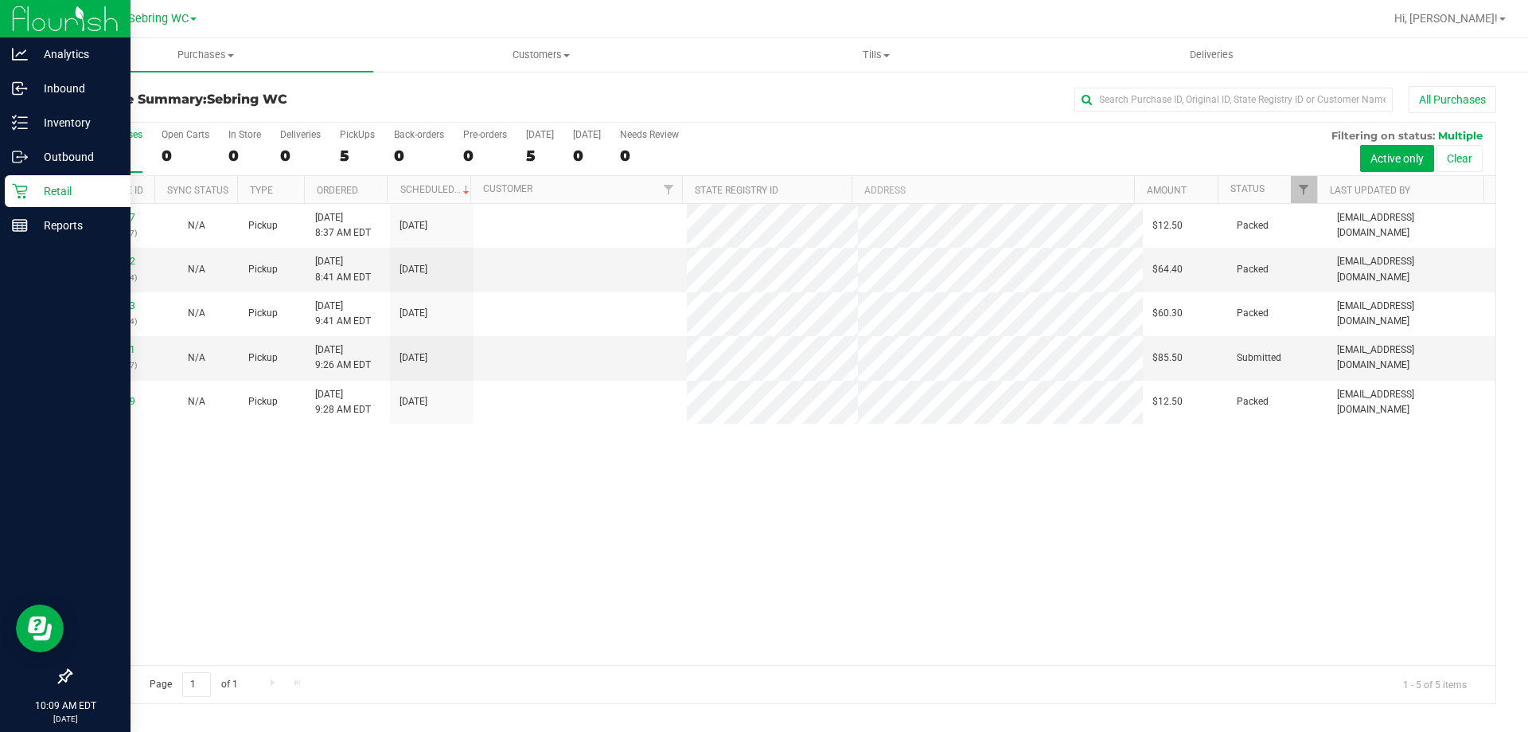
click at [667, 503] on div "11826157 (316492477) N/A Pickup 8/22/2025 8:37 AM EDT 8/22/2025 $12.50 Packed d…" at bounding box center [783, 434] width 1425 height 461
click at [117, 350] on link "11826961" at bounding box center [113, 349] width 45 height 11
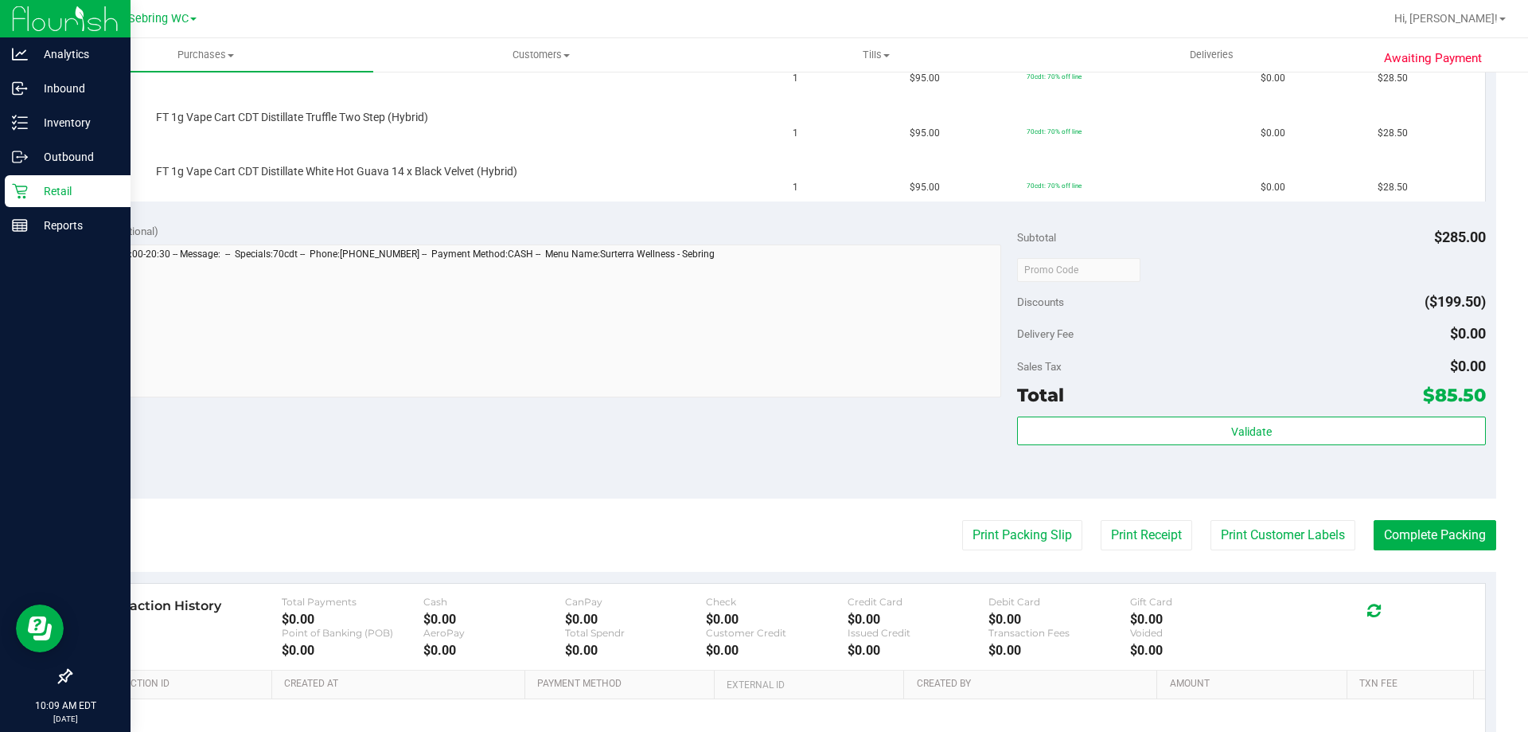
scroll to position [478, 0]
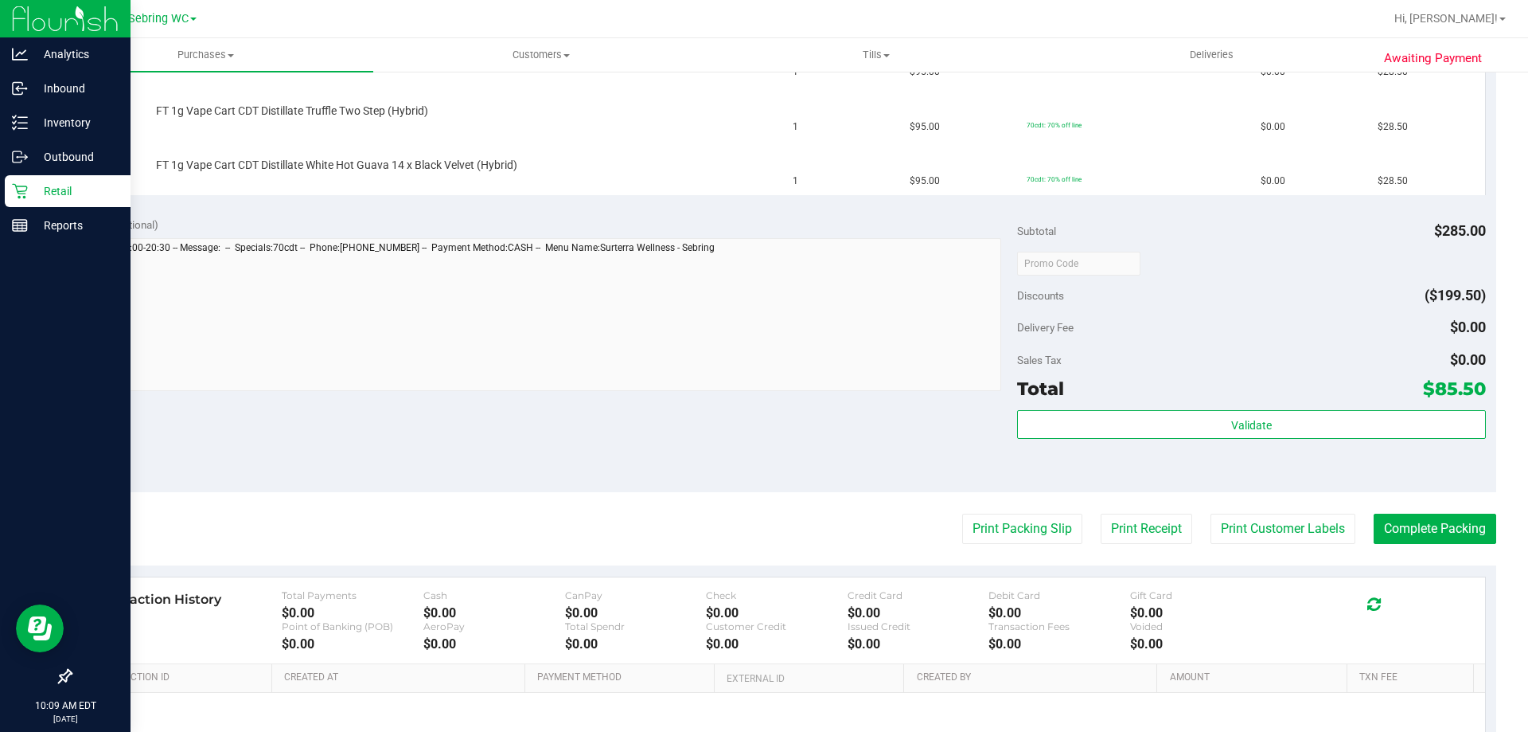
click at [1014, 544] on purchase-details "Back Edit Purchase Cancel Purchase View Profile # 11826961 BioTrack ID: - Submi…" at bounding box center [783, 235] width 1426 height 1254
click at [1007, 540] on button "Print Packing Slip" at bounding box center [1022, 528] width 120 height 30
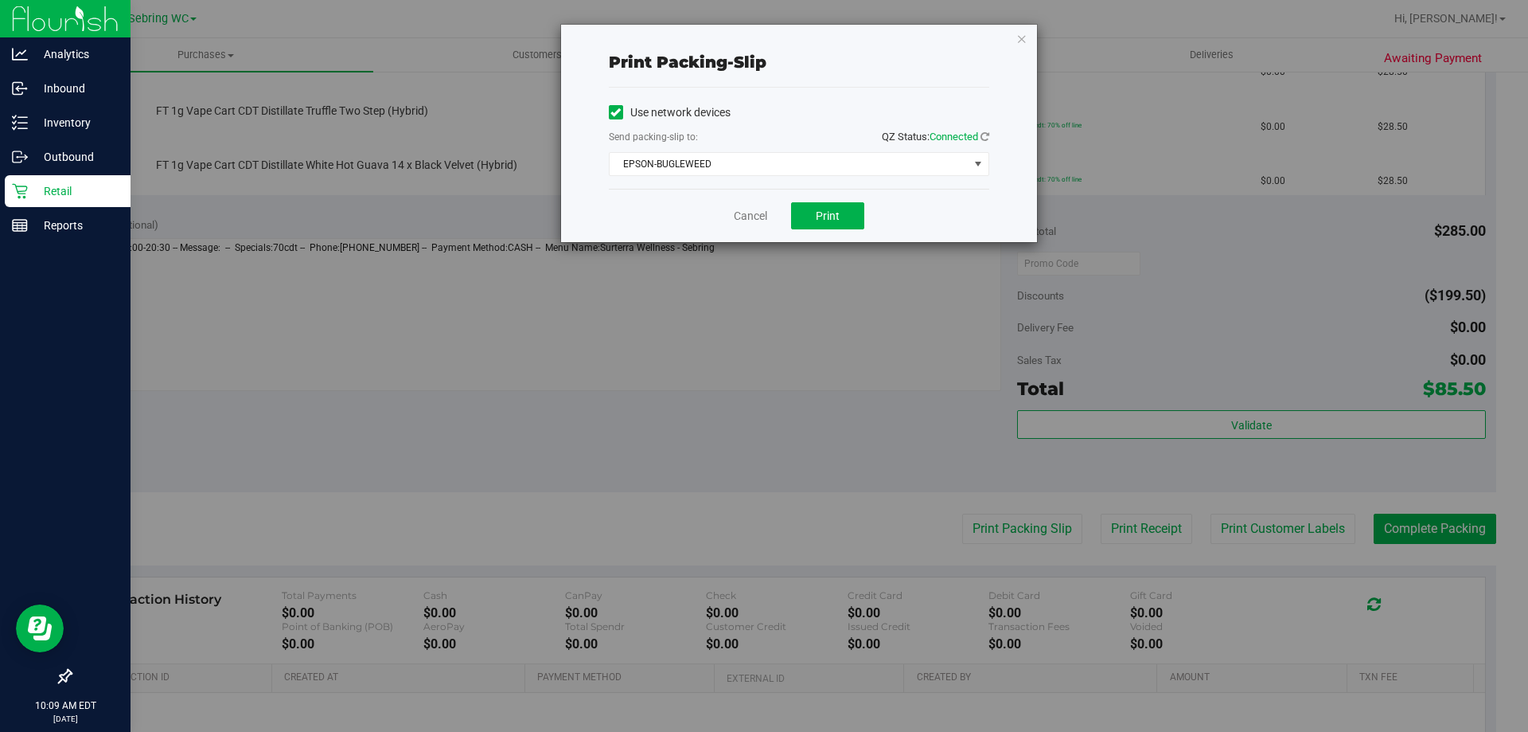
click at [827, 232] on div "Cancel Print" at bounding box center [799, 215] width 380 height 53
click at [832, 217] on span "Print" at bounding box center [828, 215] width 24 height 13
click at [737, 215] on link "Cancel" at bounding box center [750, 216] width 33 height 17
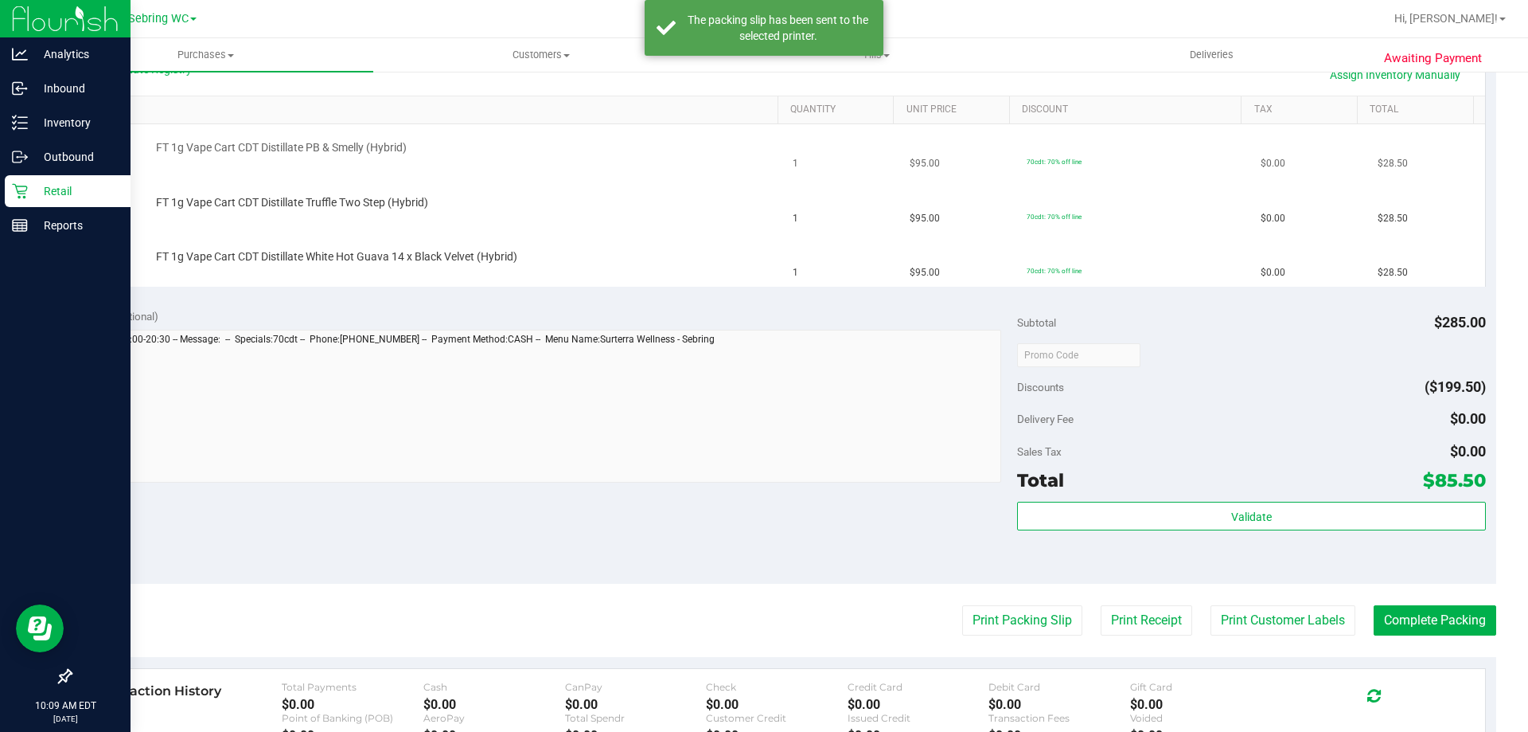
scroll to position [318, 0]
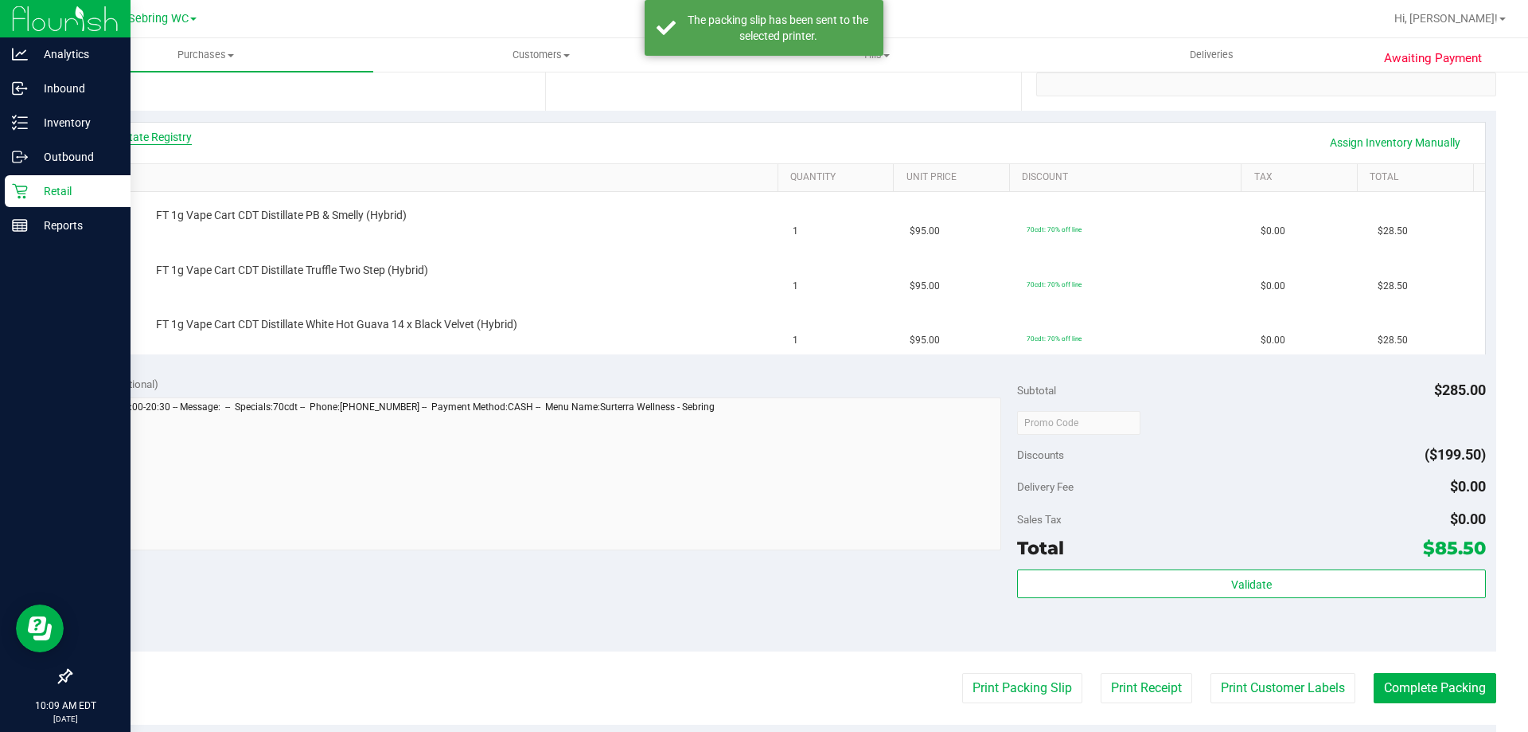
click at [131, 142] on link "View State Registry" at bounding box center [144, 137] width 96 height 16
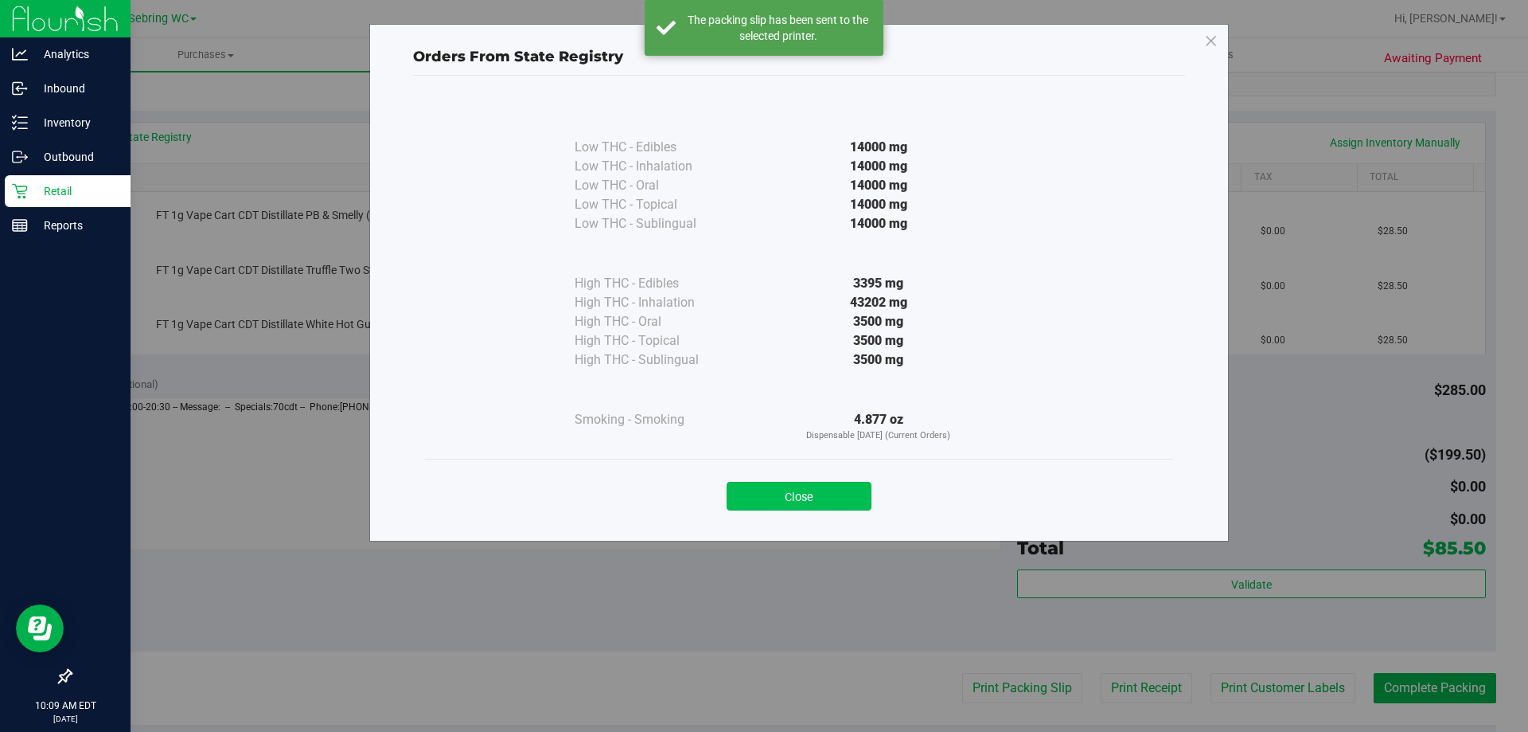
click at [794, 497] on button "Close" at bounding box center [799, 496] width 145 height 29
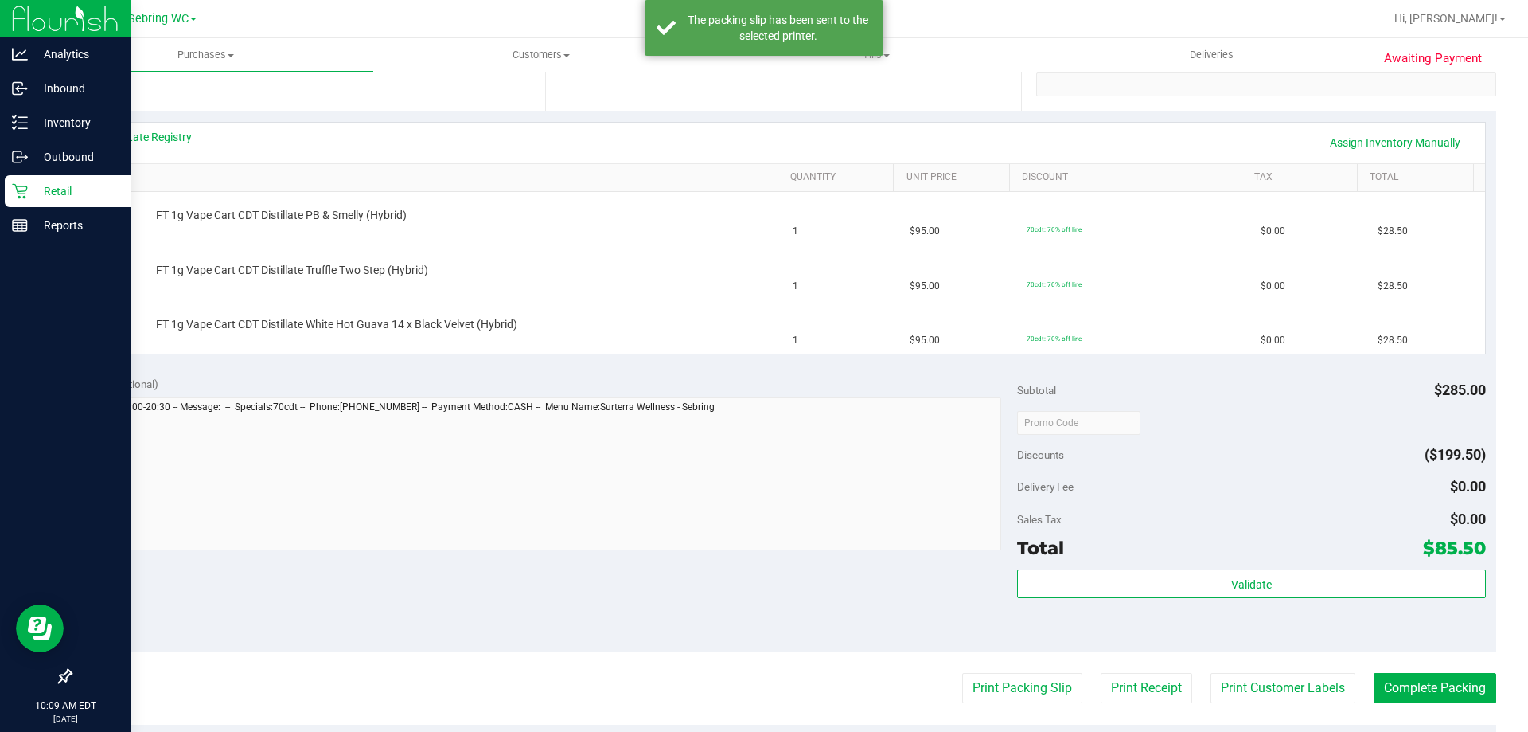
click at [621, 380] on div "Notes (optional)" at bounding box center [549, 384] width 937 height 16
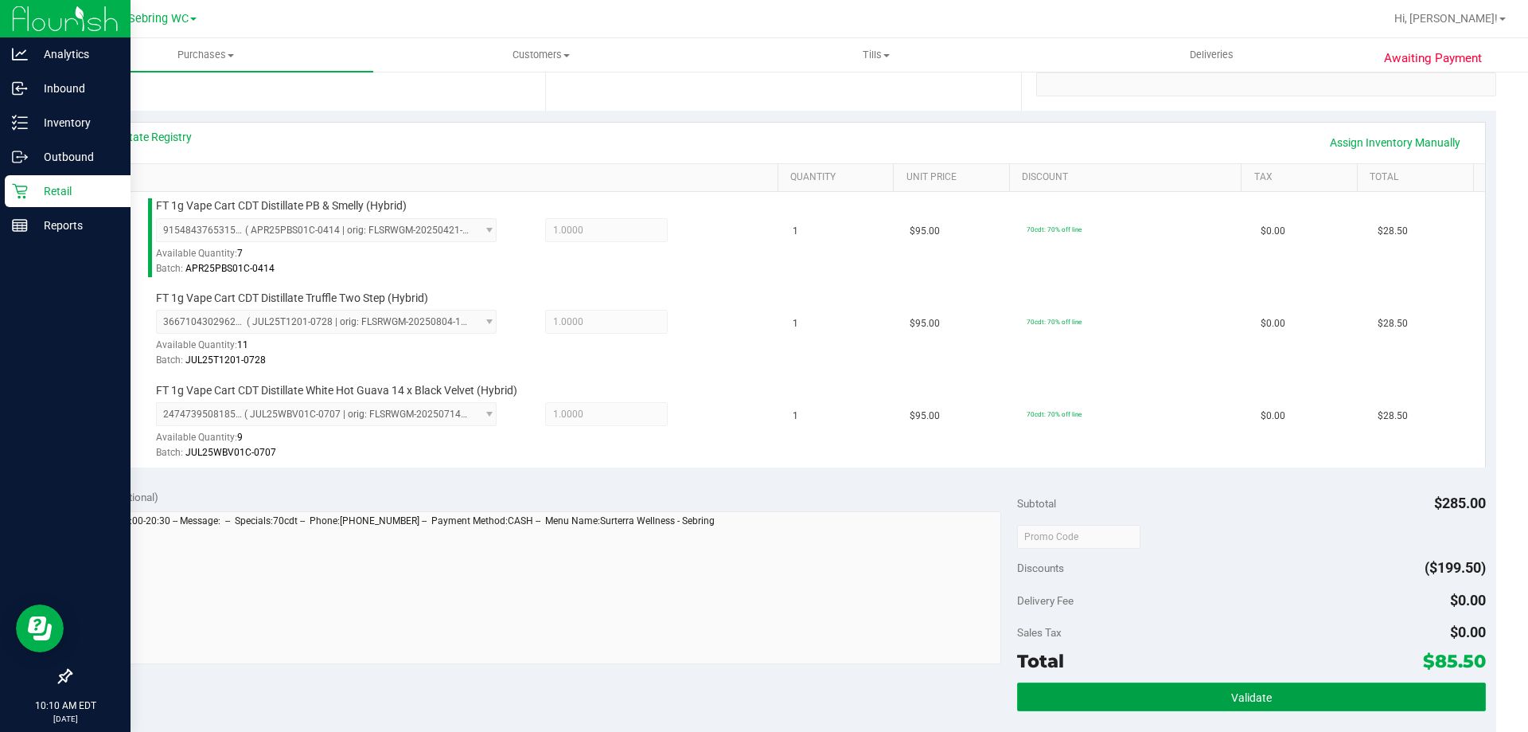
click at [1079, 696] on button "Validate" at bounding box center [1251, 696] width 468 height 29
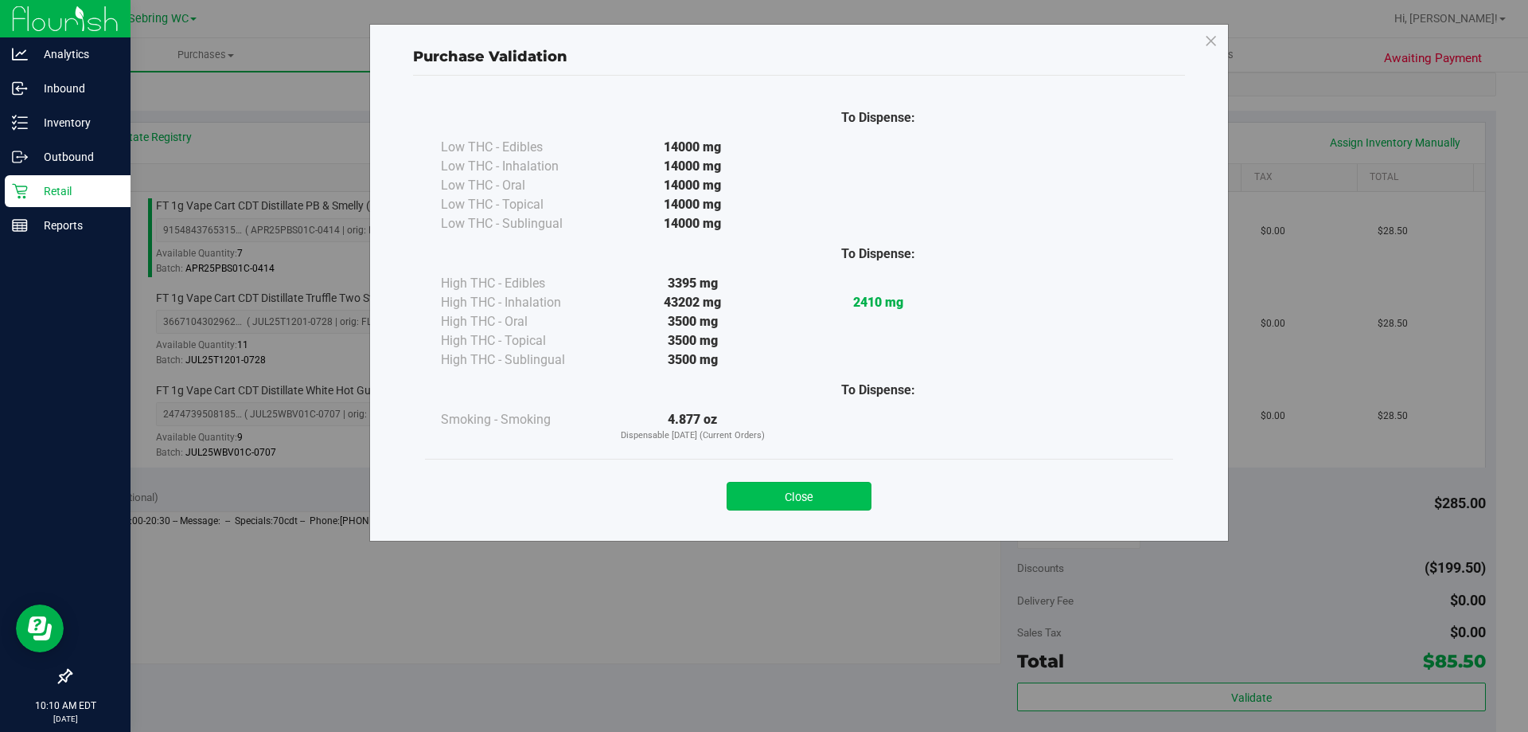
click at [798, 493] on button "Close" at bounding box center [799, 496] width 145 height 29
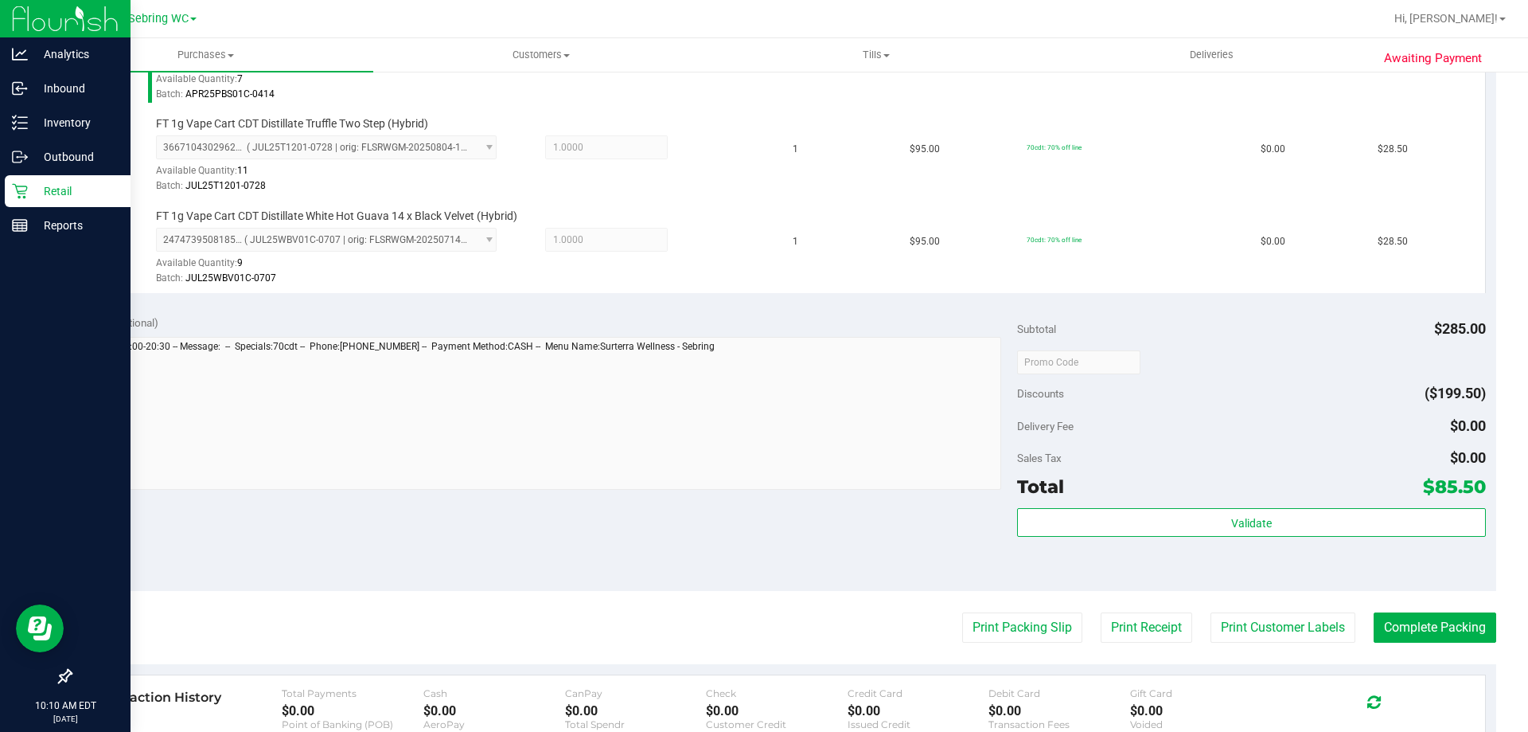
scroll to position [637, 0]
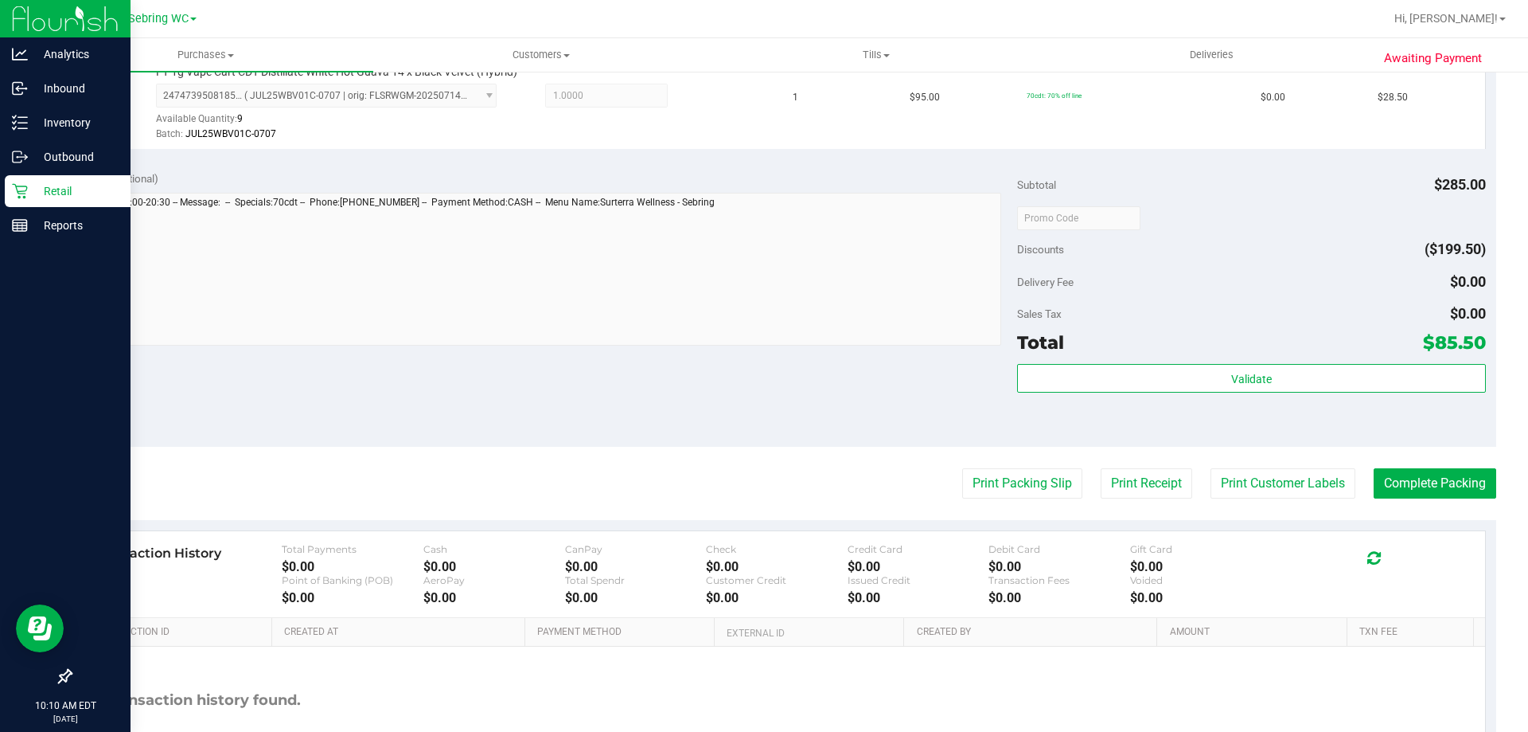
click at [1263, 426] on div "Validate" at bounding box center [1251, 400] width 468 height 72
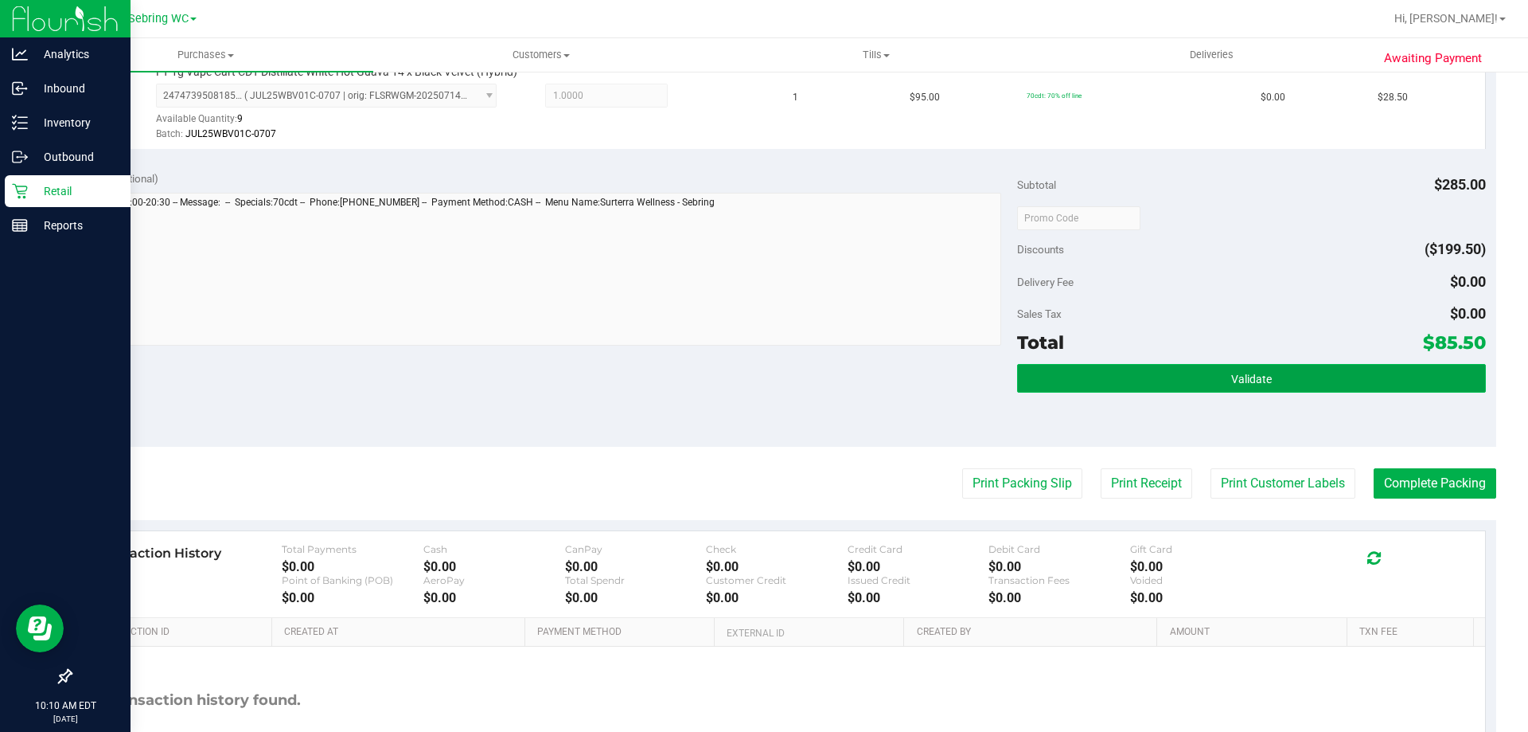
click at [1278, 374] on button "Validate" at bounding box center [1251, 378] width 468 height 29
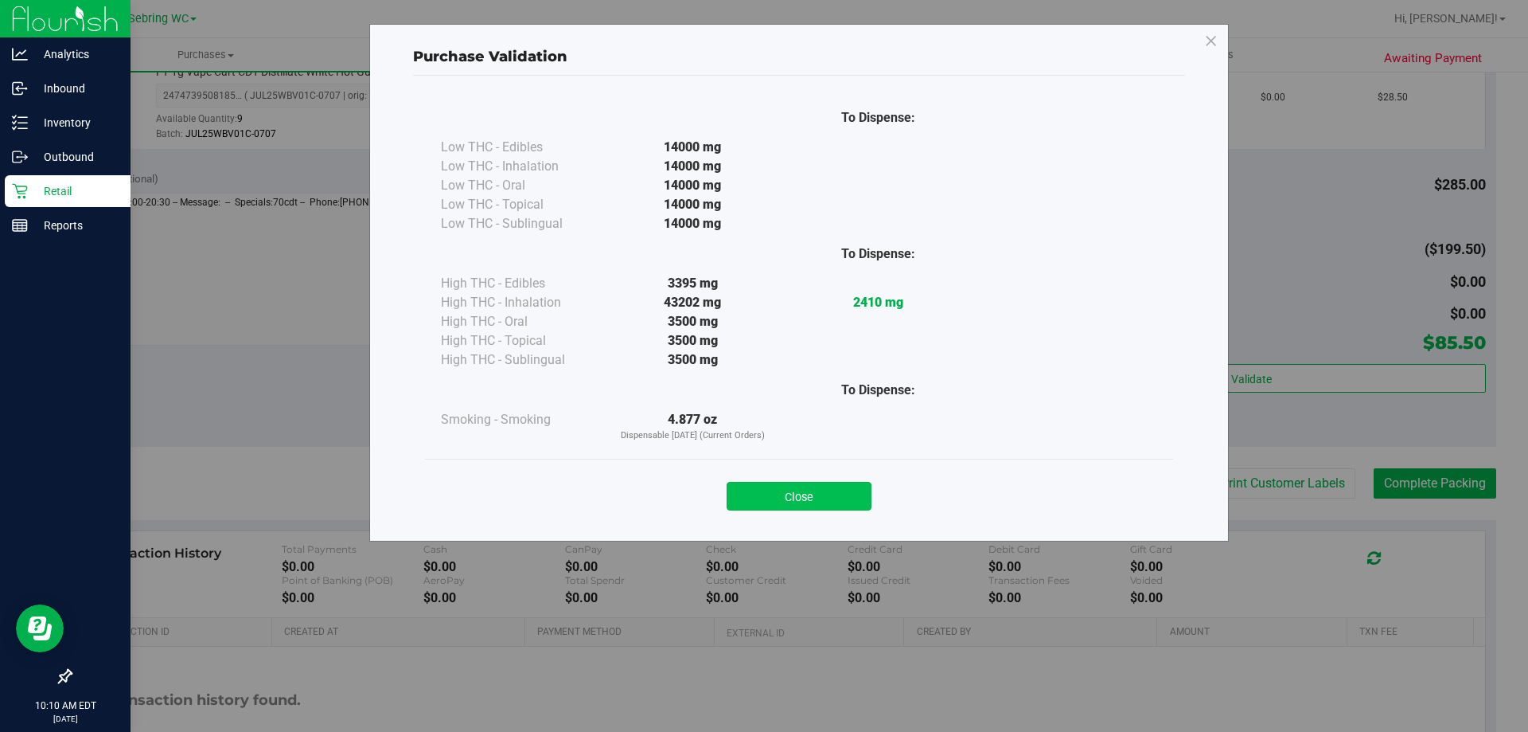
click at [802, 494] on button "Close" at bounding box center [799, 496] width 145 height 29
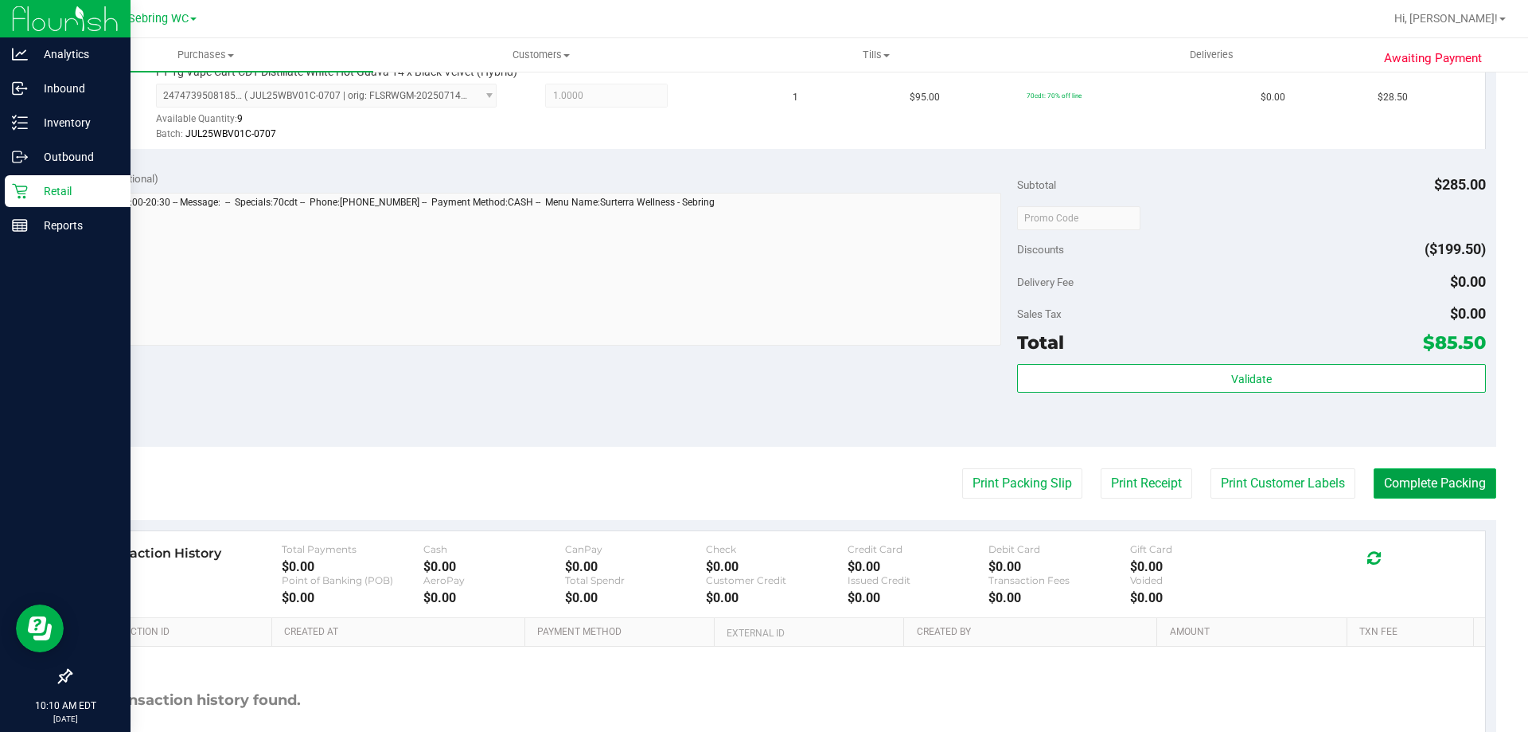
click at [1427, 485] on button "Complete Packing" at bounding box center [1435, 483] width 123 height 30
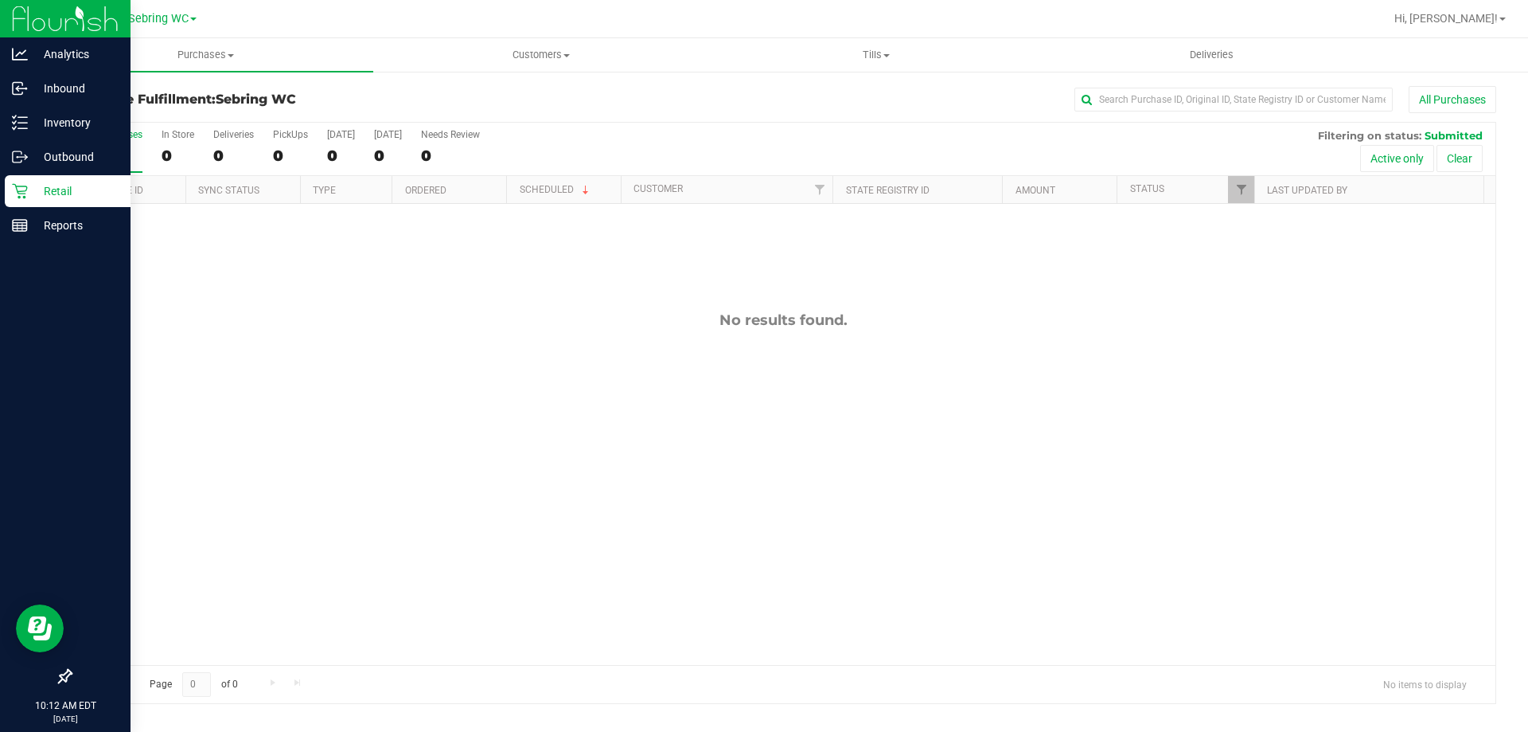
click at [397, 443] on div "No results found." at bounding box center [783, 488] width 1425 height 568
